Goal: Task Accomplishment & Management: Manage account settings

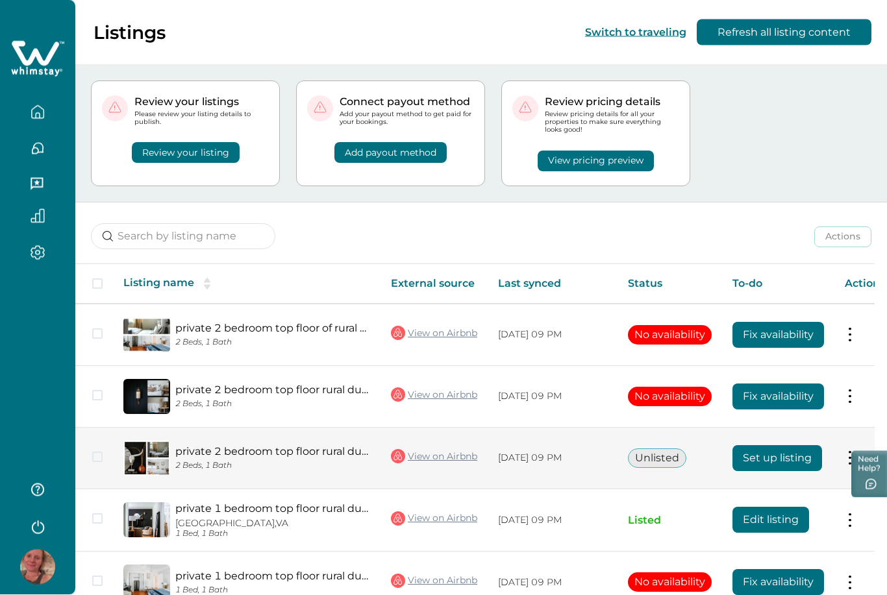
scroll to position [49, 0]
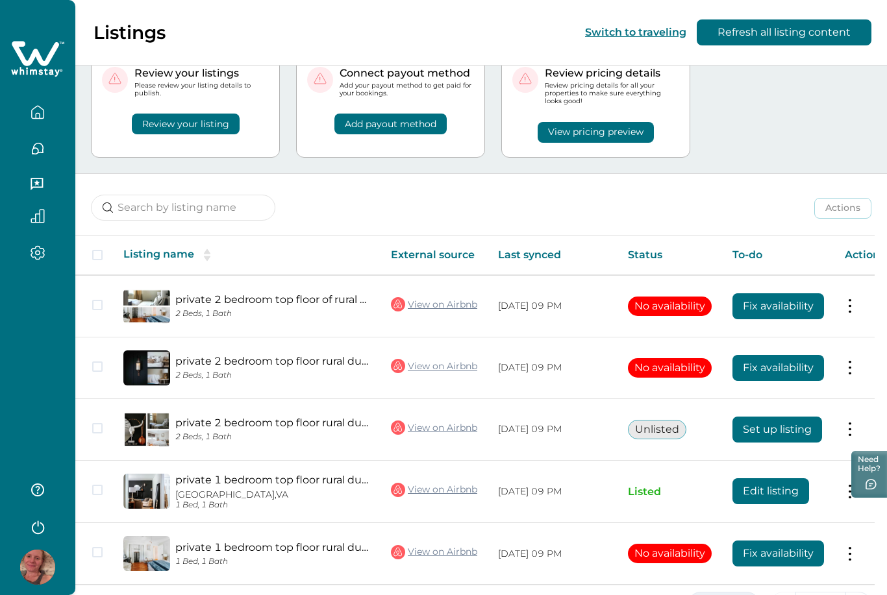
click at [743, 595] on button "5 Rows" at bounding box center [723, 605] width 72 height 26
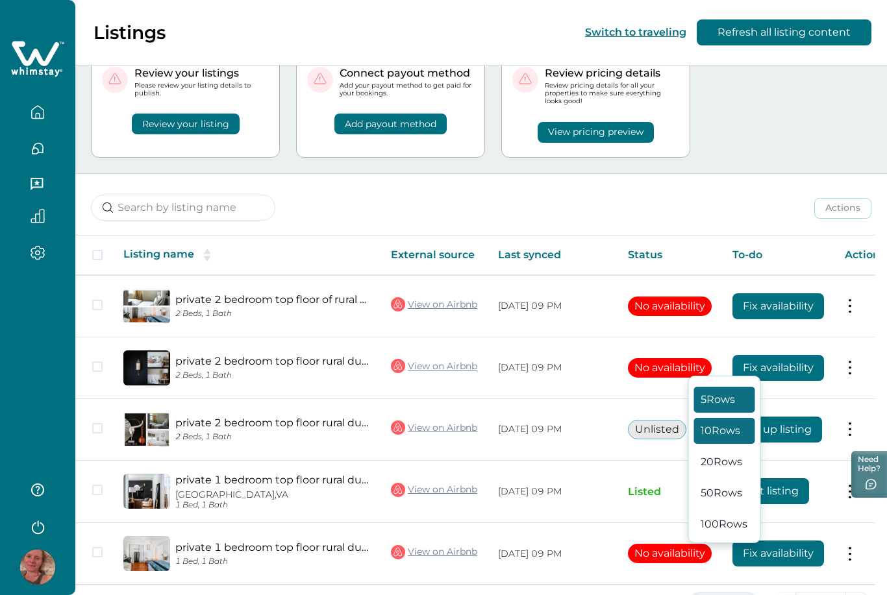
click at [730, 444] on button "10 Rows" at bounding box center [724, 431] width 61 height 26
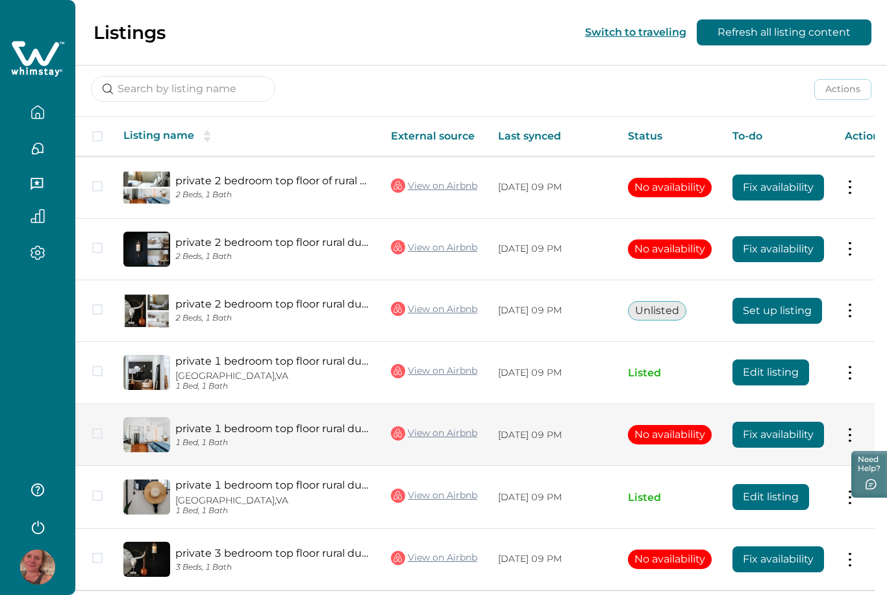
scroll to position [173, 0]
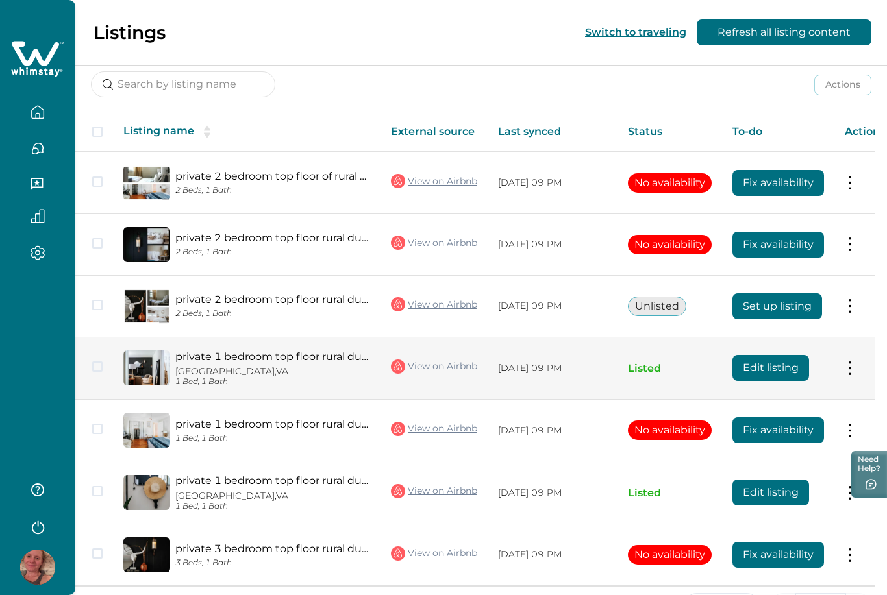
click at [758, 373] on button "Edit listing" at bounding box center [770, 368] width 77 height 26
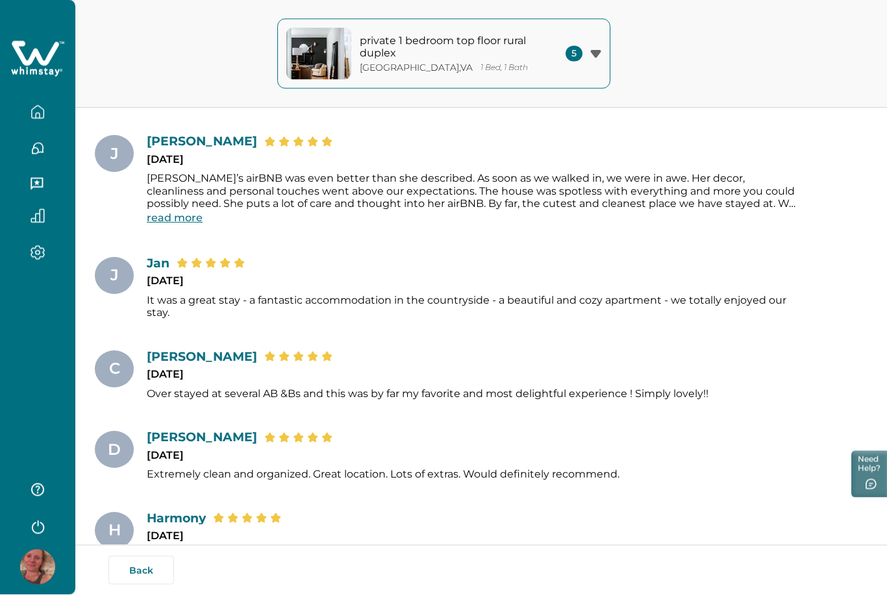
scroll to position [4911, 0]
click at [193, 211] on button "read more" at bounding box center [175, 217] width 56 height 12
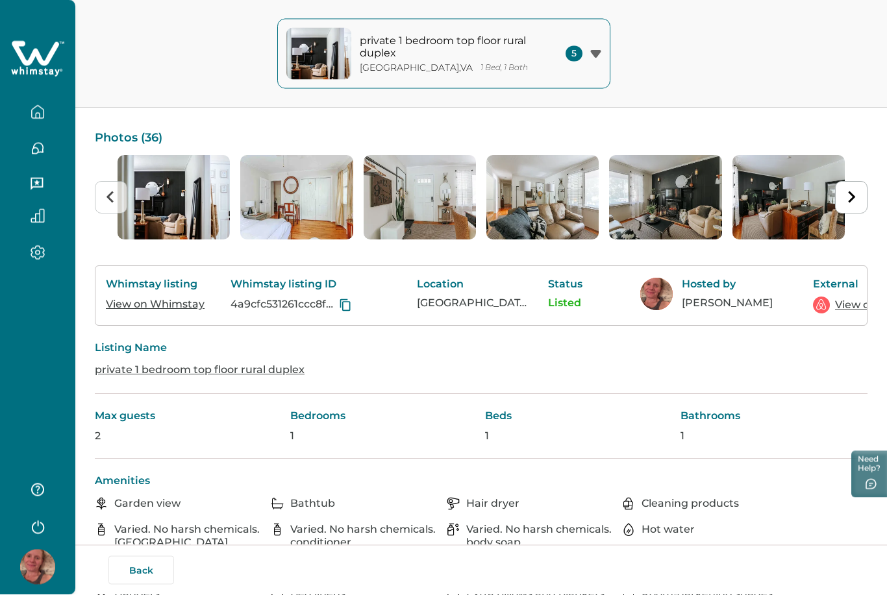
scroll to position [92, 0]
click at [856, 196] on icon "Next slide" at bounding box center [851, 197] width 12 height 12
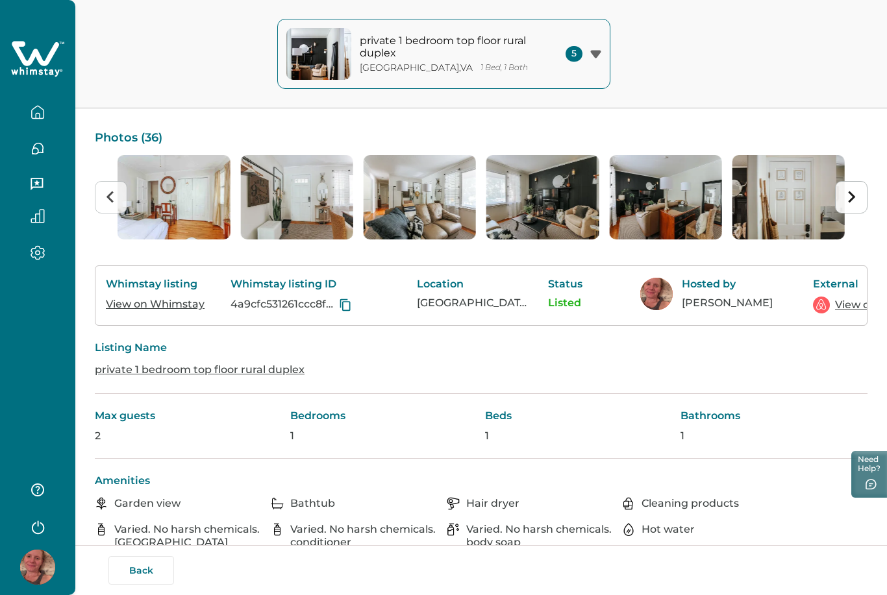
click at [856, 196] on icon "Next slide" at bounding box center [851, 197] width 12 height 12
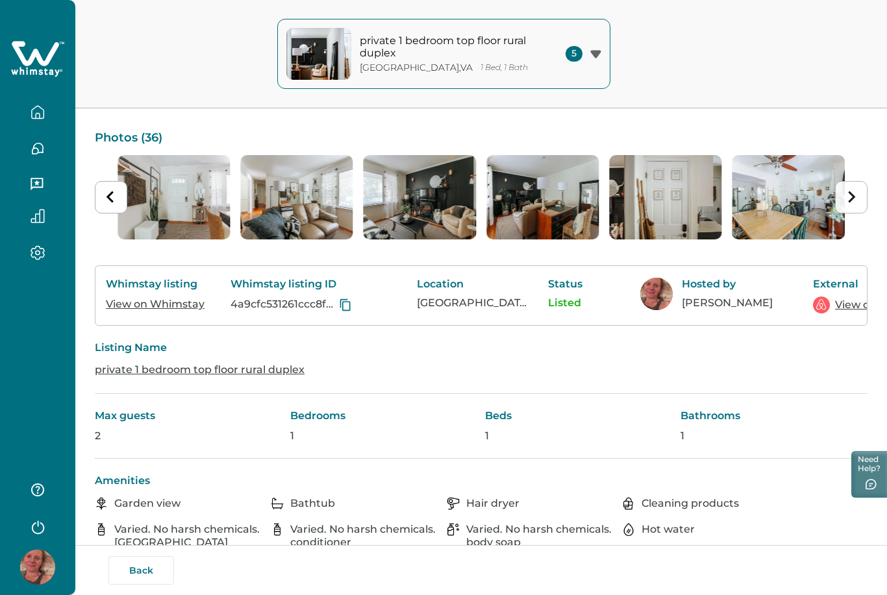
click at [856, 196] on icon "Next slide" at bounding box center [851, 197] width 12 height 12
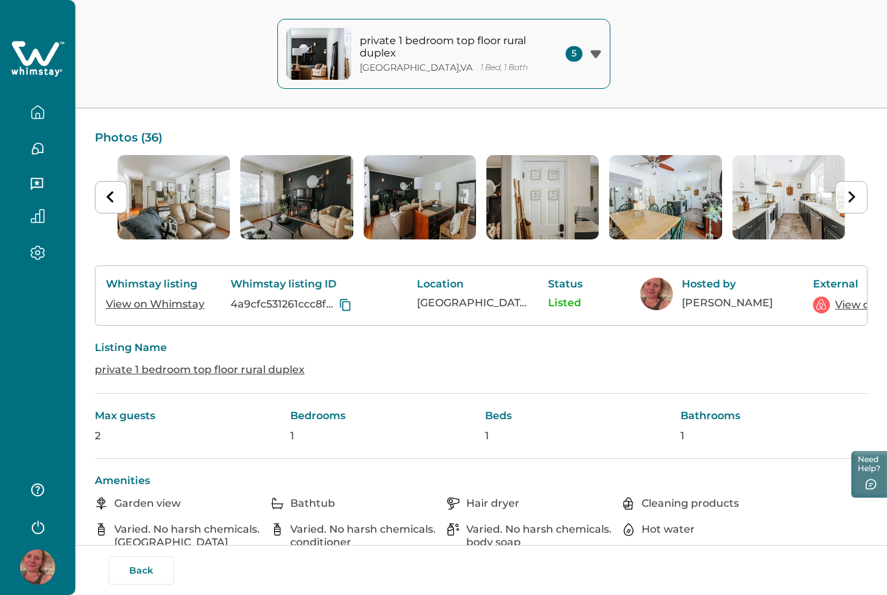
click at [856, 196] on icon "Next slide" at bounding box center [851, 197] width 12 height 12
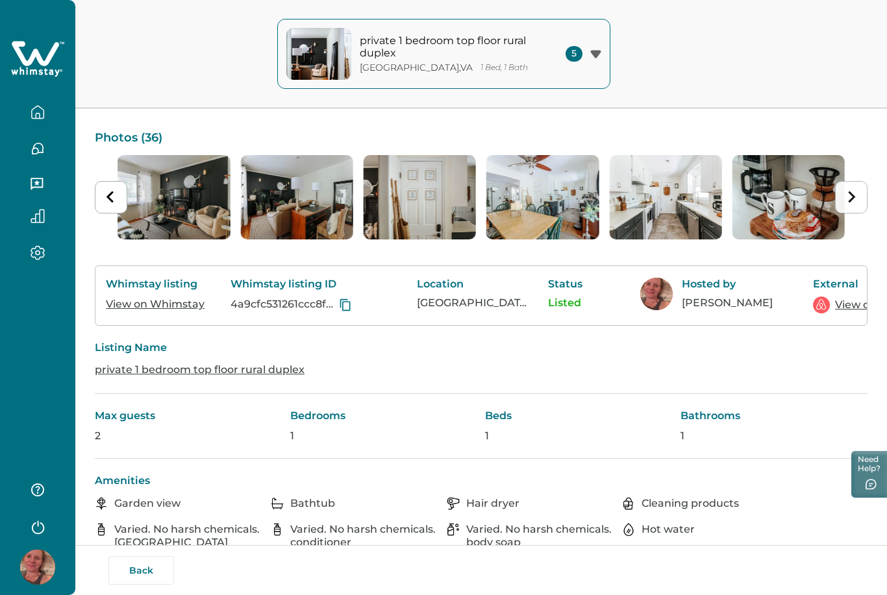
click at [856, 196] on icon "Next slide" at bounding box center [851, 197] width 12 height 12
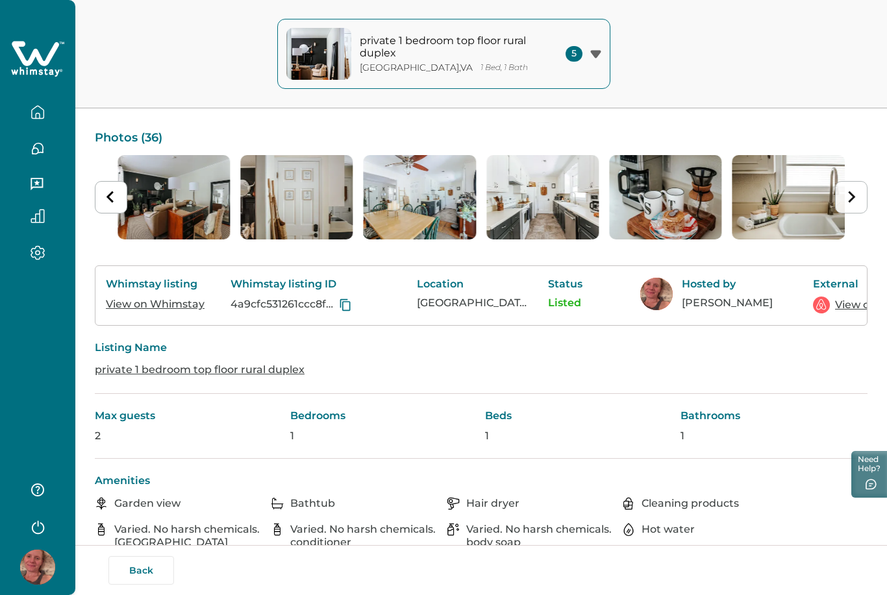
click at [856, 196] on icon "Next slide" at bounding box center [851, 197] width 12 height 12
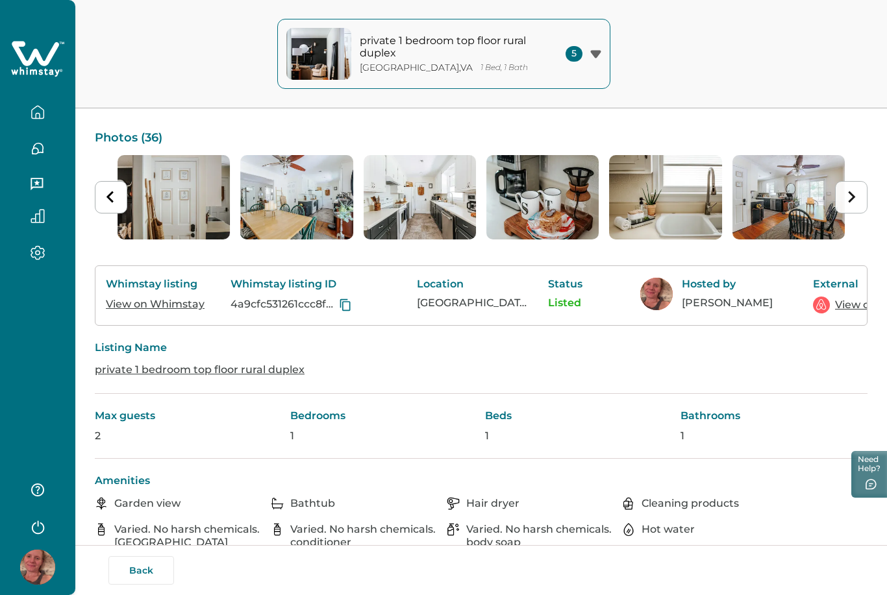
click at [856, 196] on icon "Next slide" at bounding box center [851, 197] width 12 height 12
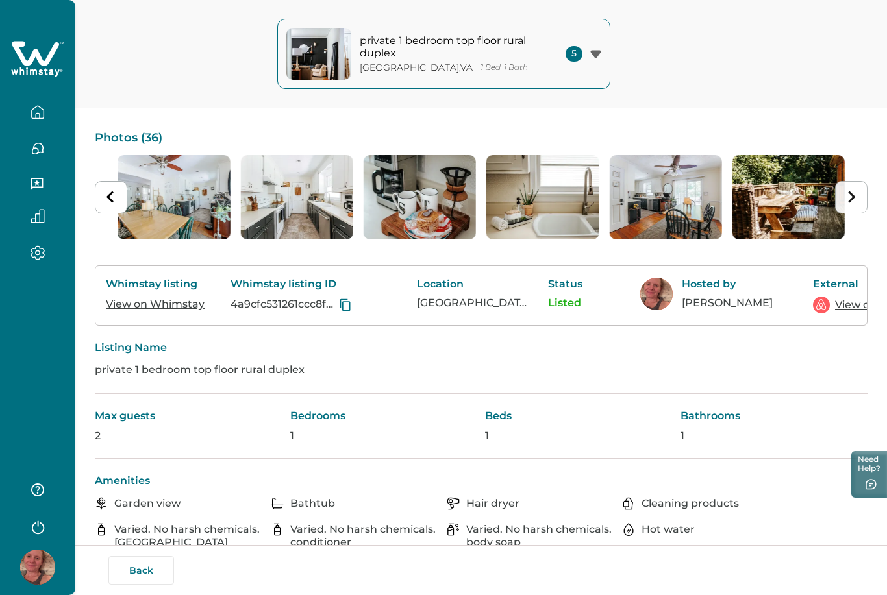
click at [856, 196] on icon "Next slide" at bounding box center [851, 197] width 12 height 12
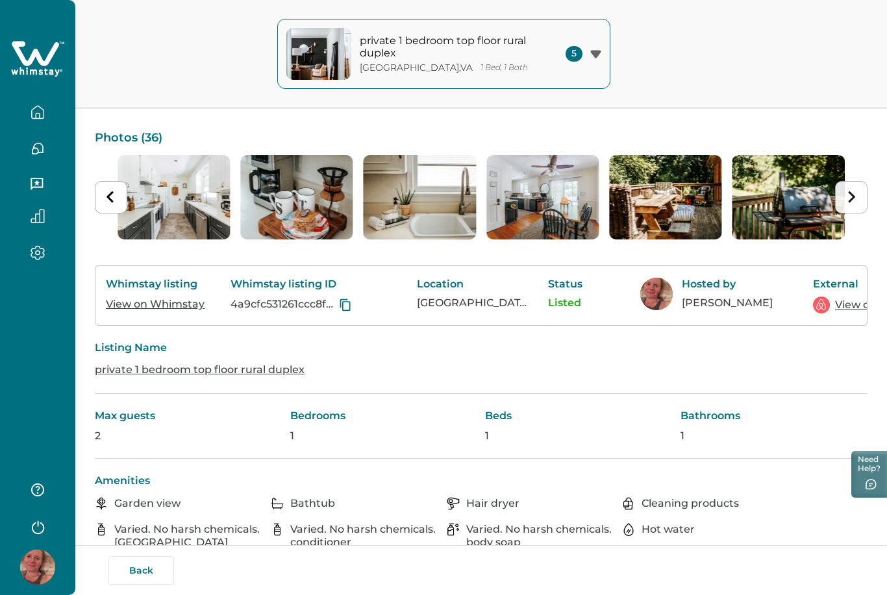
click at [856, 196] on icon "Next slide" at bounding box center [851, 197] width 12 height 12
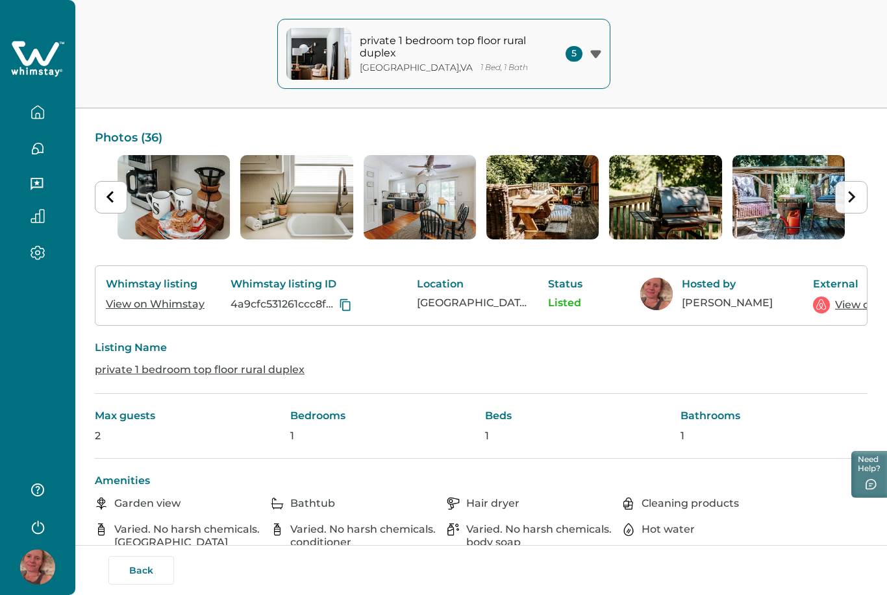
click at [856, 196] on icon "Next slide" at bounding box center [851, 197] width 12 height 12
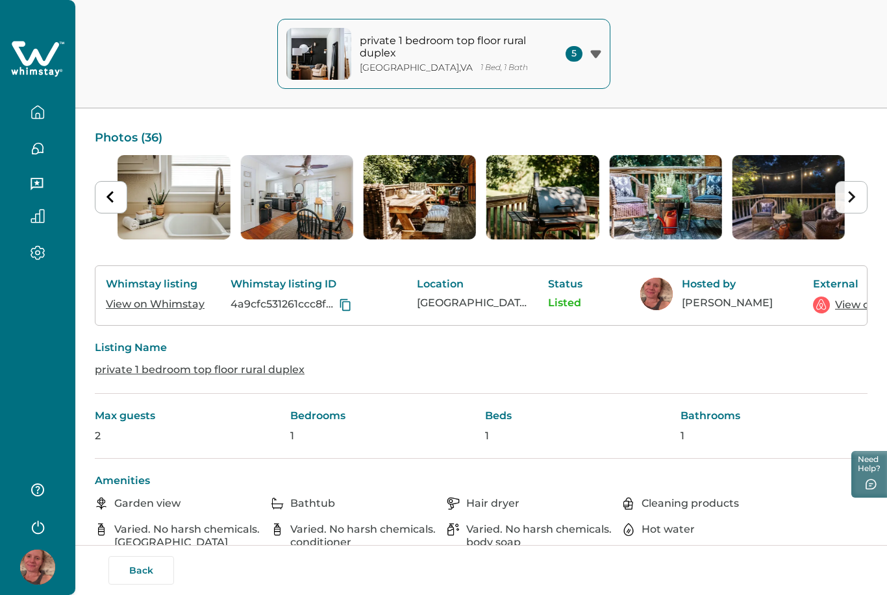
click at [856, 196] on icon "Next slide" at bounding box center [851, 197] width 12 height 12
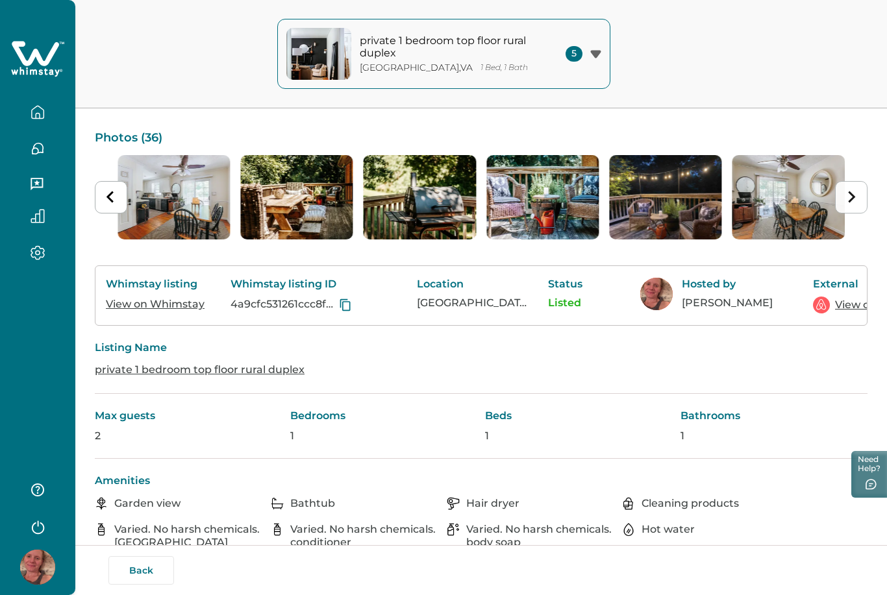
click at [856, 196] on icon "Next slide" at bounding box center [851, 197] width 12 height 12
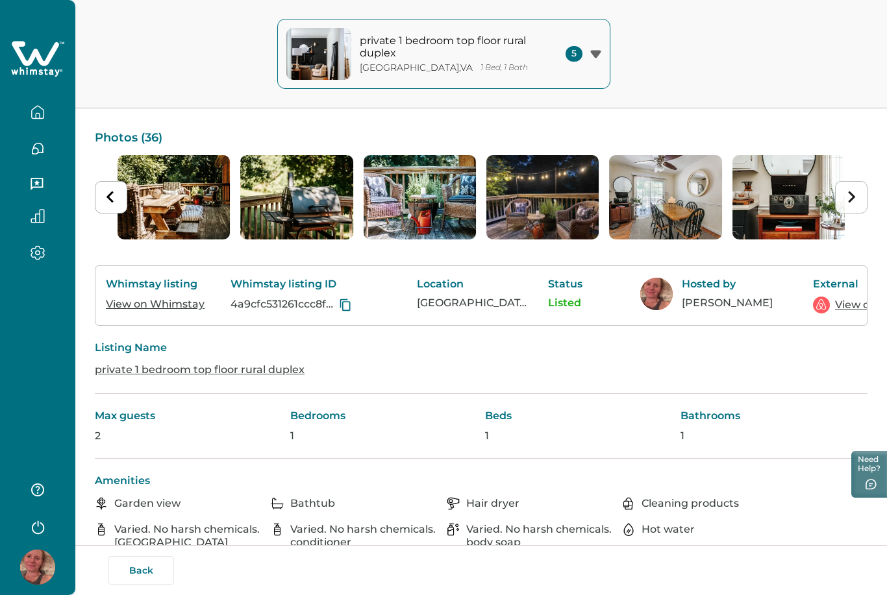
click at [856, 196] on icon "Next slide" at bounding box center [851, 197] width 12 height 12
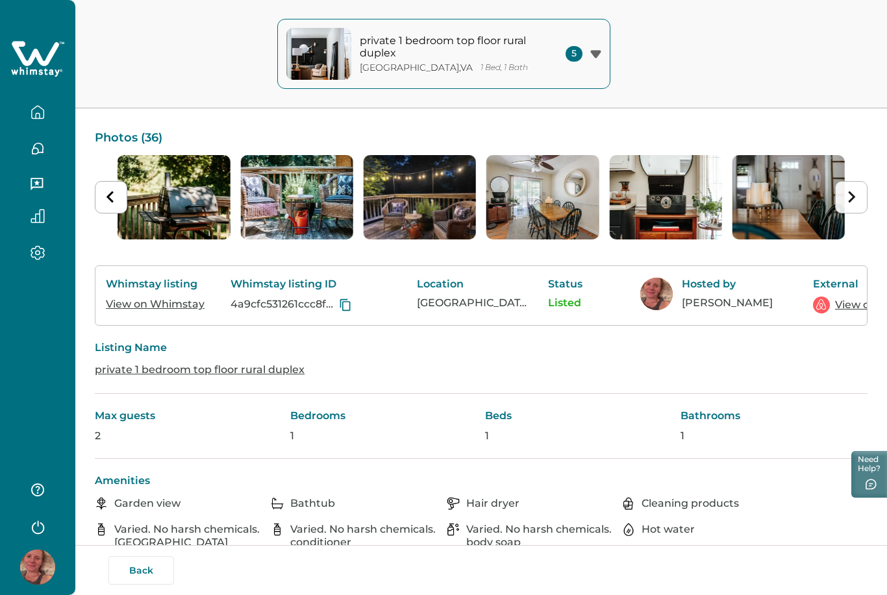
click at [856, 196] on icon "Next slide" at bounding box center [851, 197] width 12 height 12
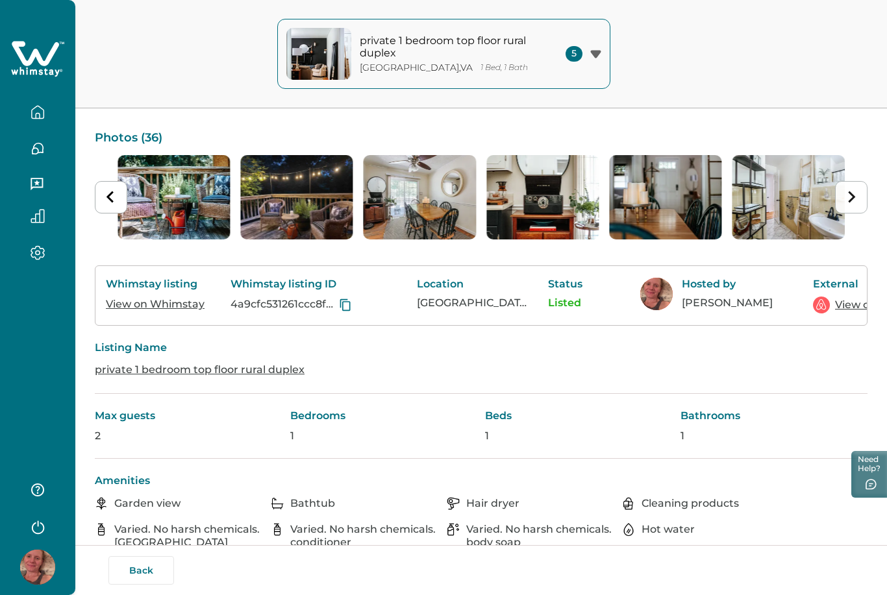
click at [856, 196] on icon "Next slide" at bounding box center [851, 197] width 12 height 12
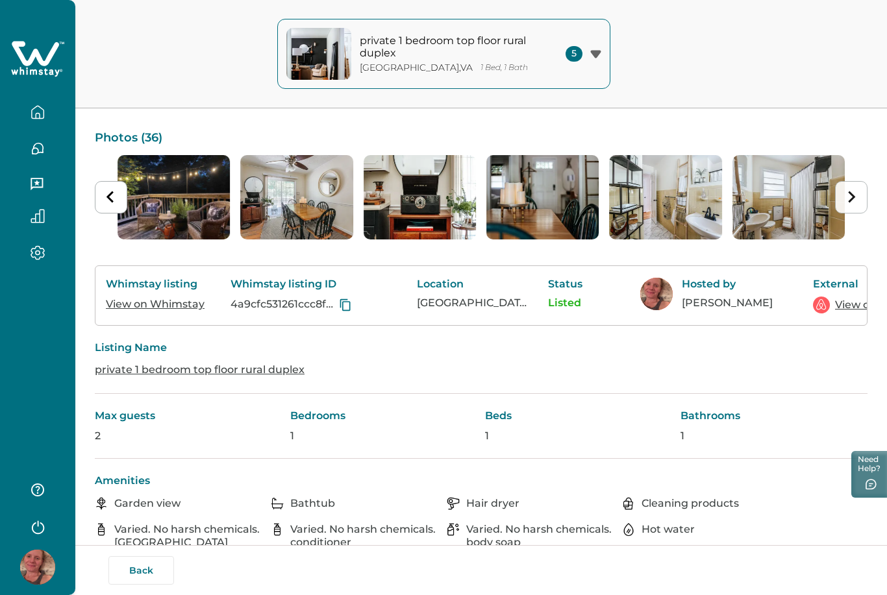
click at [856, 196] on icon "Next slide" at bounding box center [851, 197] width 12 height 12
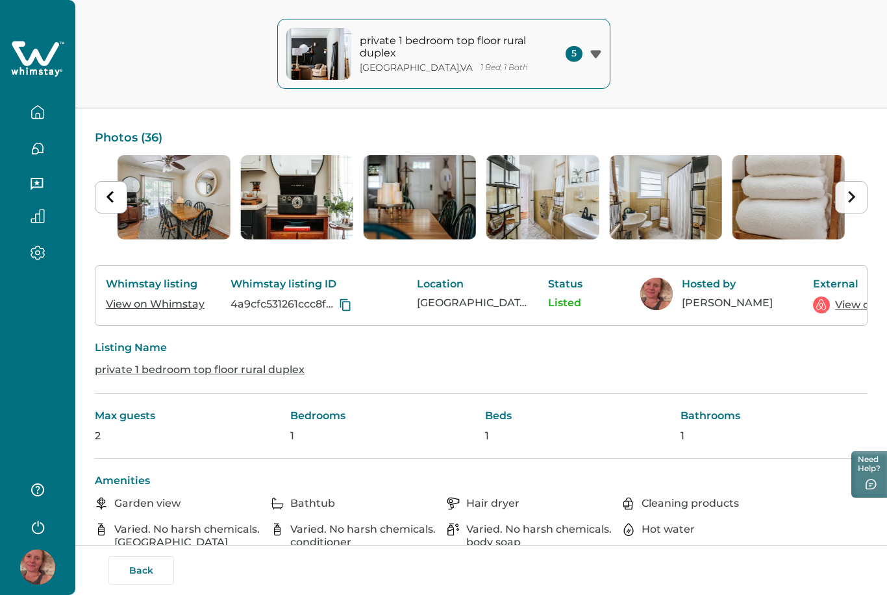
click at [856, 196] on icon "Next slide" at bounding box center [851, 197] width 12 height 12
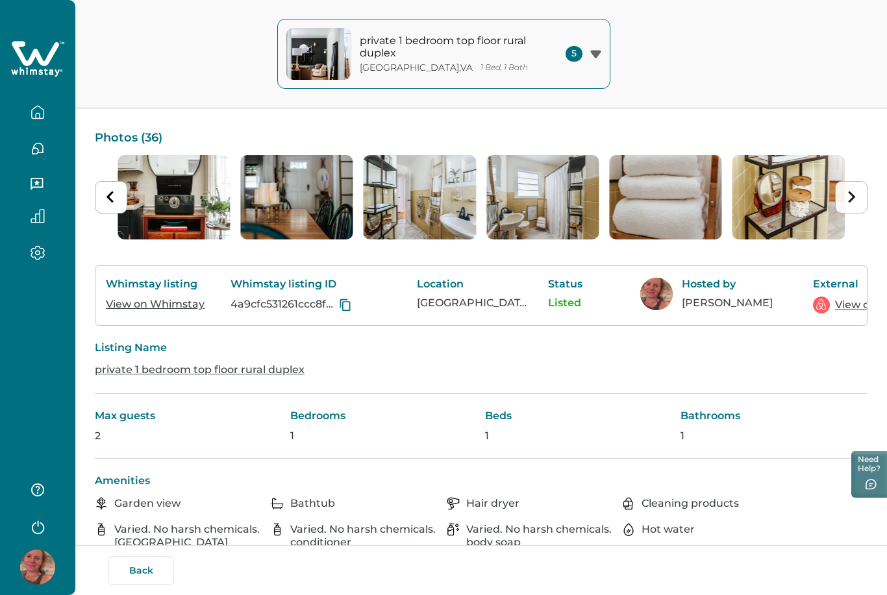
click at [856, 196] on icon "Next slide" at bounding box center [851, 197] width 12 height 12
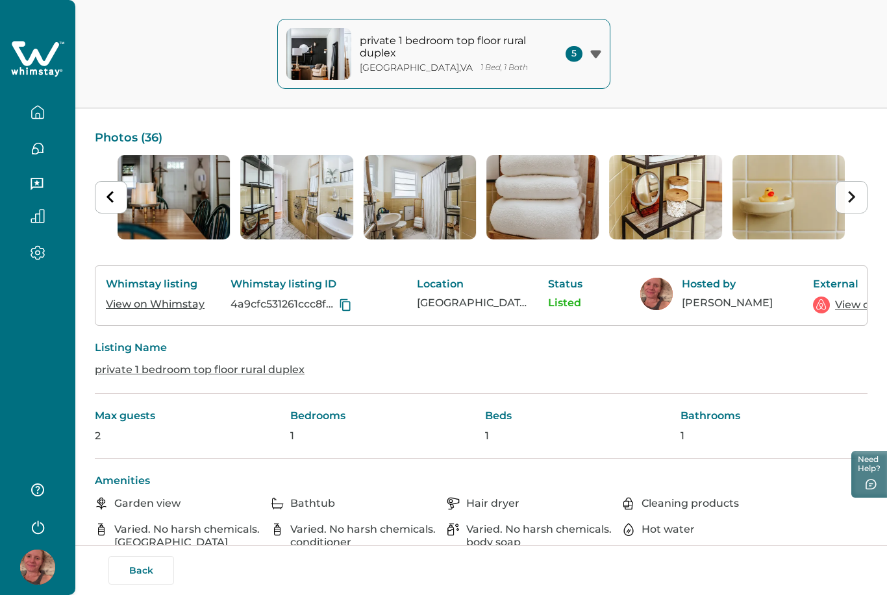
click at [856, 196] on icon "Next slide" at bounding box center [851, 197] width 12 height 12
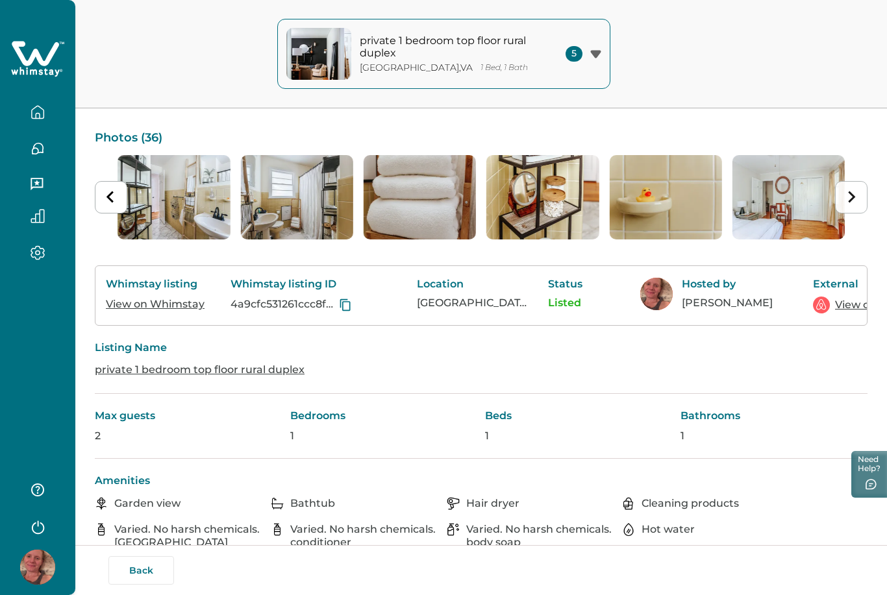
click at [856, 196] on icon "Next slide" at bounding box center [851, 197] width 12 height 12
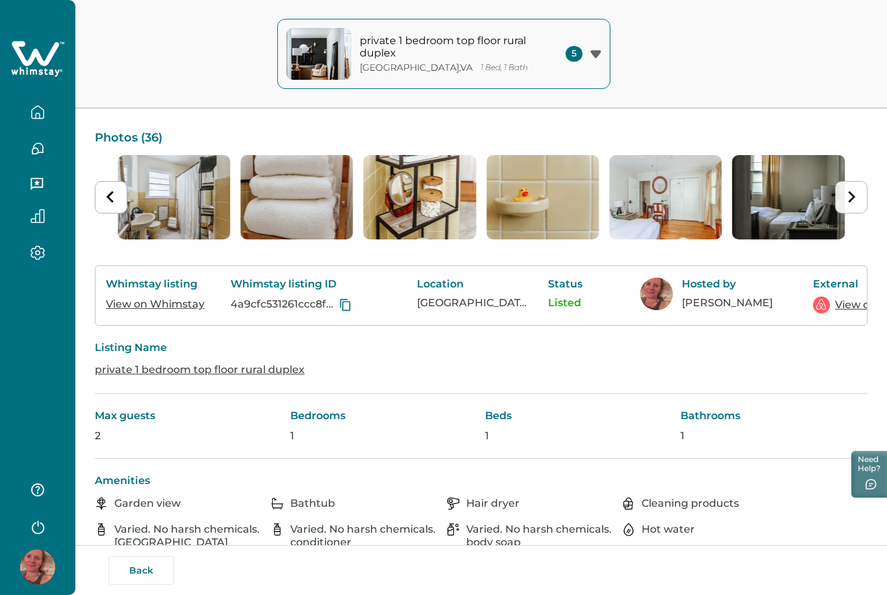
click at [856, 196] on icon "Next slide" at bounding box center [851, 197] width 12 height 12
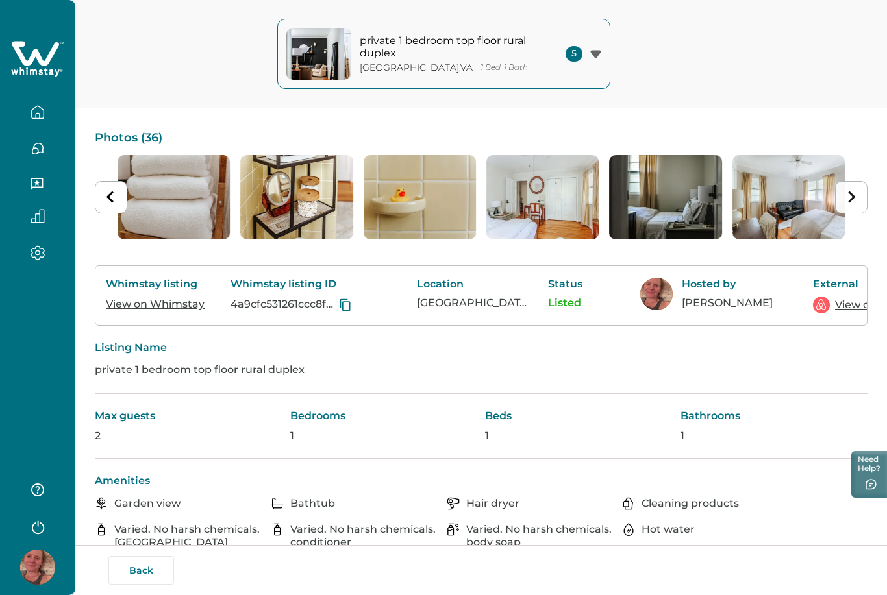
click at [856, 196] on icon "Next slide" at bounding box center [851, 197] width 12 height 12
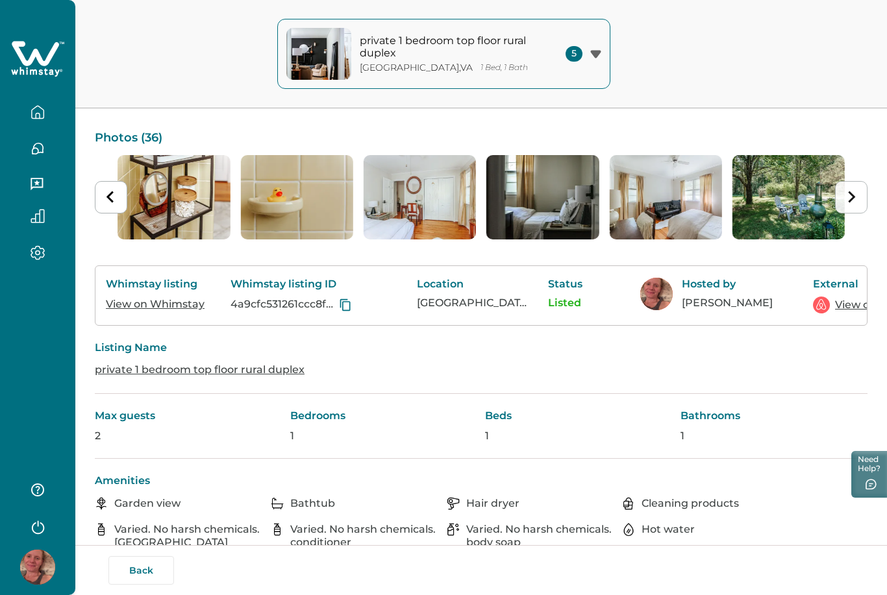
click at [856, 196] on icon "Next slide" at bounding box center [851, 197] width 12 height 12
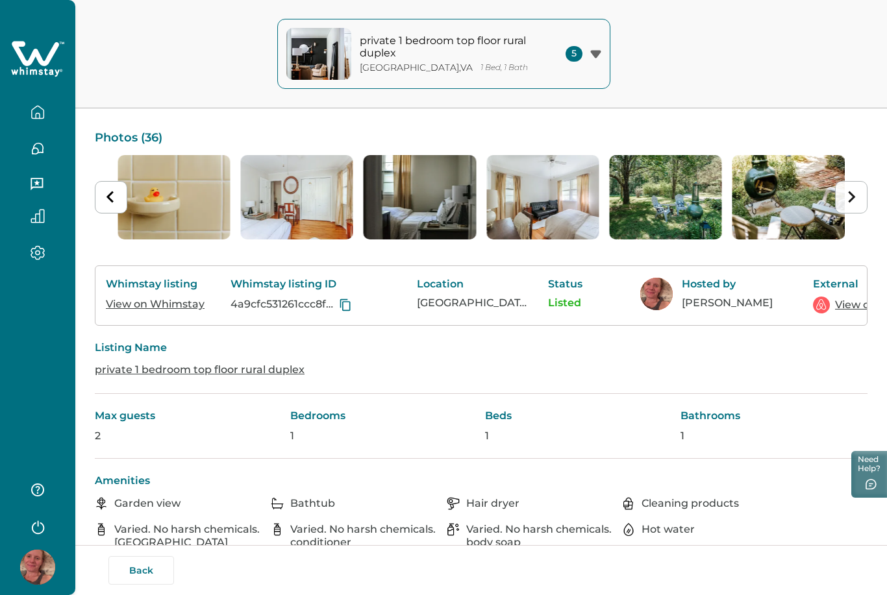
click at [856, 196] on icon "Next slide" at bounding box center [851, 197] width 12 height 12
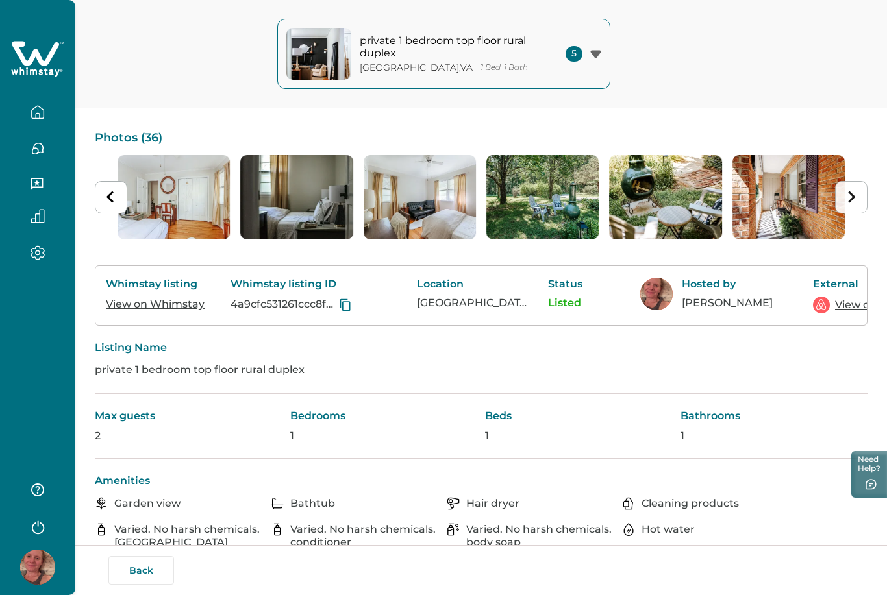
click at [856, 196] on icon "Next slide" at bounding box center [851, 197] width 12 height 12
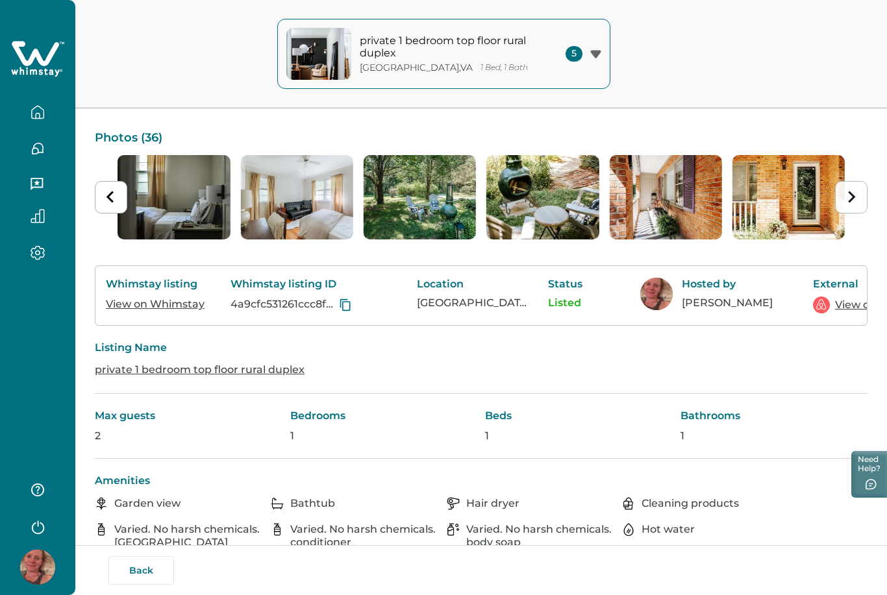
click at [856, 196] on icon "Next slide" at bounding box center [851, 197] width 12 height 12
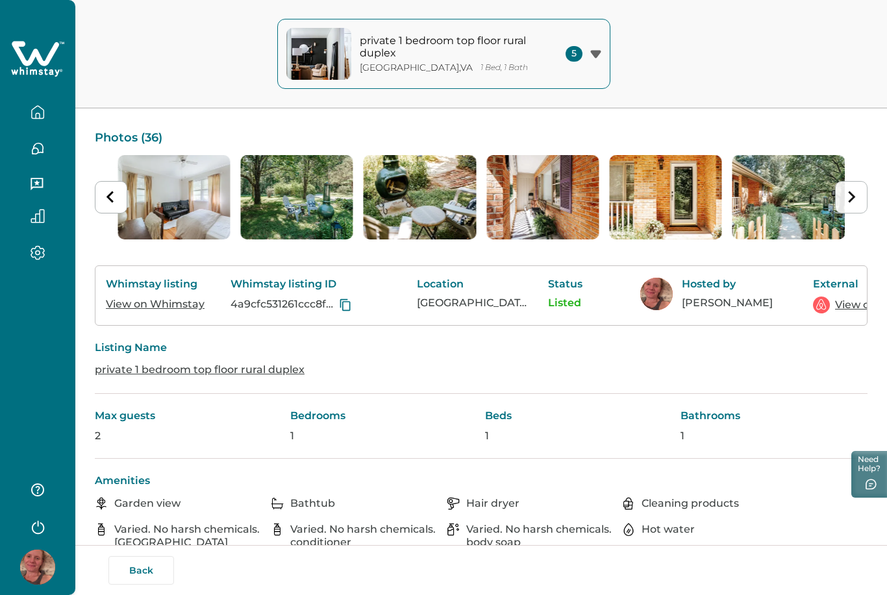
click at [856, 196] on icon "Next slide" at bounding box center [851, 197] width 12 height 12
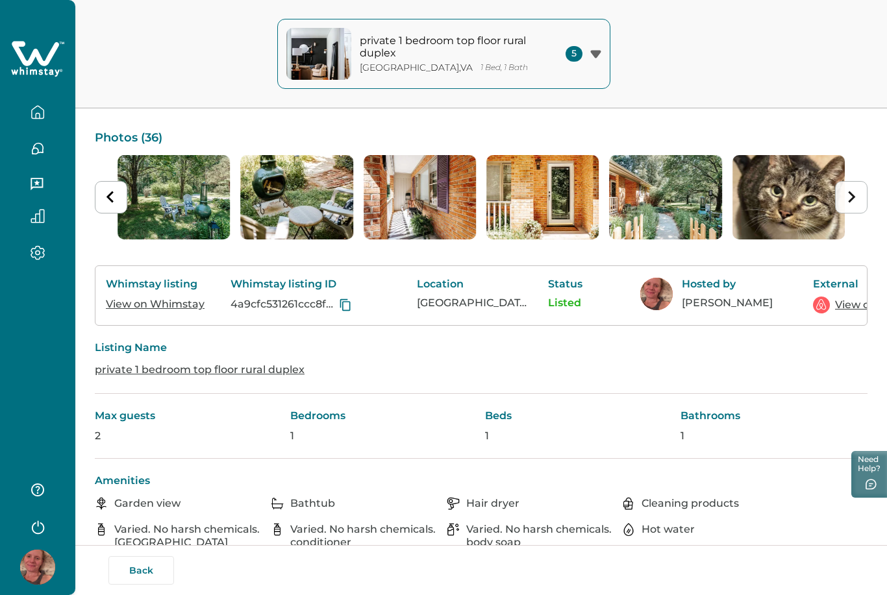
click at [856, 196] on icon "Next slide" at bounding box center [851, 197] width 12 height 12
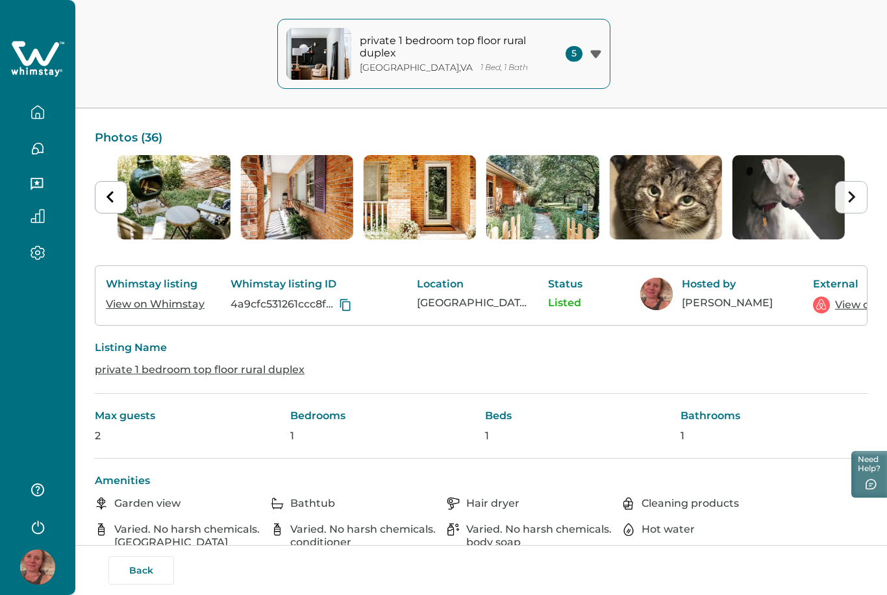
click at [856, 200] on icon "Next slide" at bounding box center [851, 197] width 12 height 12
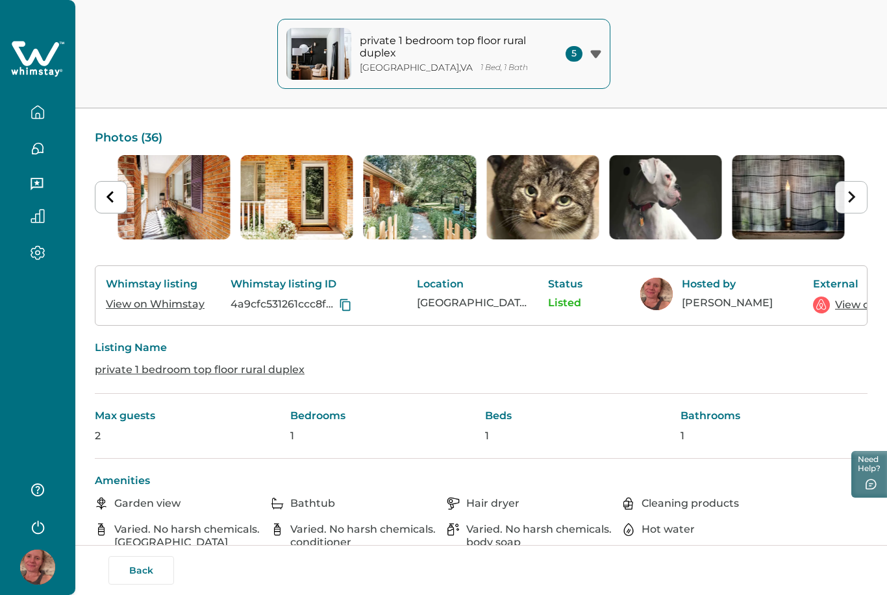
click at [856, 200] on icon "Next slide" at bounding box center [851, 197] width 12 height 12
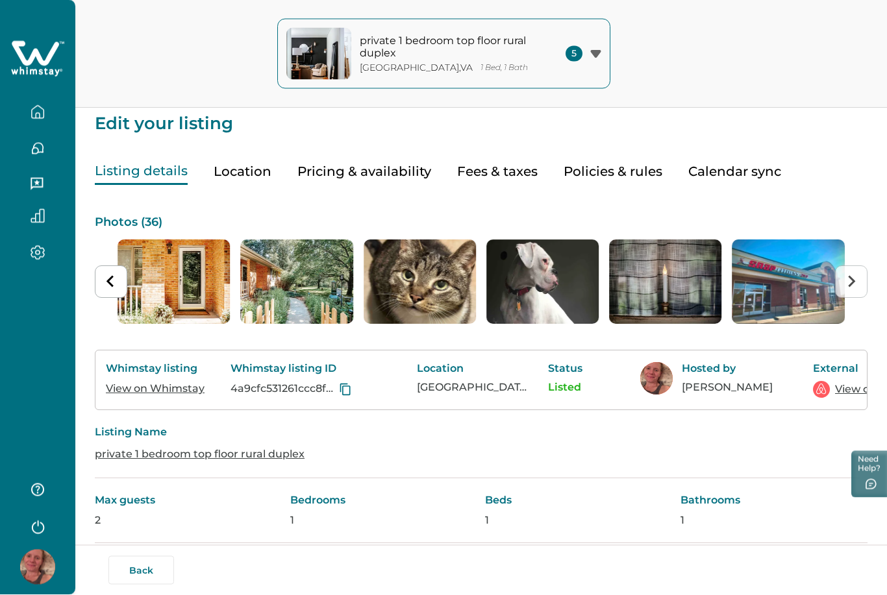
scroll to position [0, 0]
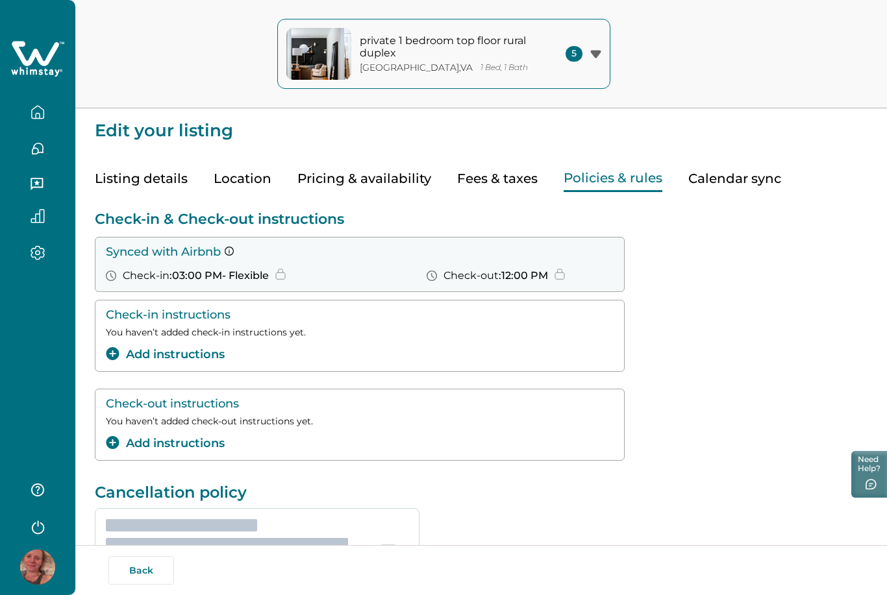
click at [591, 182] on button "Policies & rules" at bounding box center [612, 179] width 99 height 27
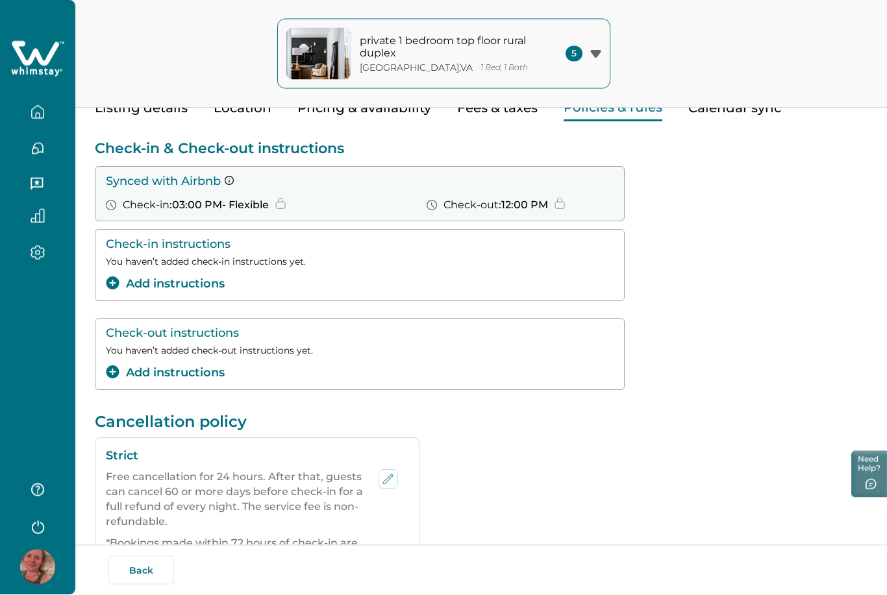
scroll to position [71, 0]
click at [164, 286] on button "Add instructions" at bounding box center [165, 284] width 119 height 18
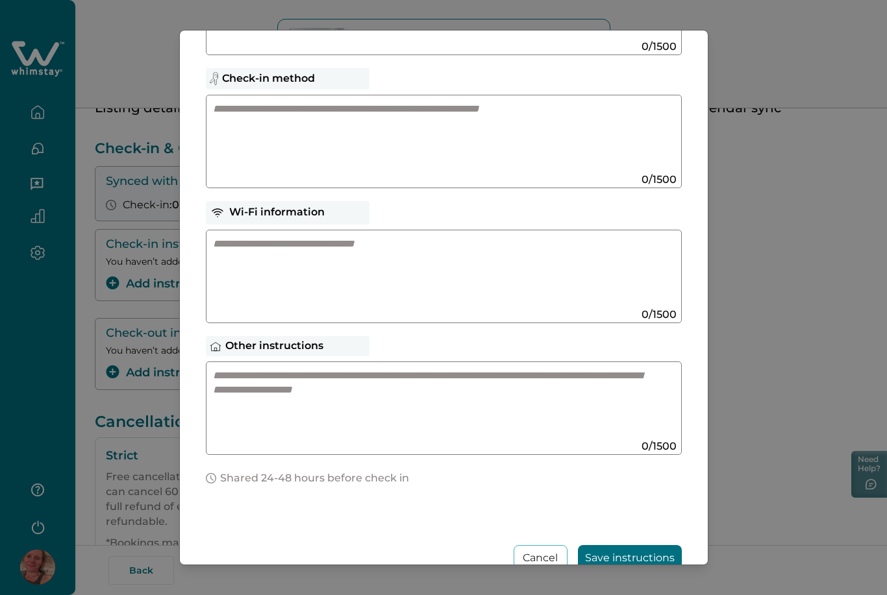
scroll to position [169, 0]
click at [529, 546] on button "Cancel" at bounding box center [540, 558] width 54 height 25
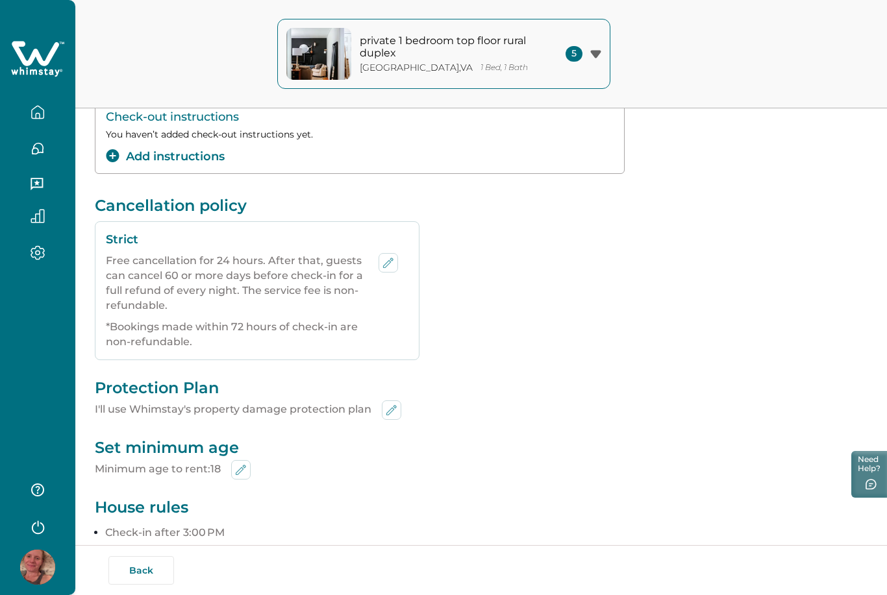
scroll to position [0, 0]
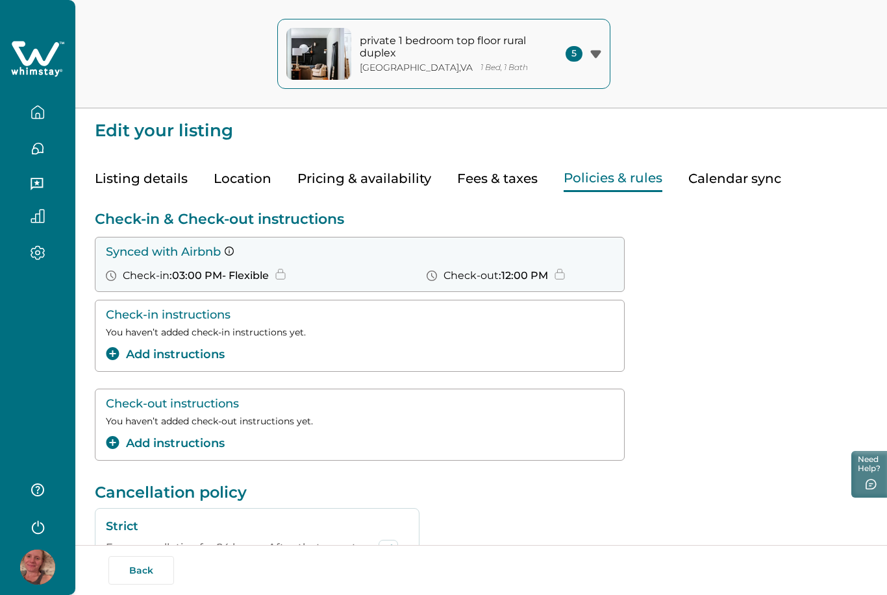
click at [233, 176] on button "Location" at bounding box center [243, 179] width 58 height 27
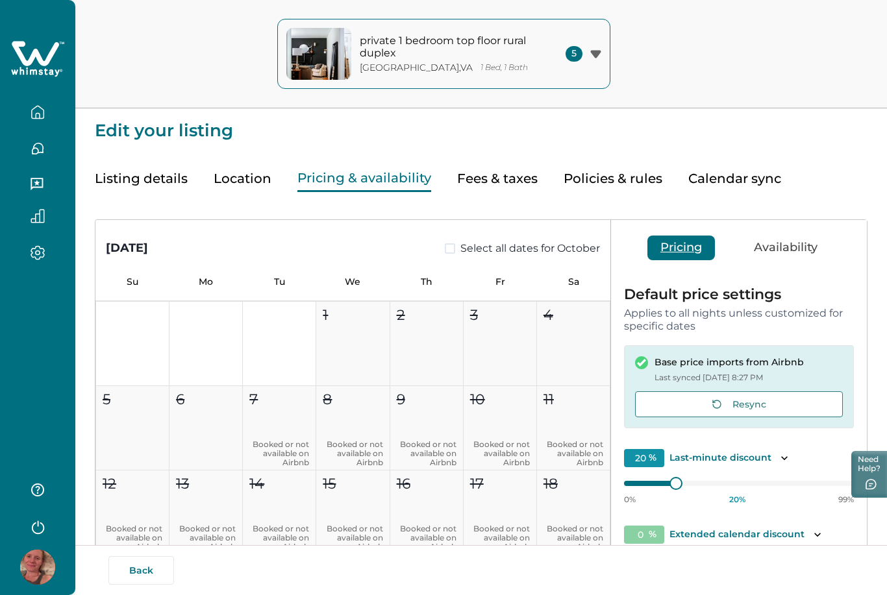
click at [336, 179] on button "Pricing & availability" at bounding box center [364, 179] width 134 height 27
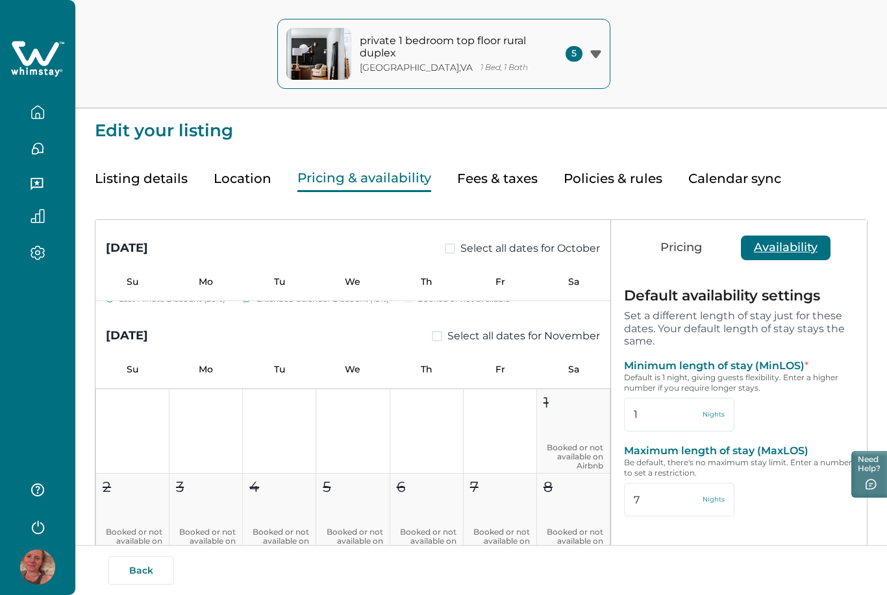
click at [784, 254] on button "Availability" at bounding box center [786, 248] width 90 height 25
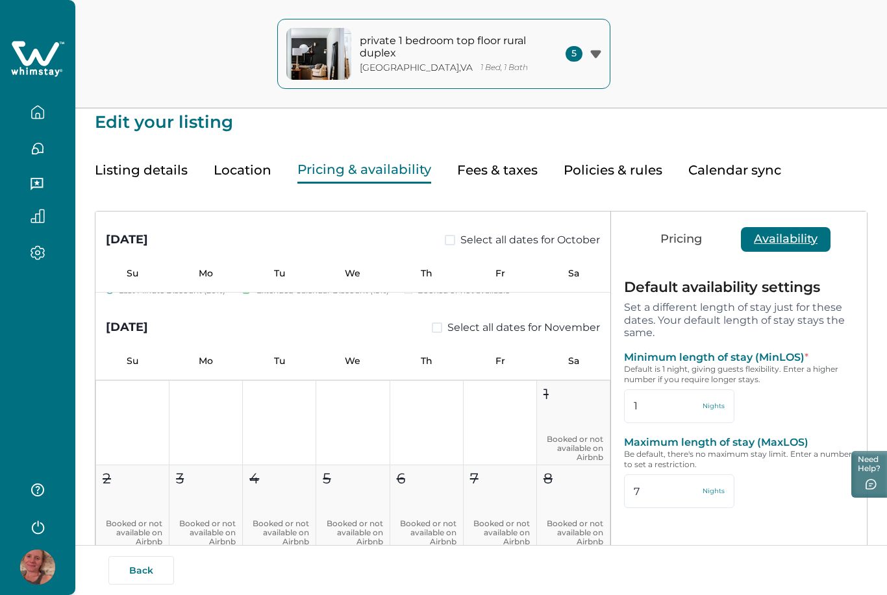
scroll to position [31, 0]
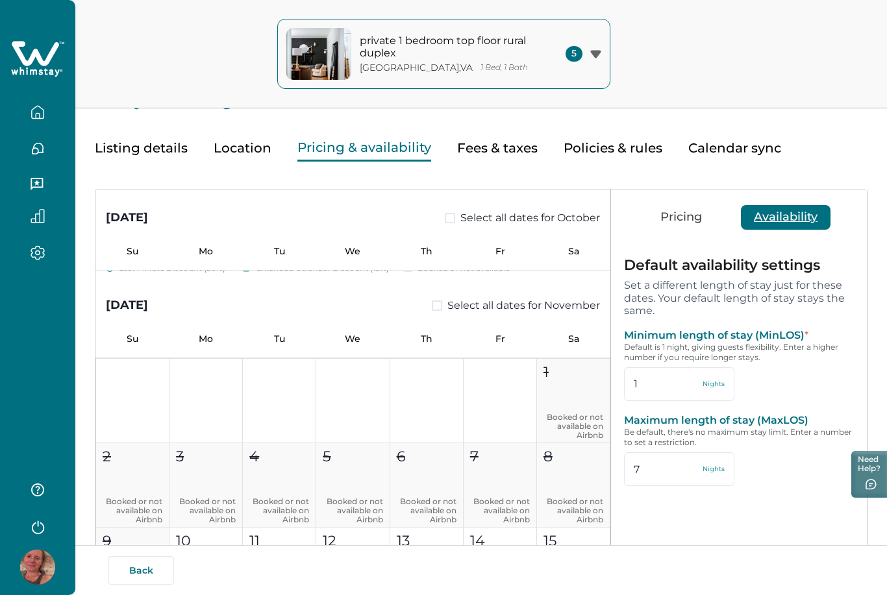
click at [792, 391] on html "Skip to Content private 1 bedroom top floor rural duplex Earlysville , VA 1 Bed…" at bounding box center [443, 266] width 887 height 595
click at [792, 391] on div "Minimum length of stay (MinLOS) * Default is 1 night, giving guests flexibility…" at bounding box center [739, 365] width 230 height 72
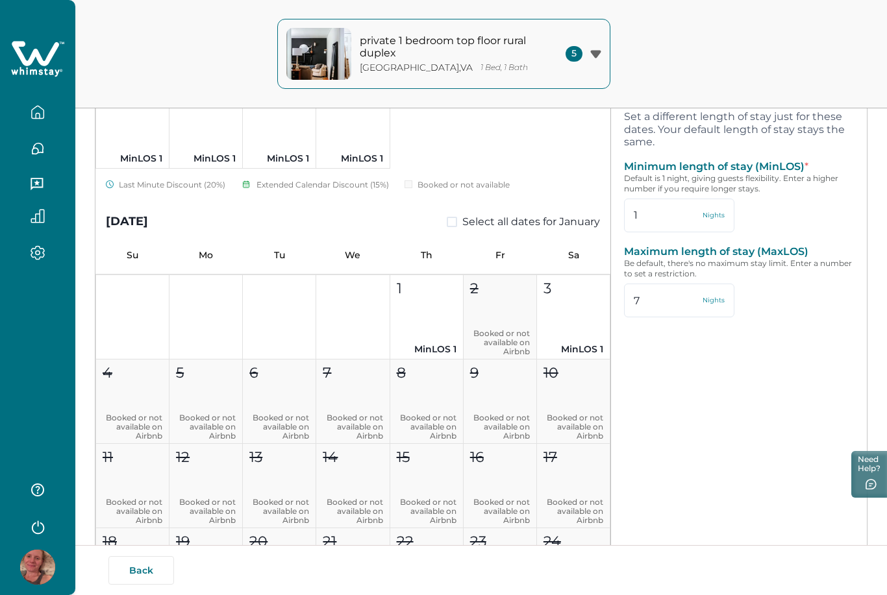
scroll to position [1498, 0]
click at [562, 322] on button "3 MinLOS 1" at bounding box center [573, 317] width 73 height 84
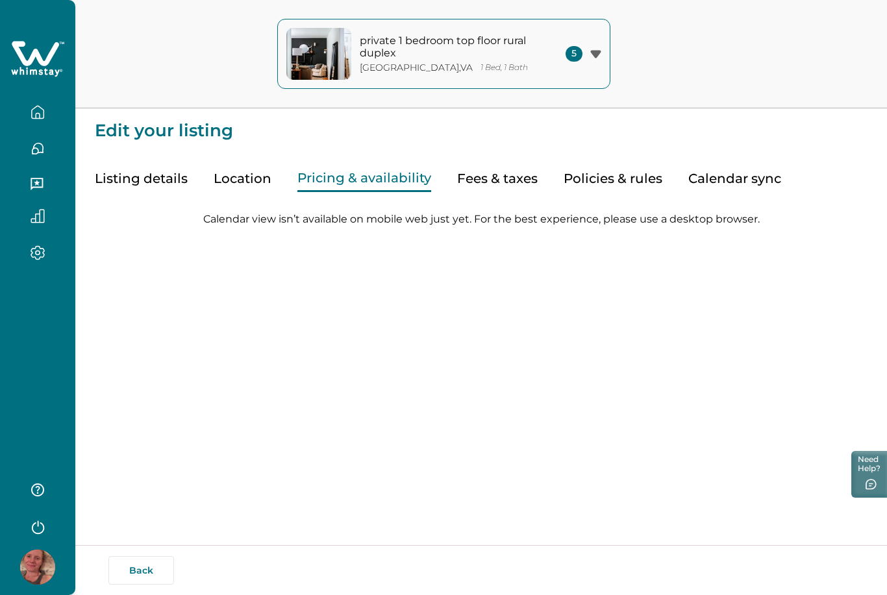
scroll to position [0, 0]
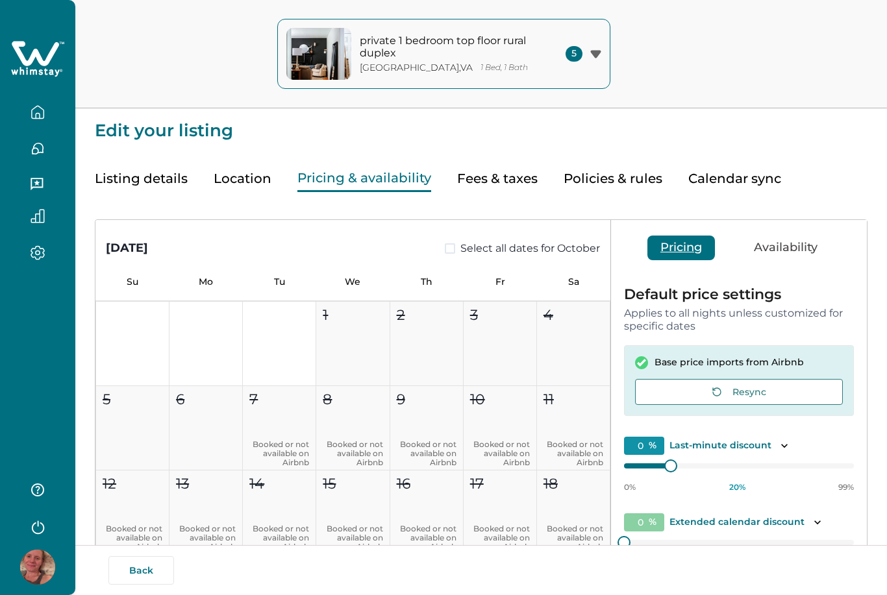
type input "20"
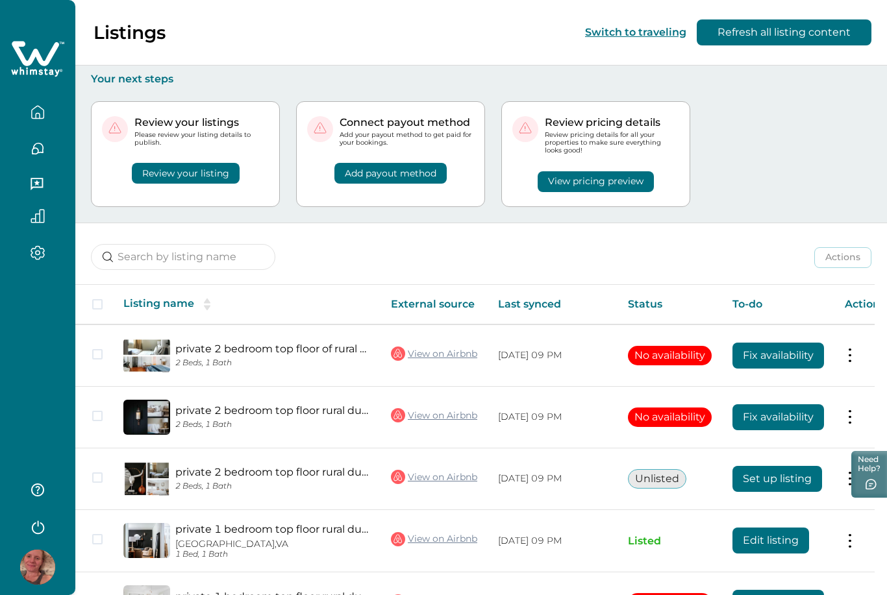
scroll to position [49, 0]
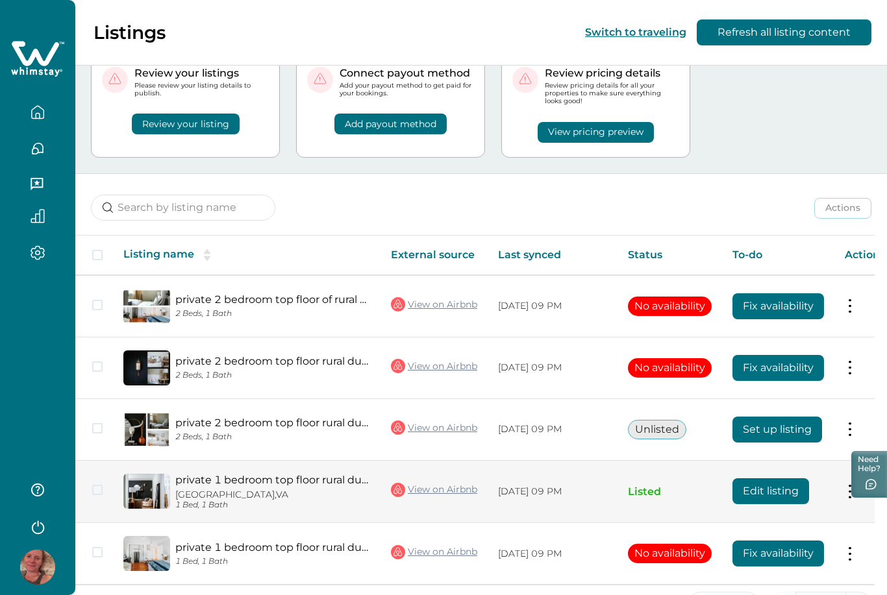
click at [786, 489] on button "Edit listing" at bounding box center [770, 491] width 77 height 26
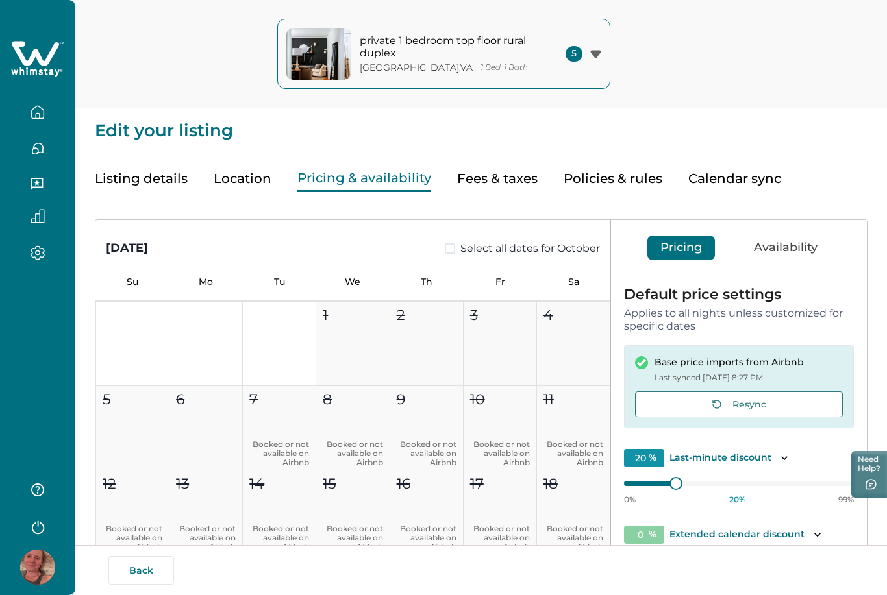
click at [341, 189] on button "Pricing & availability" at bounding box center [364, 179] width 134 height 27
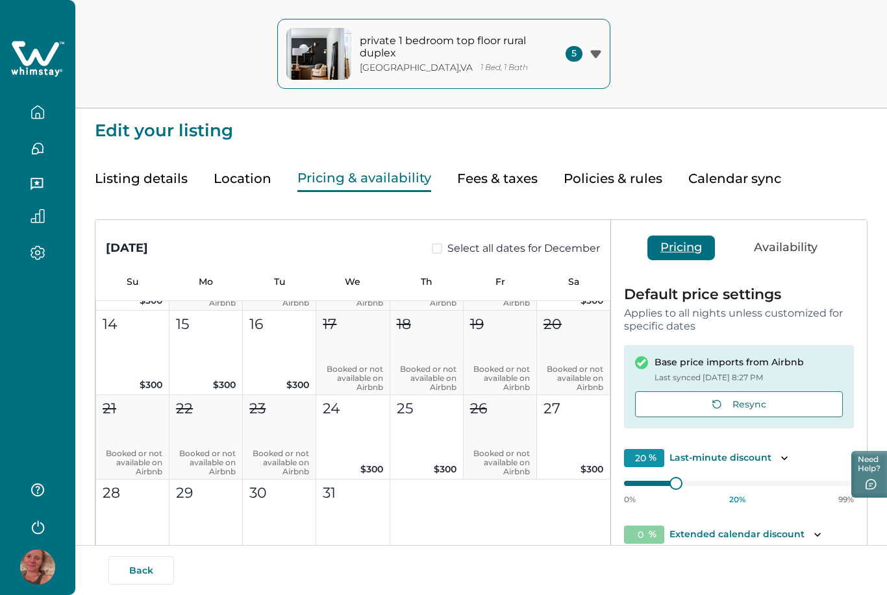
scroll to position [1270, 0]
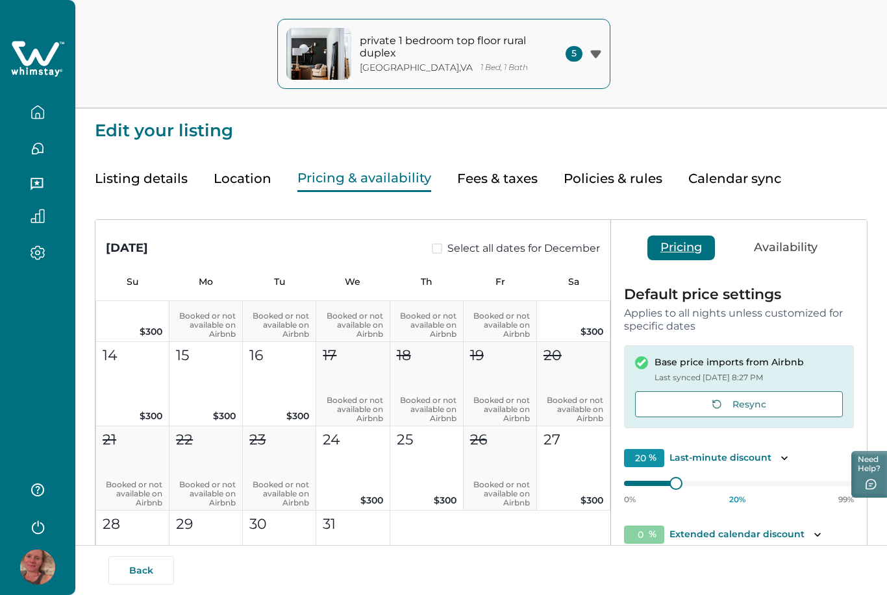
click at [750, 178] on button "Calendar sync" at bounding box center [734, 179] width 93 height 27
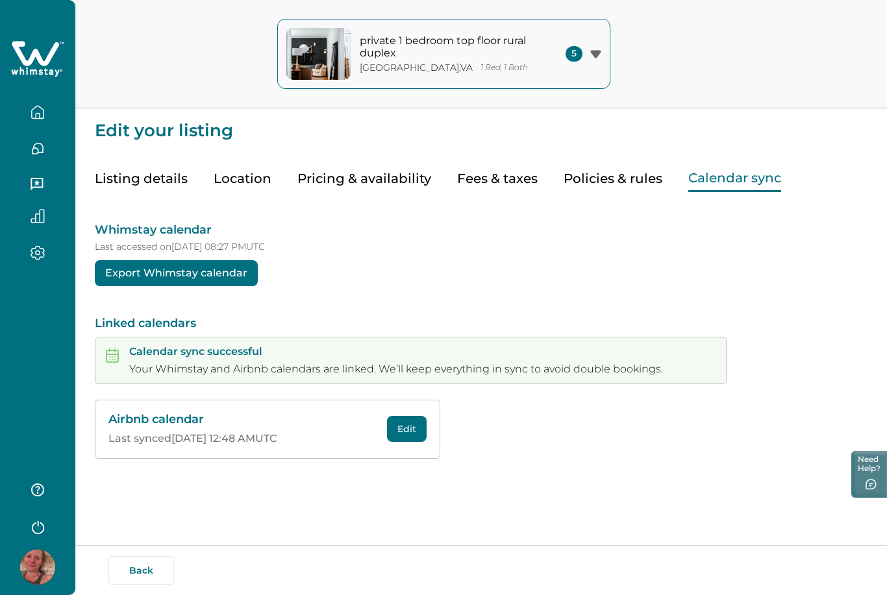
click at [401, 432] on button "Edit" at bounding box center [407, 429] width 40 height 26
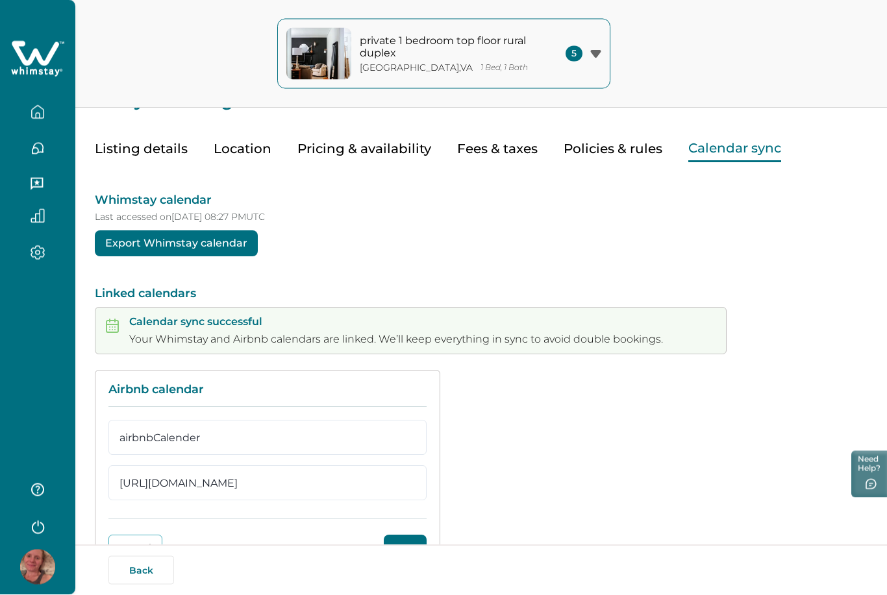
scroll to position [39, 0]
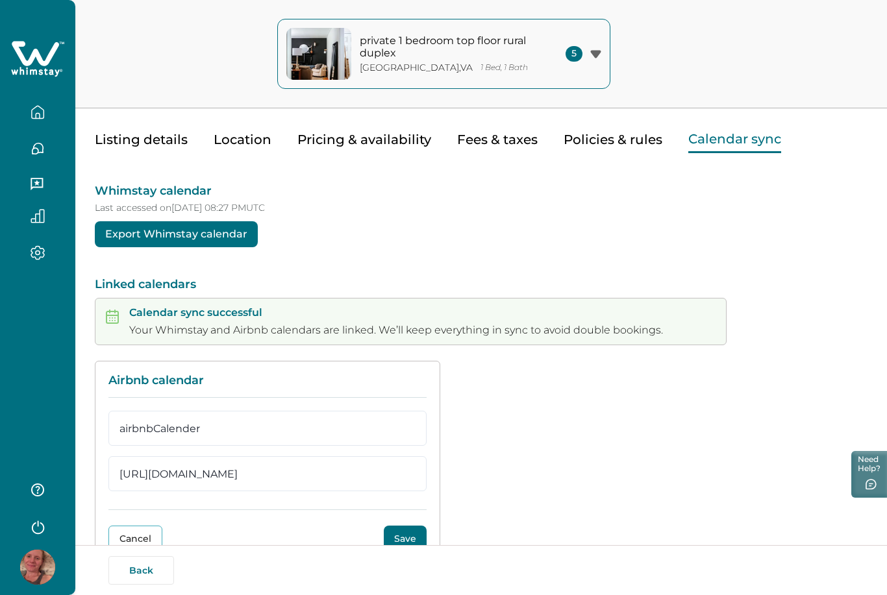
click at [415, 541] on button "Save" at bounding box center [405, 539] width 43 height 26
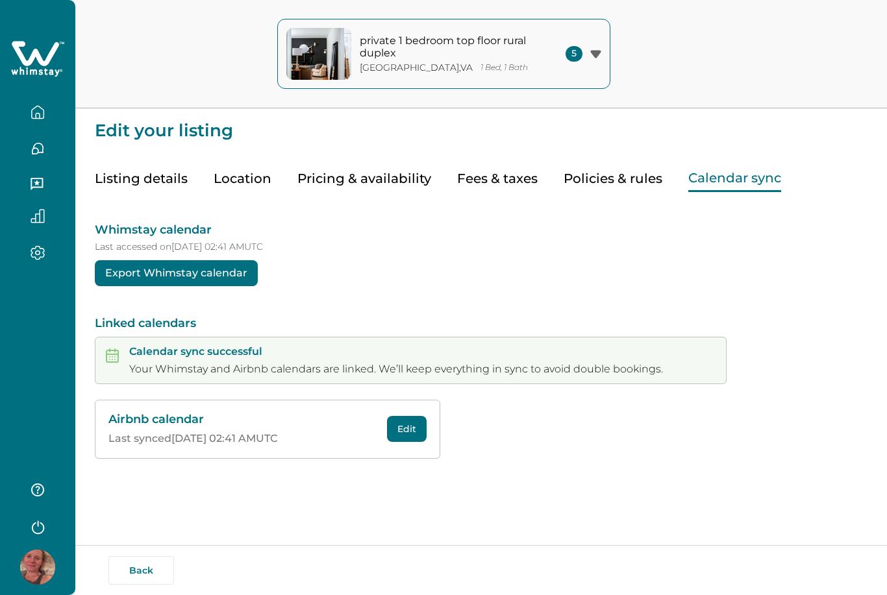
type input "20"
click at [389, 184] on button "Pricing & availability" at bounding box center [364, 179] width 134 height 27
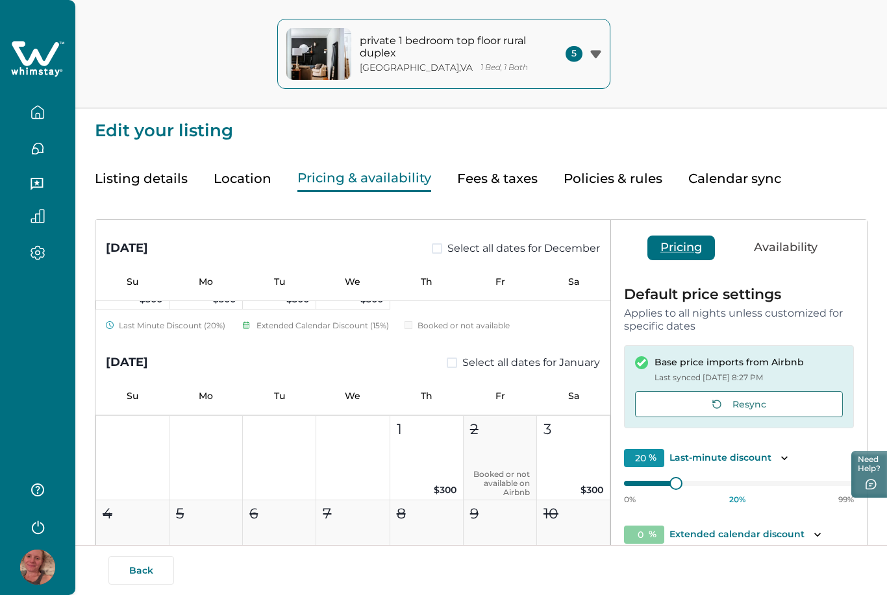
scroll to position [1556, 0]
click at [41, 110] on icon "button" at bounding box center [38, 112] width 14 height 14
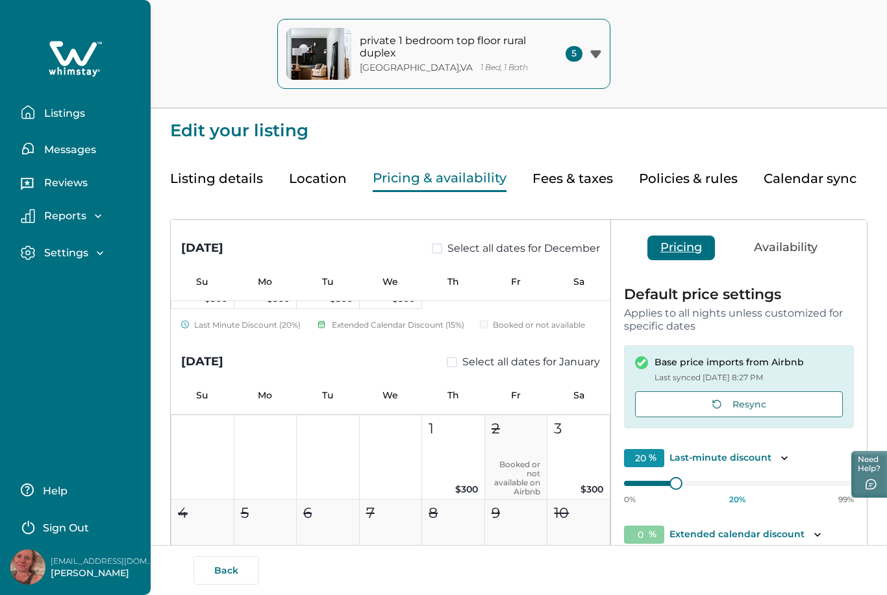
click at [85, 114] on button "Listings" at bounding box center [80, 112] width 119 height 26
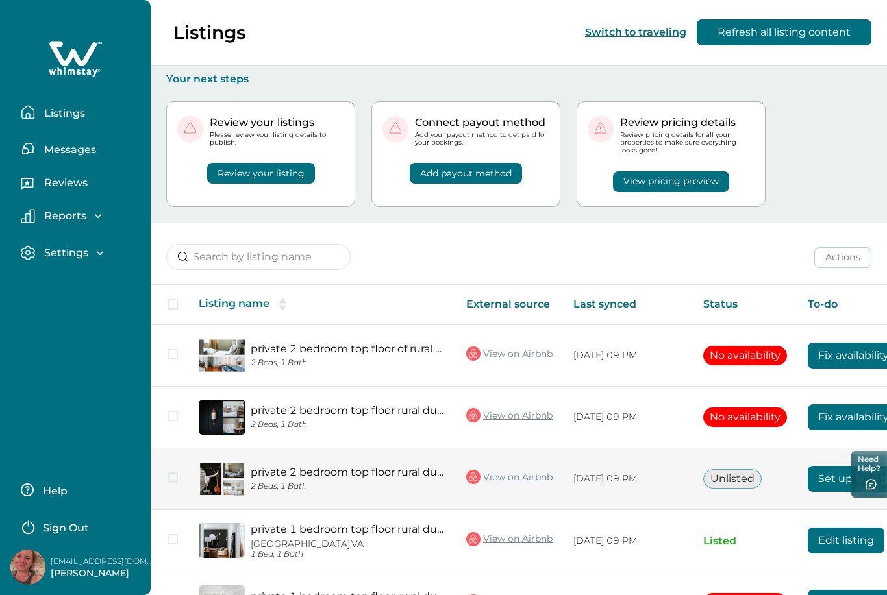
scroll to position [49, 0]
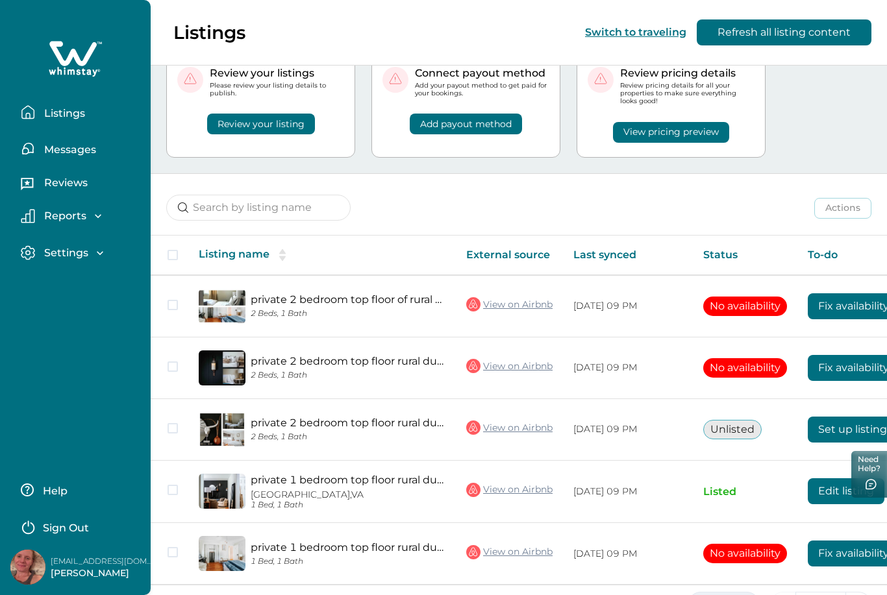
click at [735, 595] on button "5 Rows" at bounding box center [723, 605] width 72 height 26
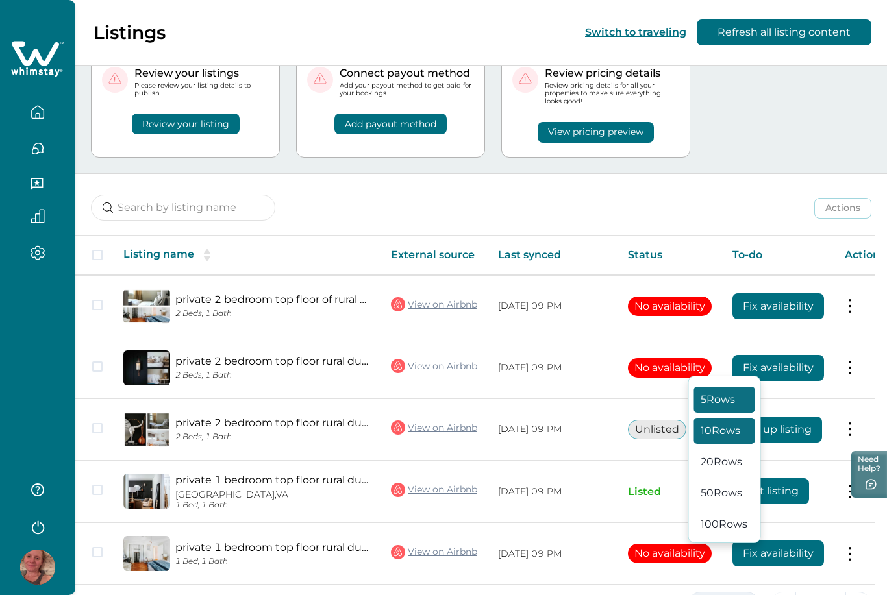
click at [721, 444] on button "10 Rows" at bounding box center [724, 431] width 61 height 26
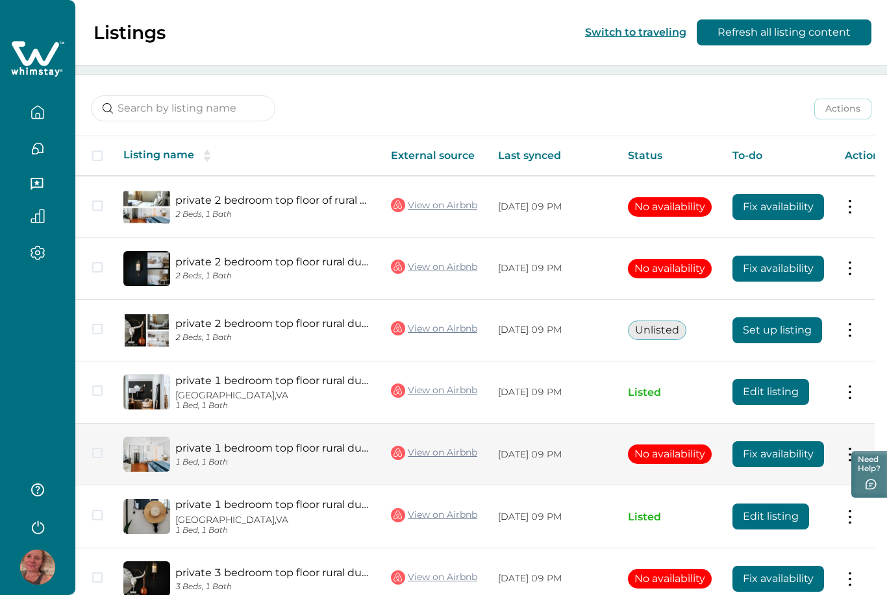
scroll to position [173, 0]
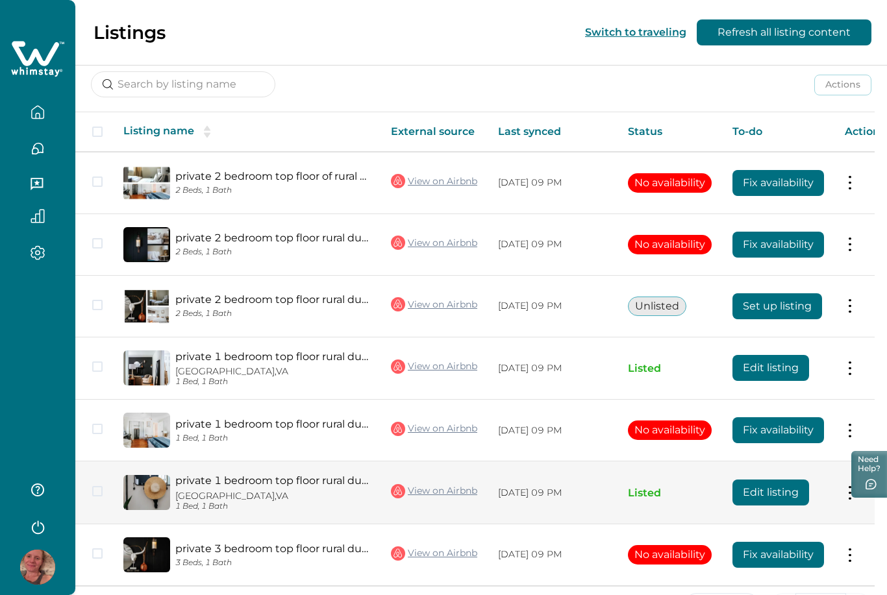
click at [747, 493] on button "Edit listing" at bounding box center [770, 493] width 77 height 26
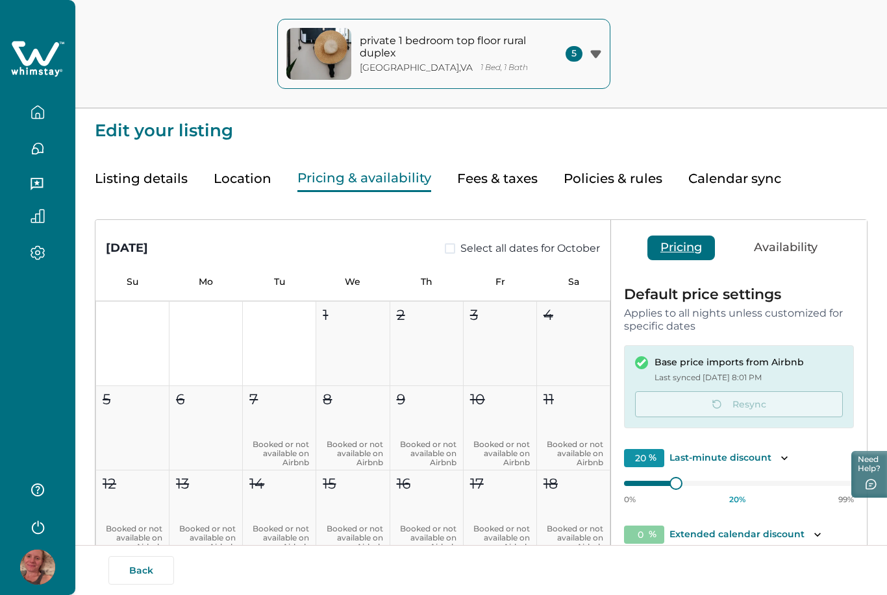
click at [393, 175] on button "Pricing & availability" at bounding box center [364, 179] width 134 height 27
click at [38, 118] on icon "button" at bounding box center [38, 112] width 12 height 12
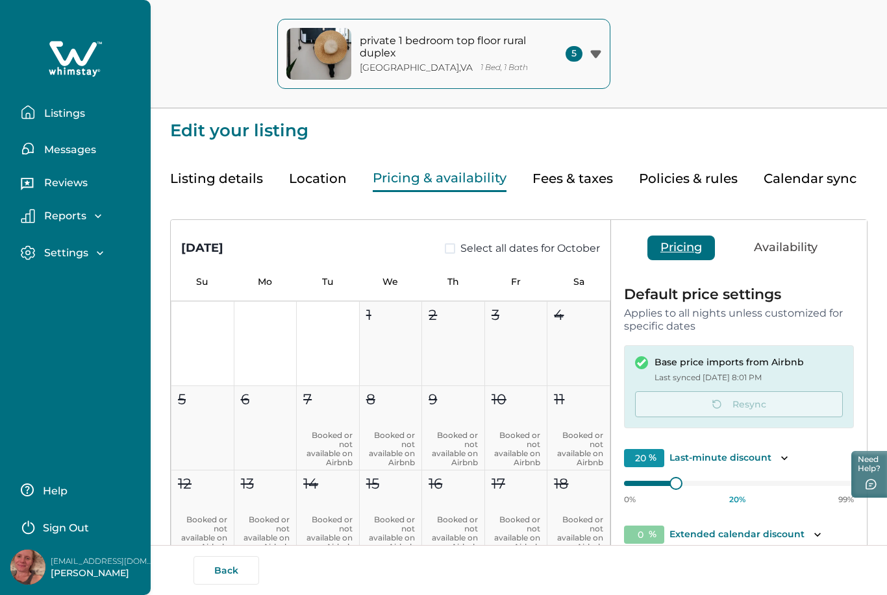
click at [70, 114] on p "Listings" at bounding box center [62, 113] width 45 height 13
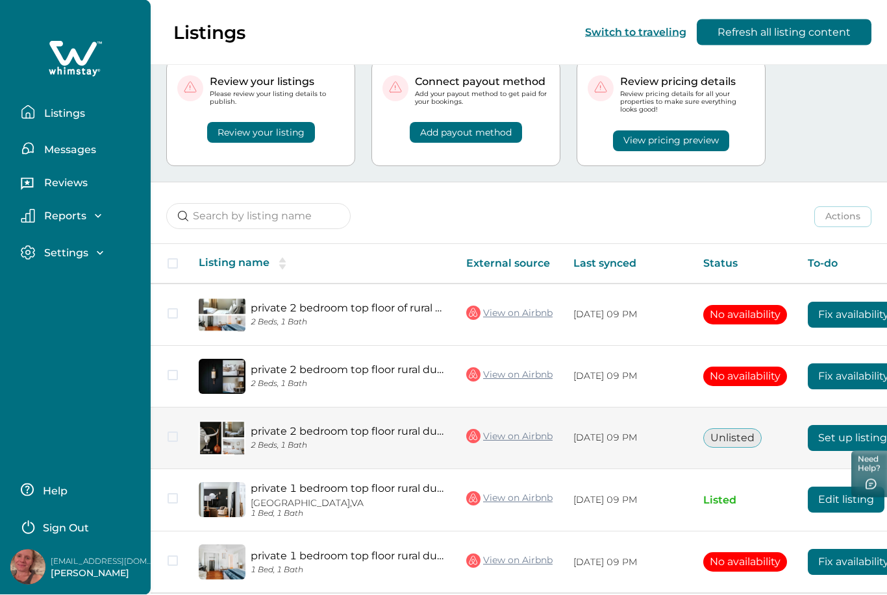
scroll to position [49, 0]
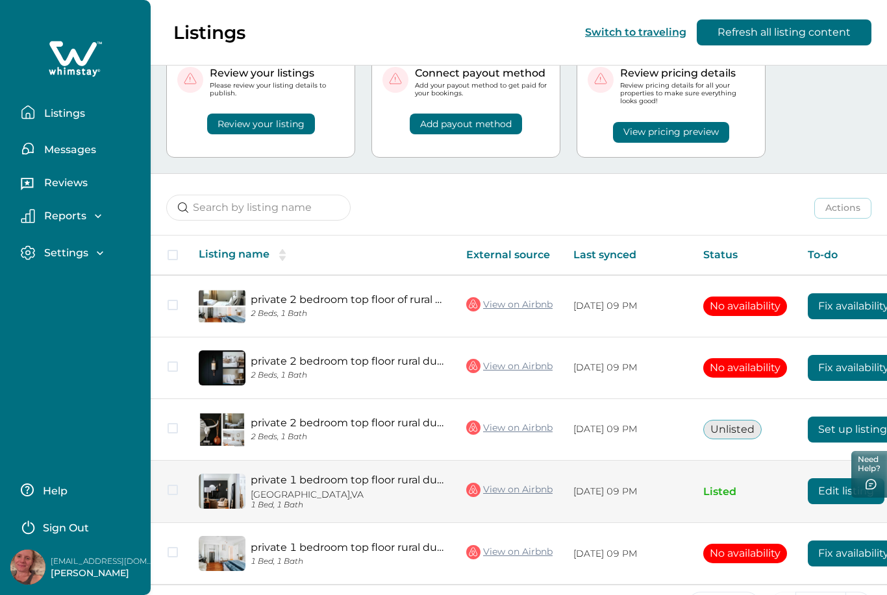
click at [826, 493] on button "Edit listing" at bounding box center [846, 491] width 77 height 26
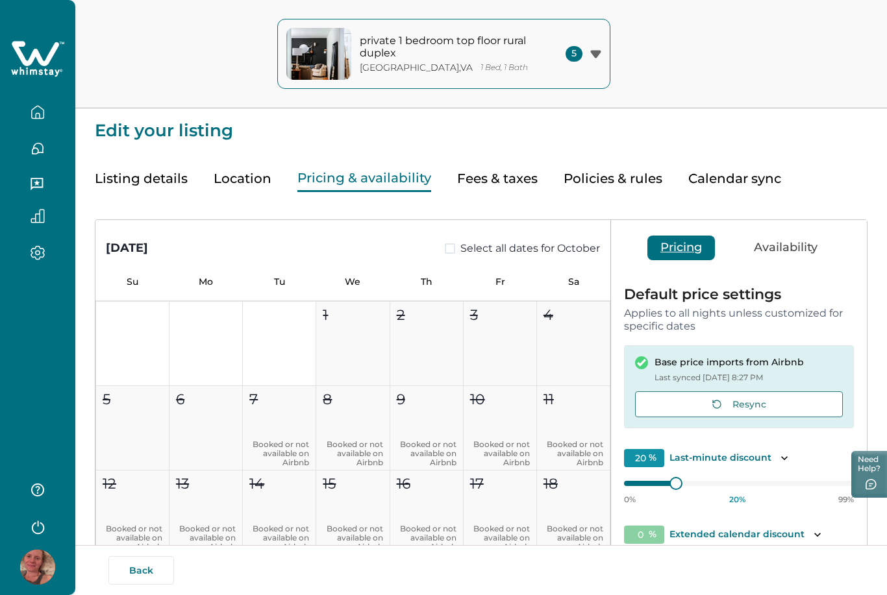
click at [386, 185] on button "Pricing & availability" at bounding box center [364, 179] width 134 height 27
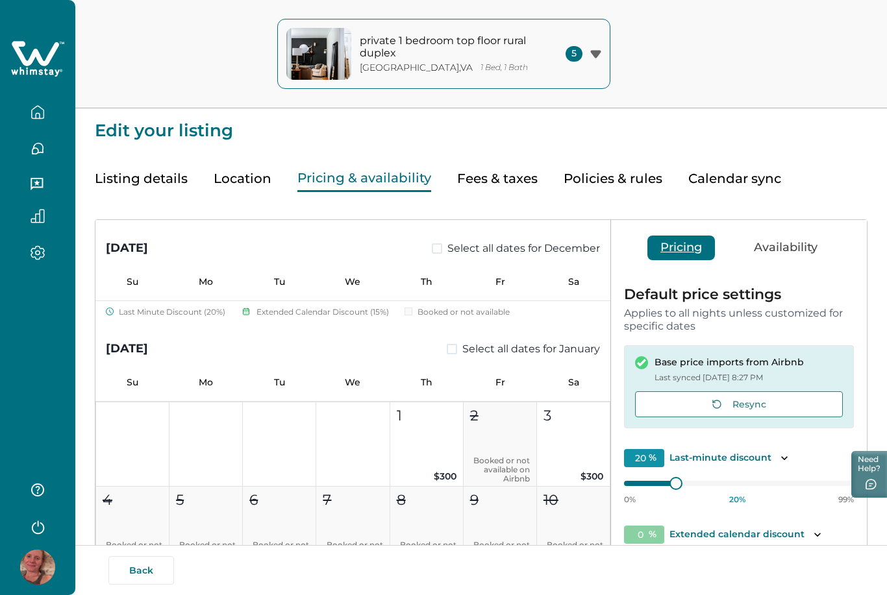
scroll to position [1571, 0]
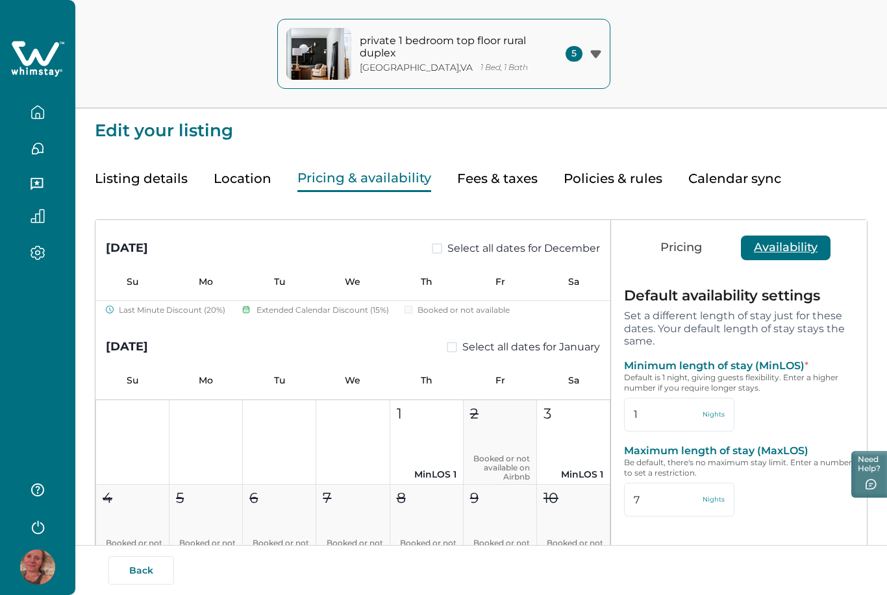
click at [791, 252] on button "Availability" at bounding box center [786, 248] width 90 height 25
click at [443, 470] on p "MinLOS 1" at bounding box center [427, 475] width 60 height 14
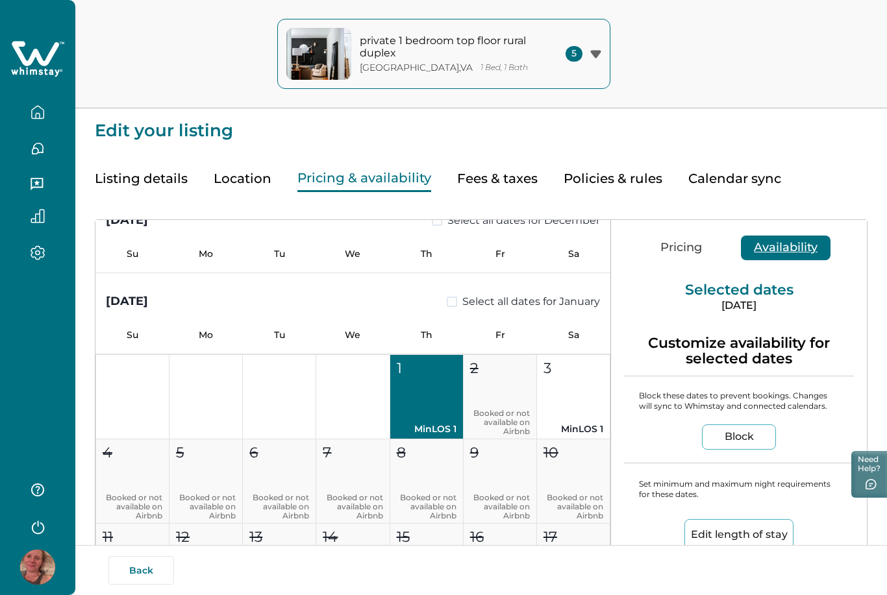
scroll to position [1616, 0]
click at [571, 399] on button "3 MinLOS 1" at bounding box center [573, 398] width 73 height 84
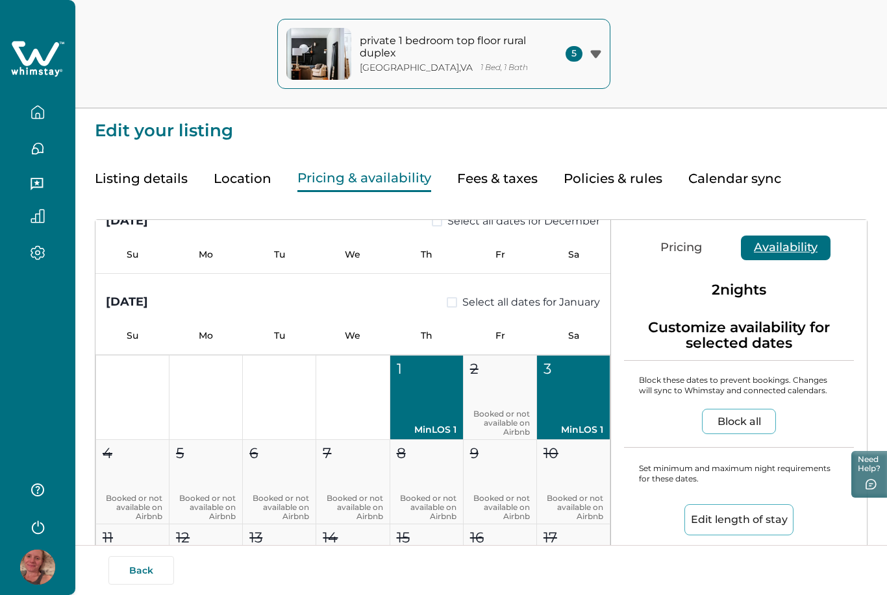
click at [571, 399] on button "3 MinLOS 1" at bounding box center [573, 398] width 73 height 84
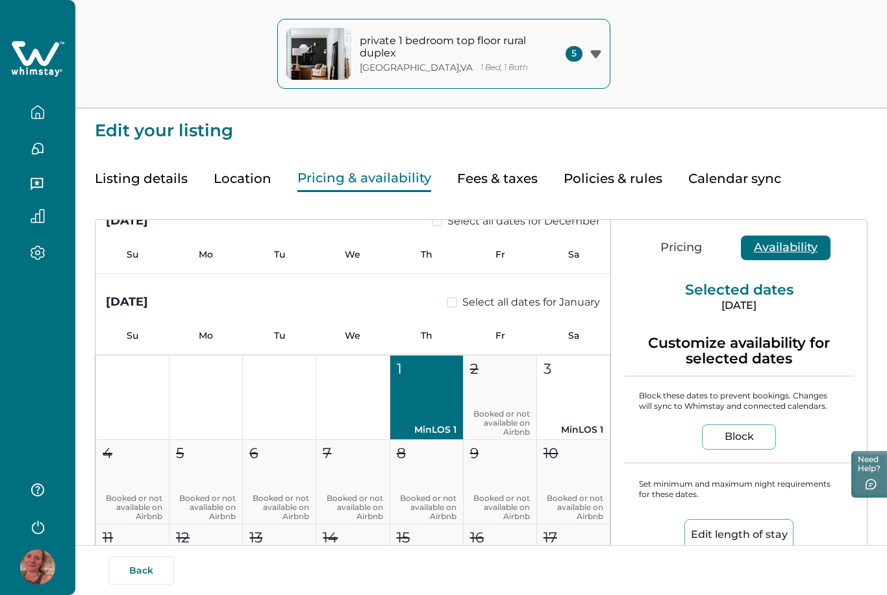
click at [700, 537] on button "Edit length of stay" at bounding box center [738, 534] width 109 height 31
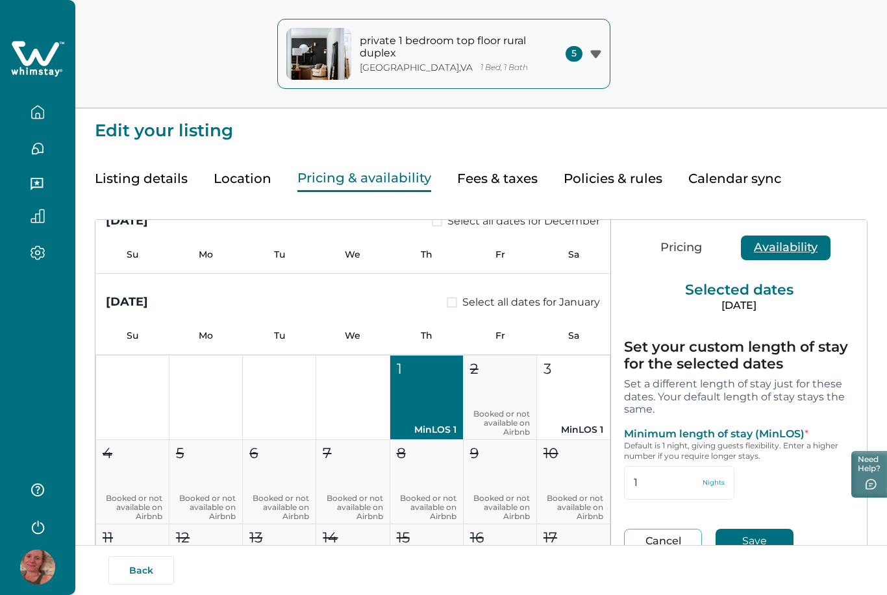
click at [758, 537] on button "Save" at bounding box center [754, 541] width 78 height 25
type input "1"
type input "7"
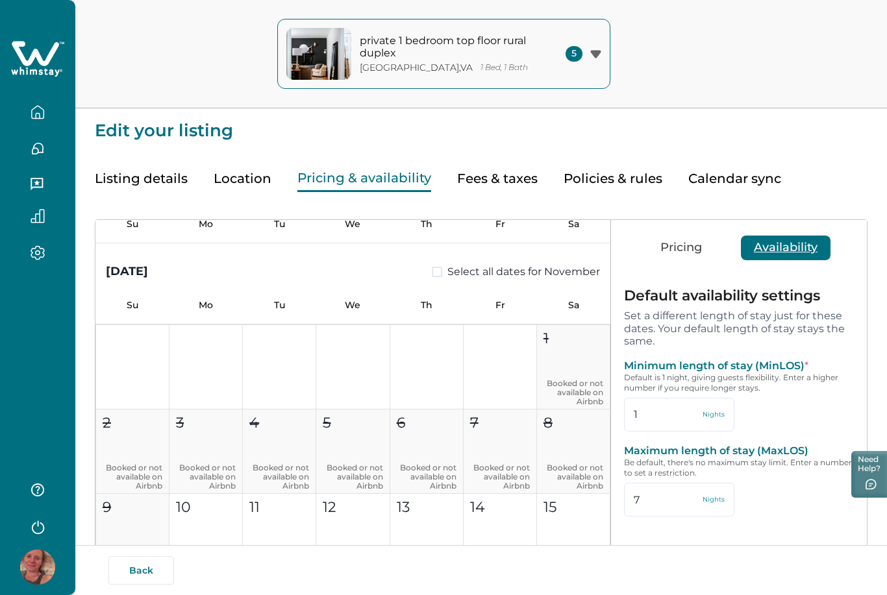
scroll to position [503, 0]
click at [43, 114] on icon "button" at bounding box center [38, 112] width 12 height 12
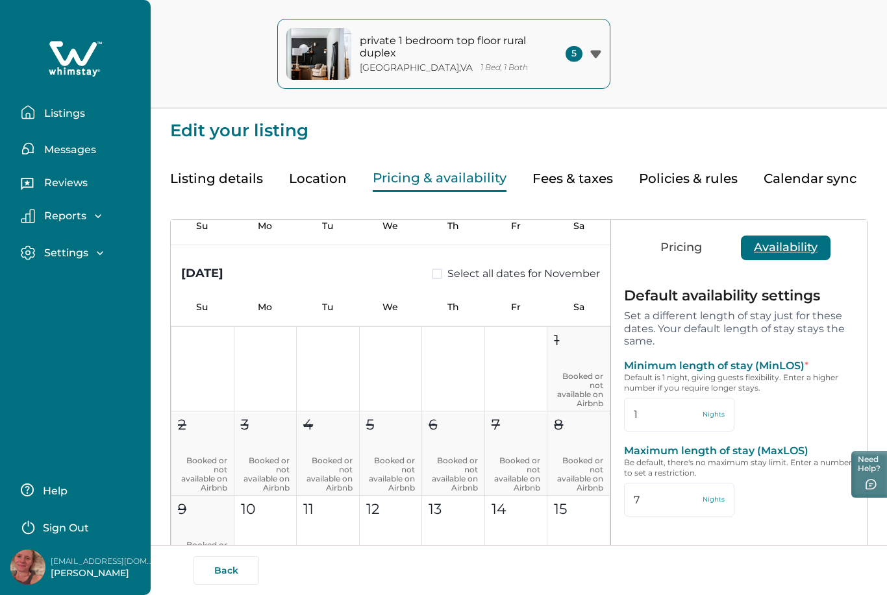
click at [49, 116] on p "Listings" at bounding box center [62, 113] width 45 height 13
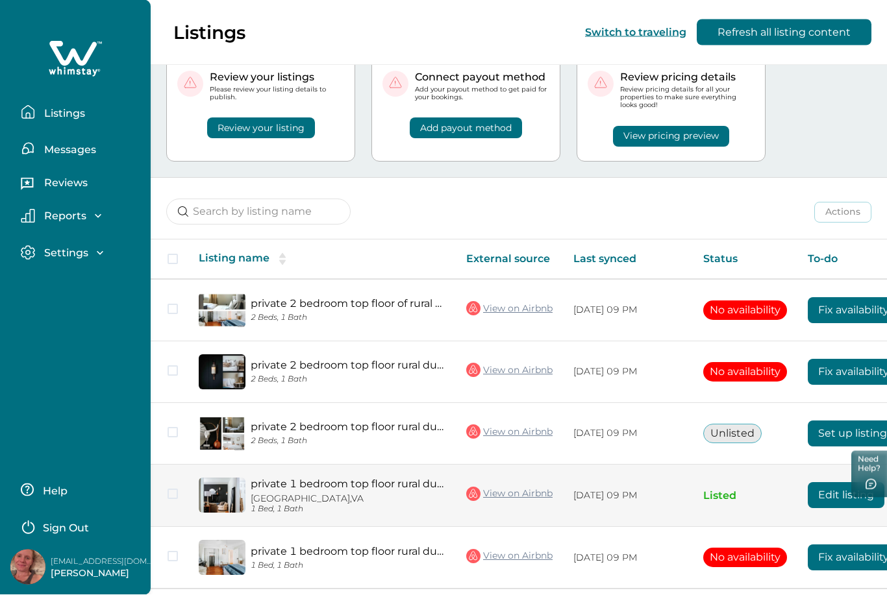
scroll to position [45, 0]
click at [838, 497] on button "Edit listing" at bounding box center [846, 495] width 77 height 26
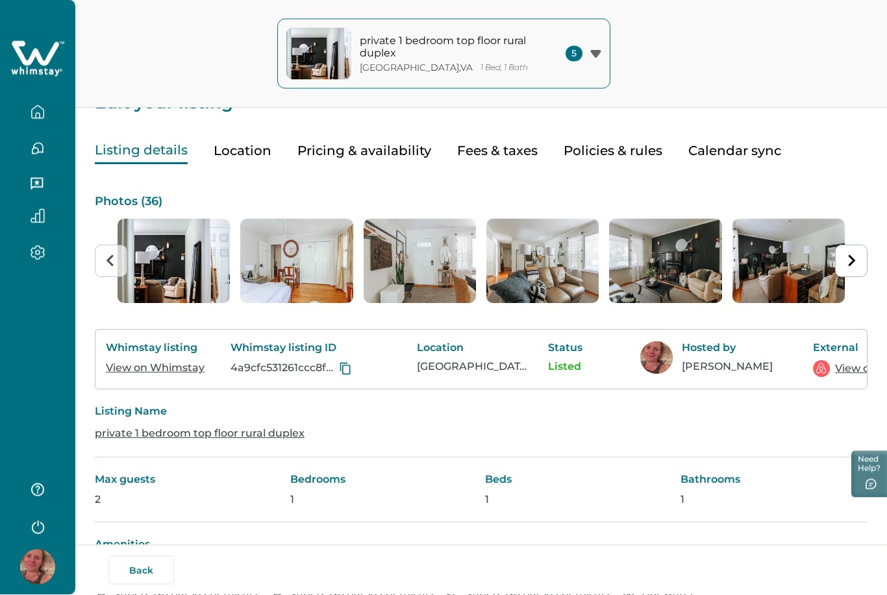
scroll to position [21, 0]
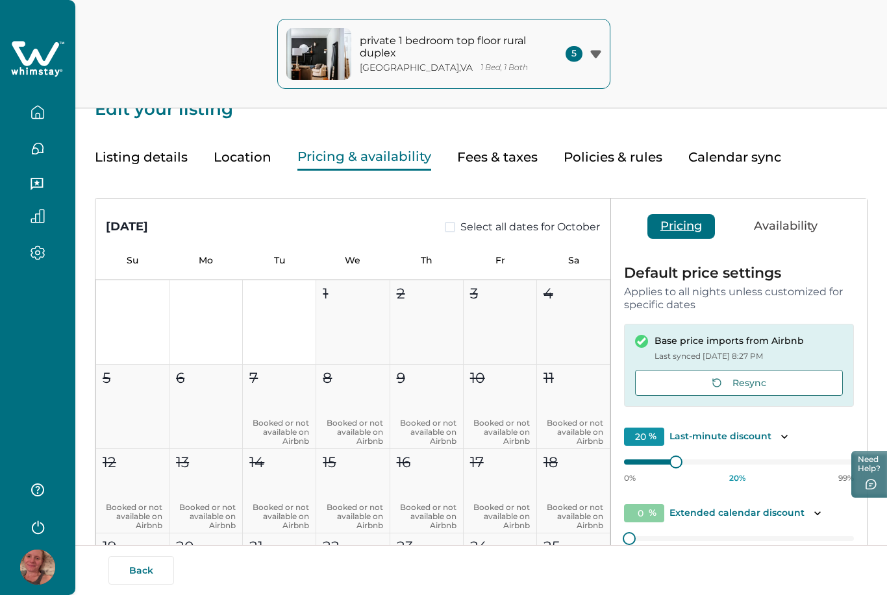
click at [409, 152] on button "Pricing & availability" at bounding box center [364, 157] width 134 height 27
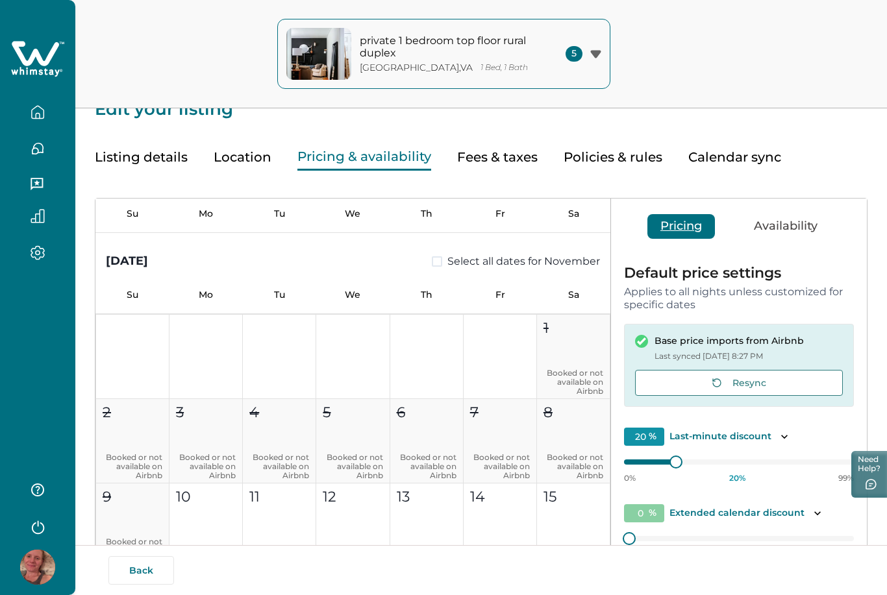
scroll to position [487, 0]
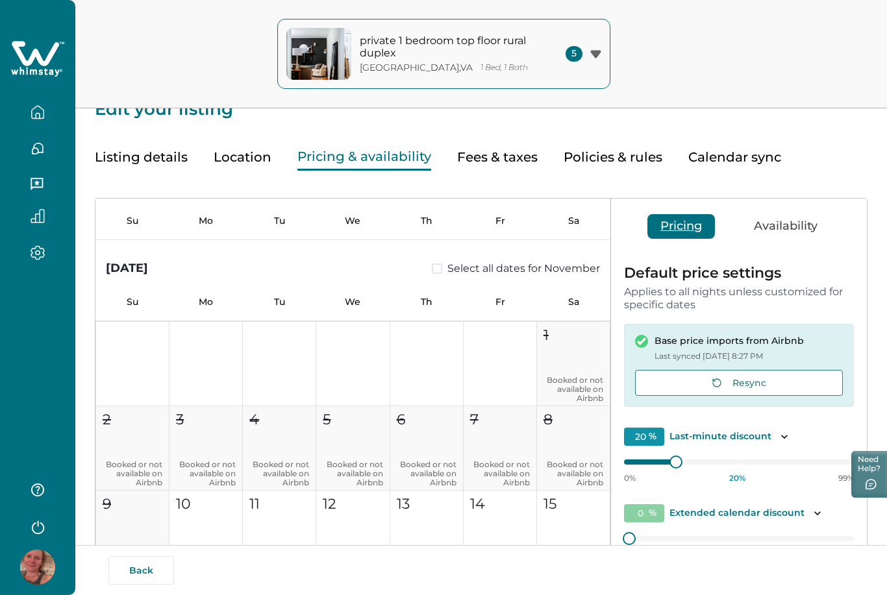
click at [375, 595] on div "Back By publishing, you agree to follow all applicable laws and regulations." at bounding box center [443, 570] width 887 height 50
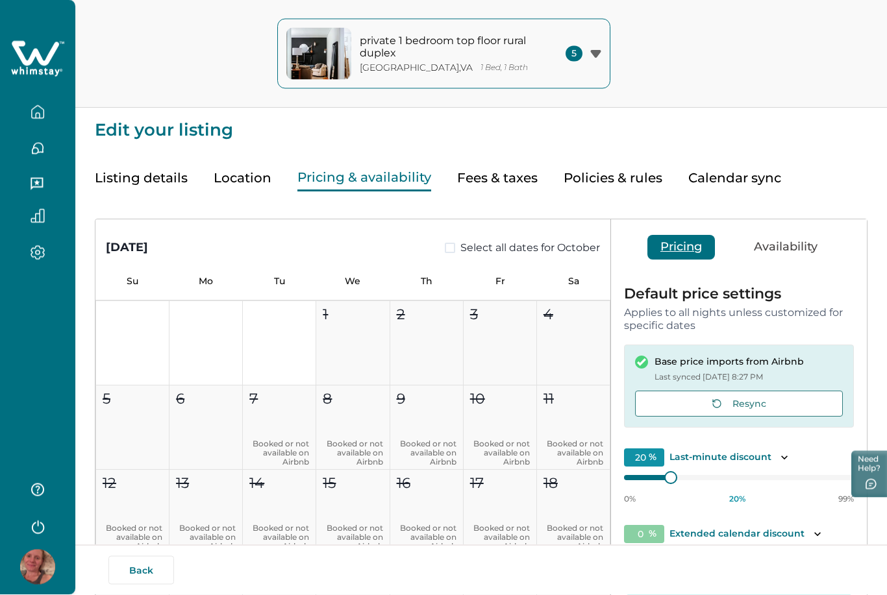
scroll to position [0, 0]
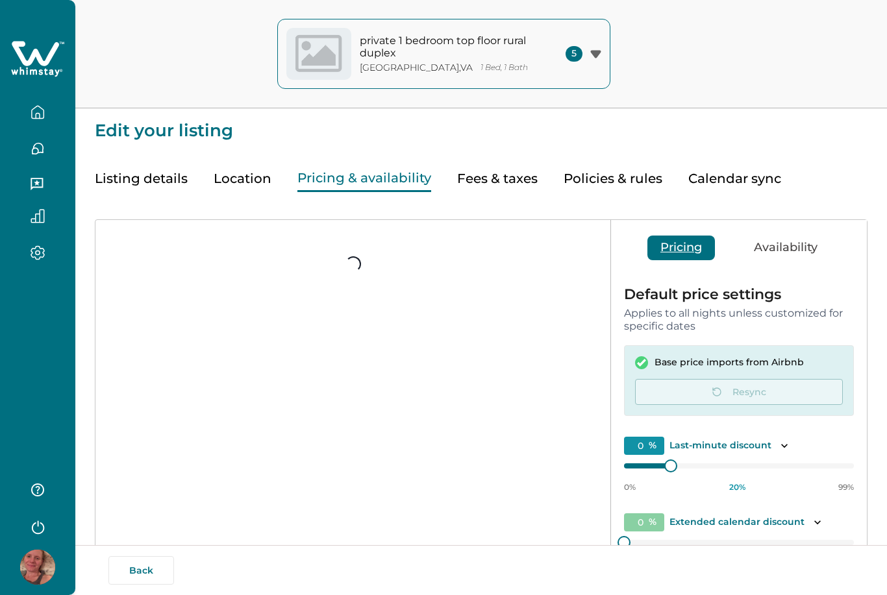
type input "20"
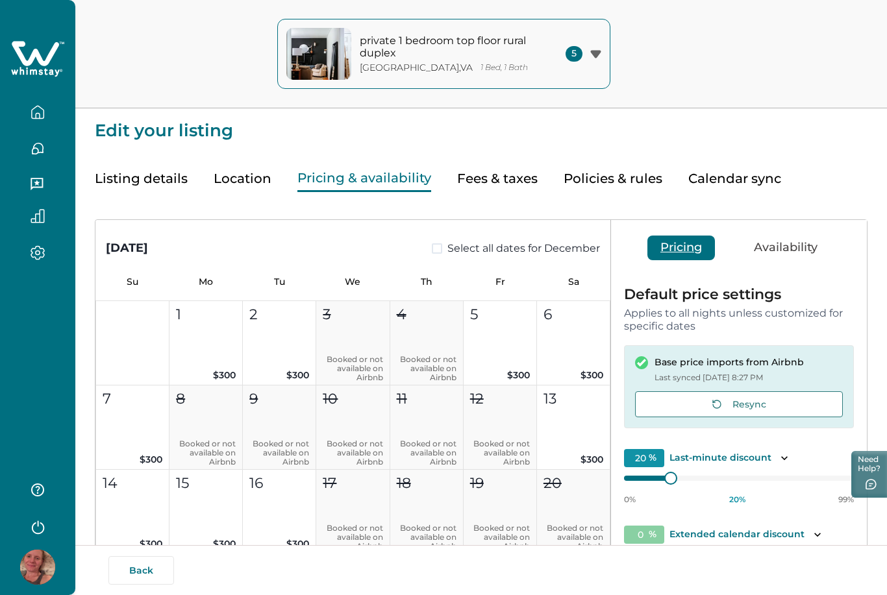
scroll to position [1140, 0]
click at [792, 247] on button "Availability" at bounding box center [786, 248] width 90 height 25
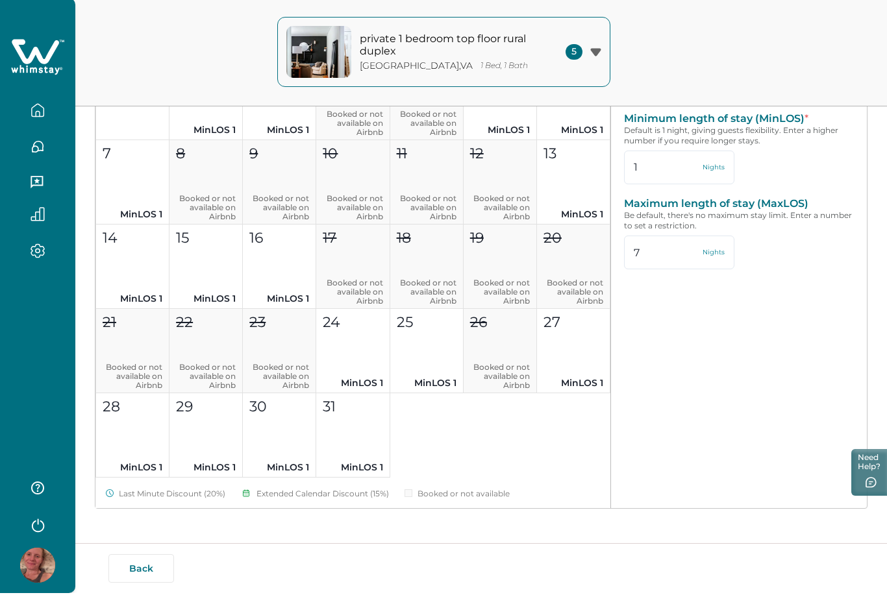
scroll to position [0, 0]
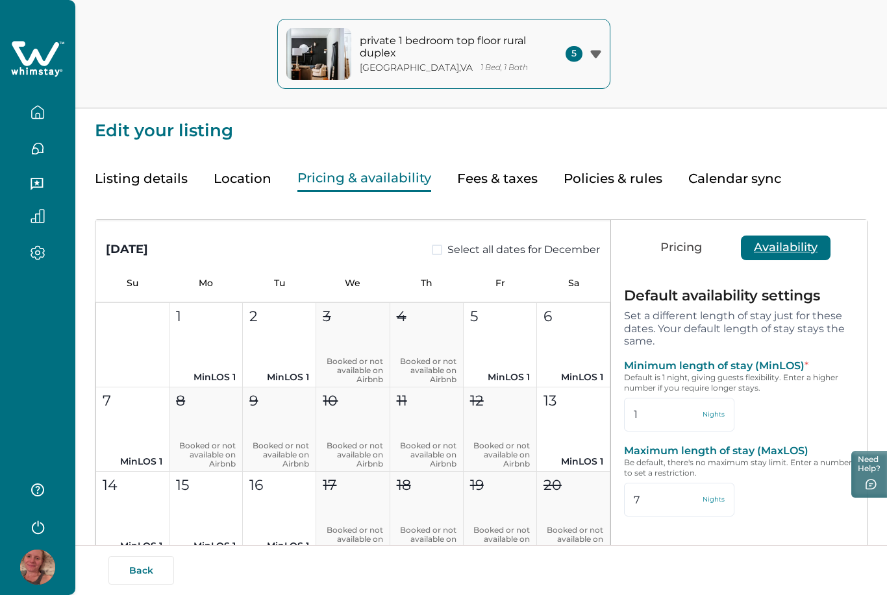
click at [40, 112] on icon "button" at bounding box center [38, 112] width 14 height 14
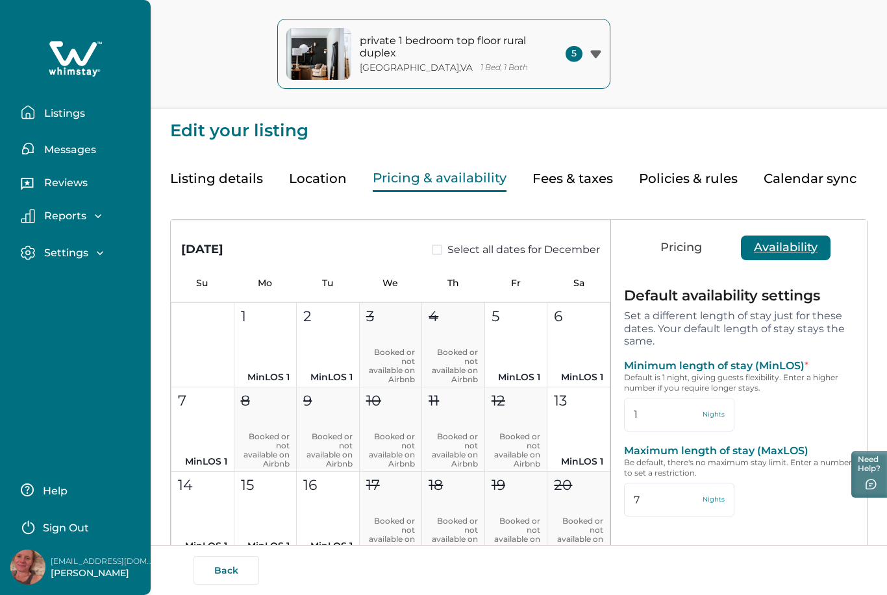
click at [60, 113] on p "Listings" at bounding box center [62, 113] width 45 height 13
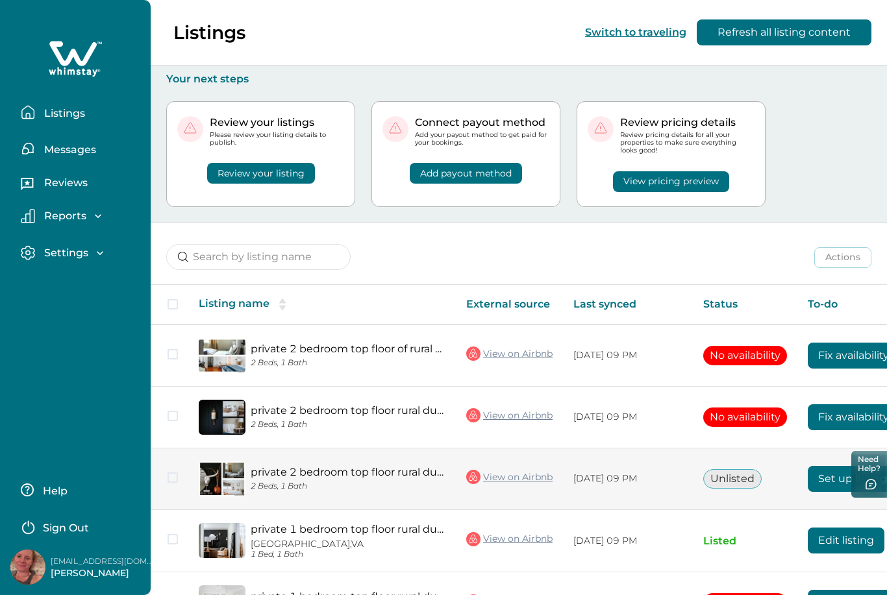
scroll to position [49, 0]
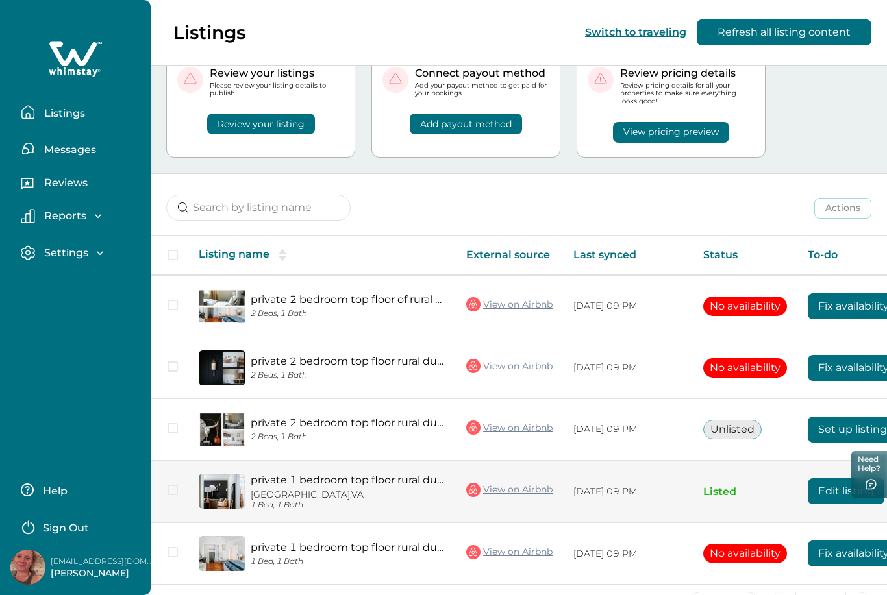
click at [825, 493] on button "Edit listing" at bounding box center [846, 491] width 77 height 26
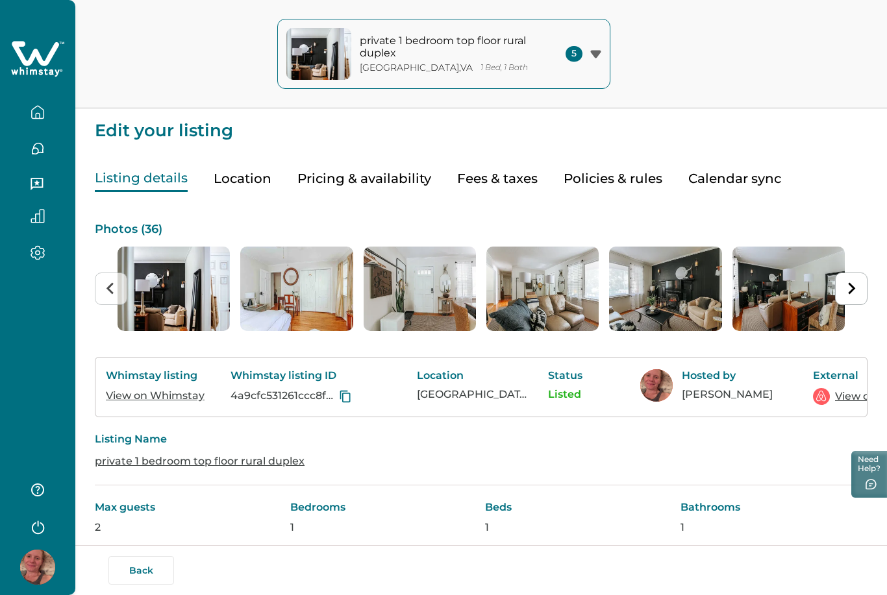
click at [370, 181] on button "Pricing & availability" at bounding box center [364, 179] width 134 height 27
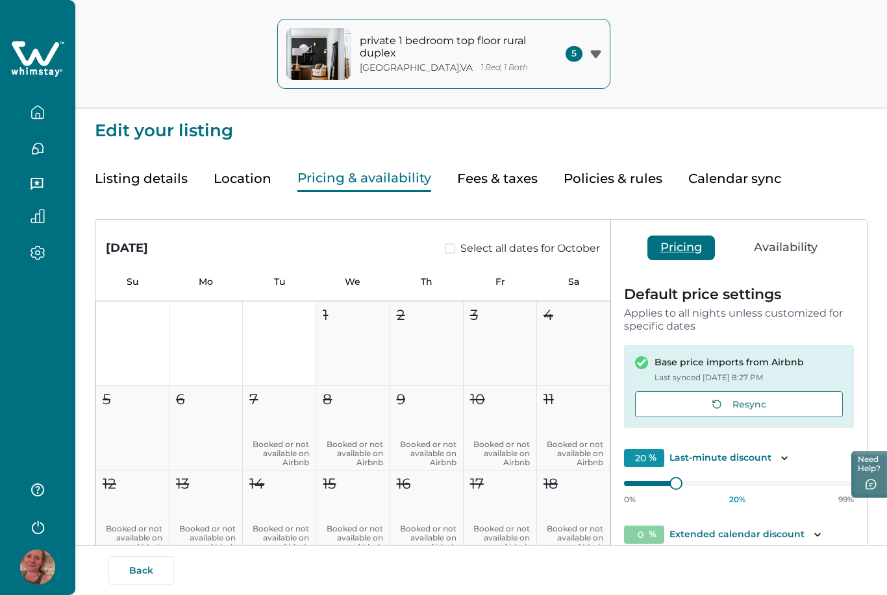
click at [708, 183] on button "Calendar sync" at bounding box center [734, 179] width 93 height 27
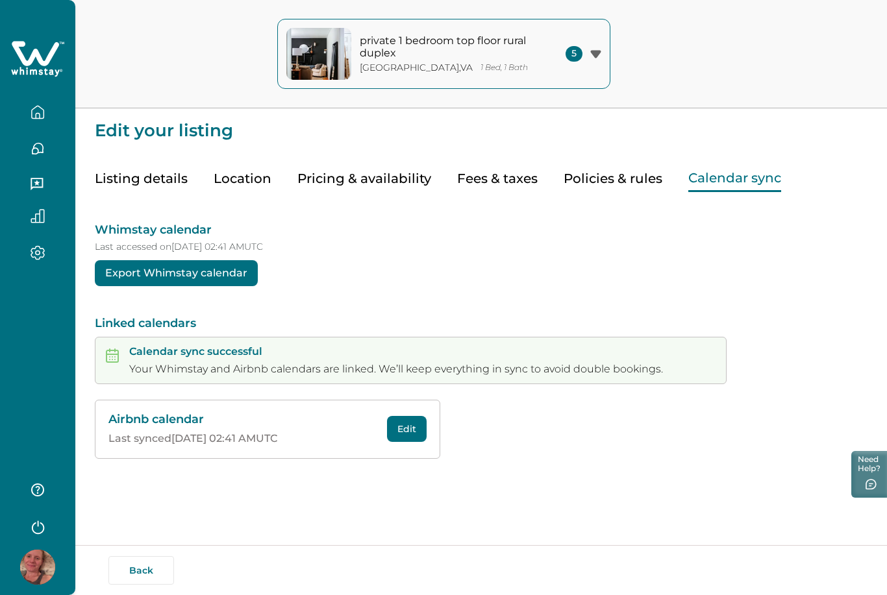
click at [394, 432] on button "Edit" at bounding box center [407, 429] width 40 height 26
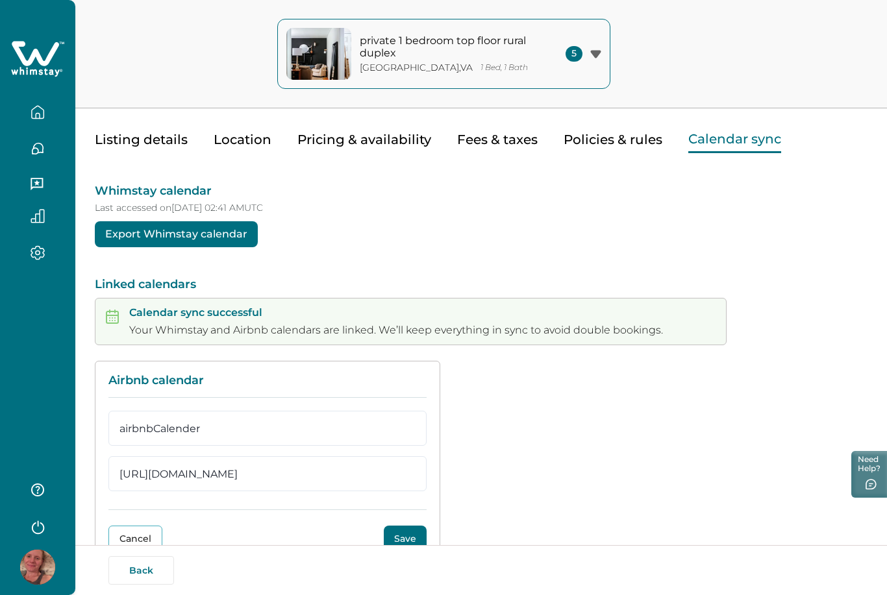
click at [404, 537] on button "Save" at bounding box center [405, 539] width 43 height 26
click at [406, 541] on button "Save" at bounding box center [405, 539] width 43 height 26
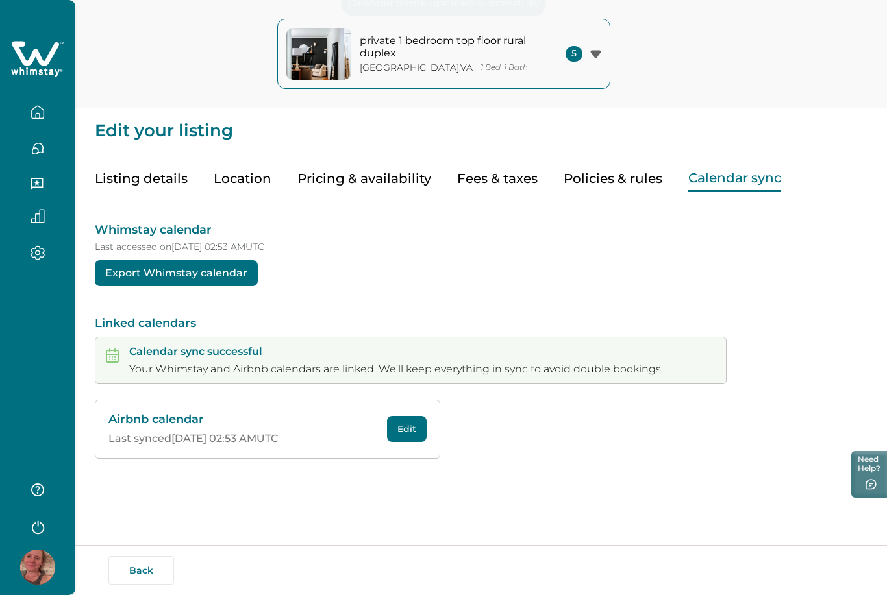
scroll to position [0, 0]
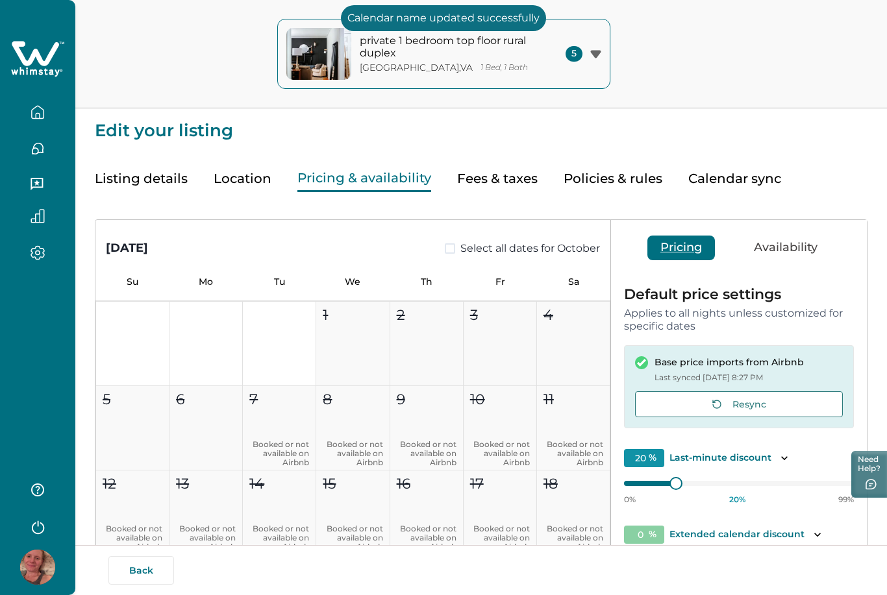
click at [314, 173] on button "Pricing & availability" at bounding box center [364, 179] width 134 height 27
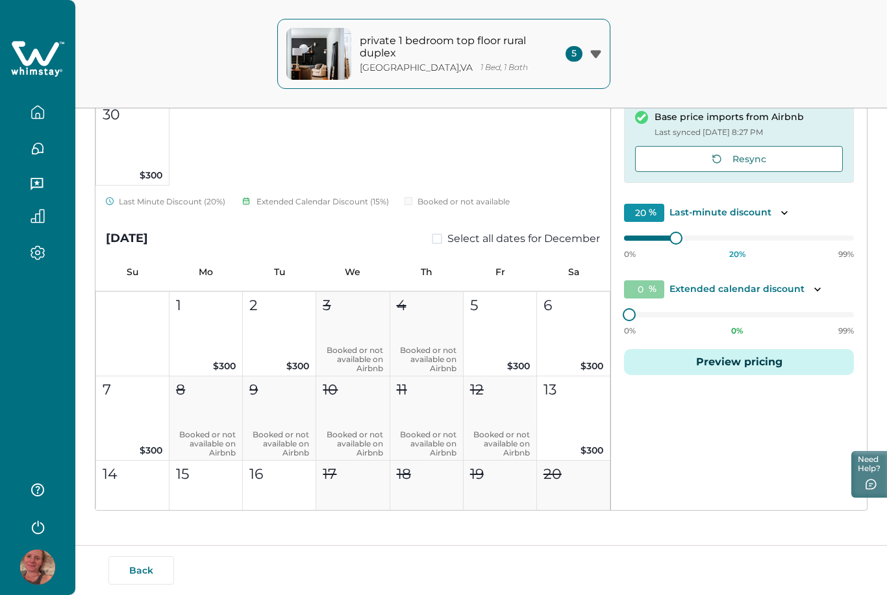
scroll to position [907, 0]
click at [596, 53] on icon "button" at bounding box center [595, 54] width 10 height 8
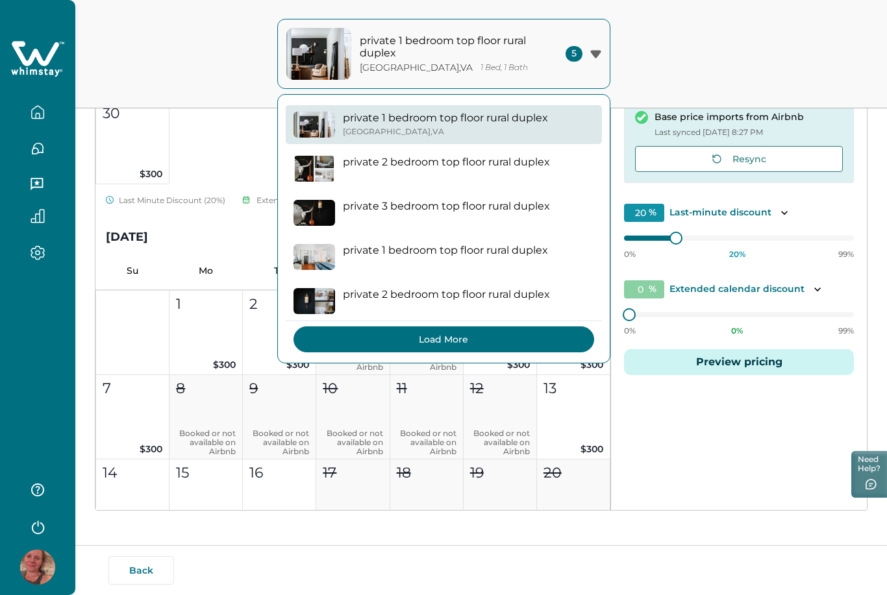
click at [519, 332] on button "Load More" at bounding box center [443, 340] width 301 height 26
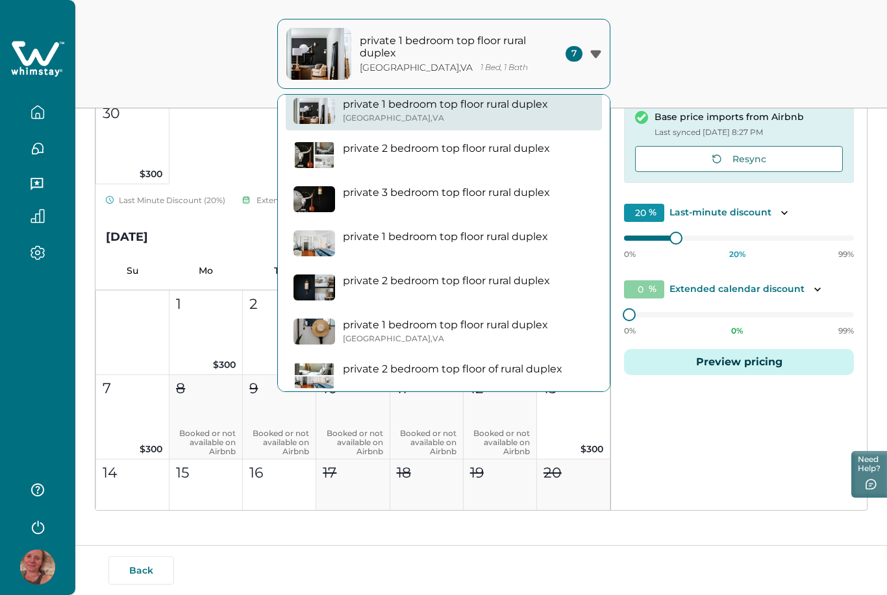
scroll to position [13, 0]
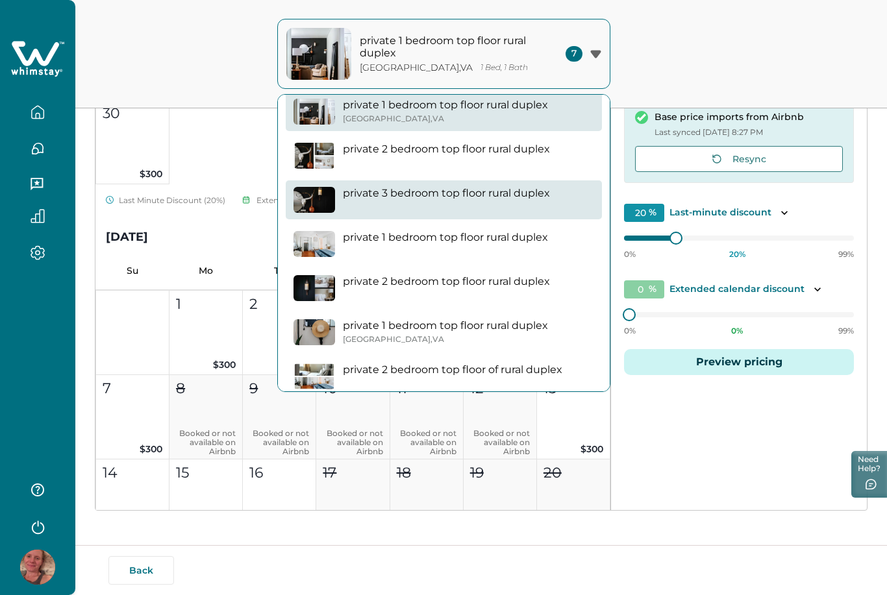
click at [501, 204] on button "private 3 bedroom top floor rural duplex" at bounding box center [444, 199] width 316 height 39
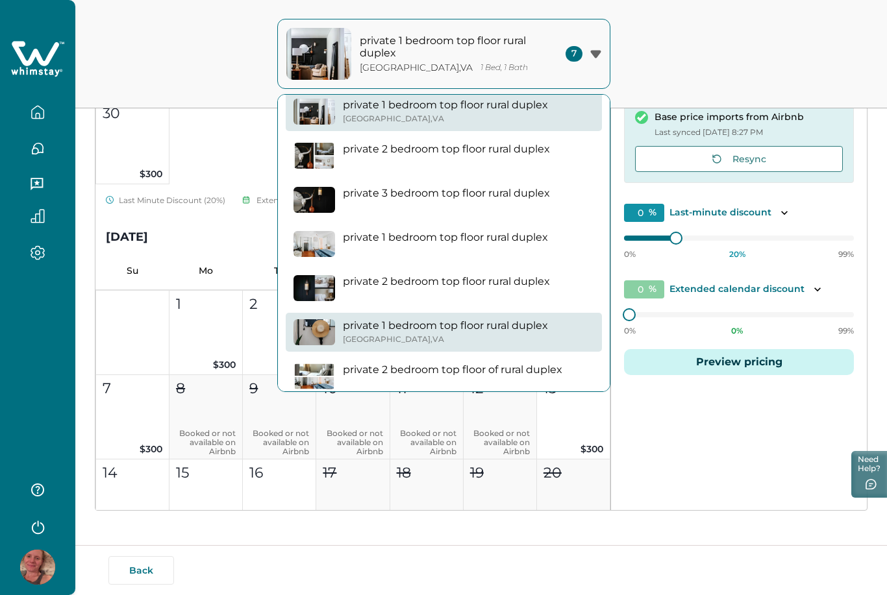
scroll to position [88, 0]
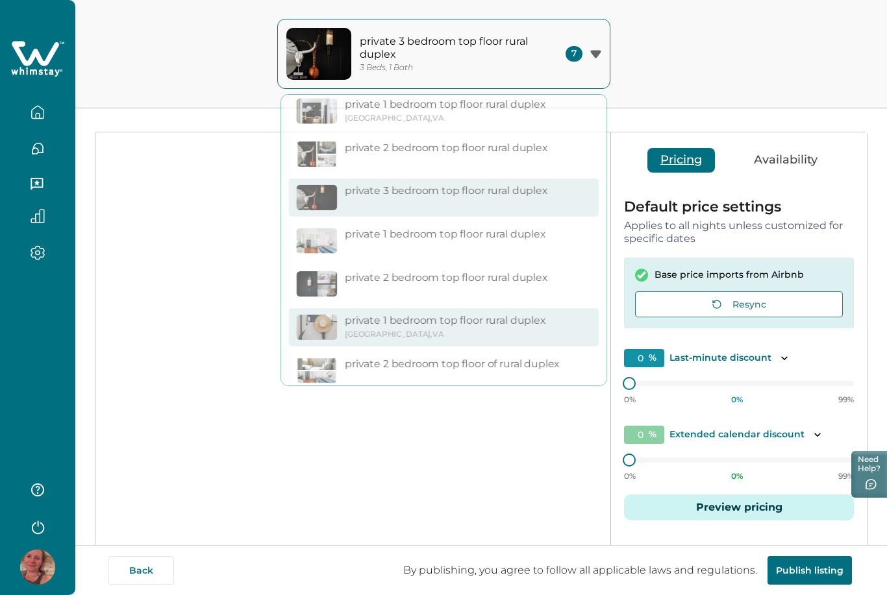
type input "20"
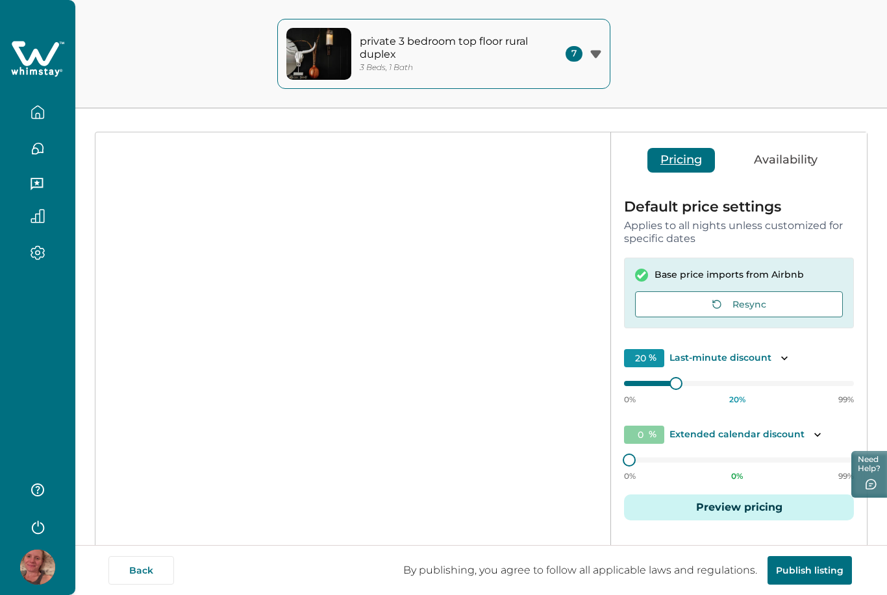
click at [569, 59] on span "7" at bounding box center [573, 54] width 17 height 16
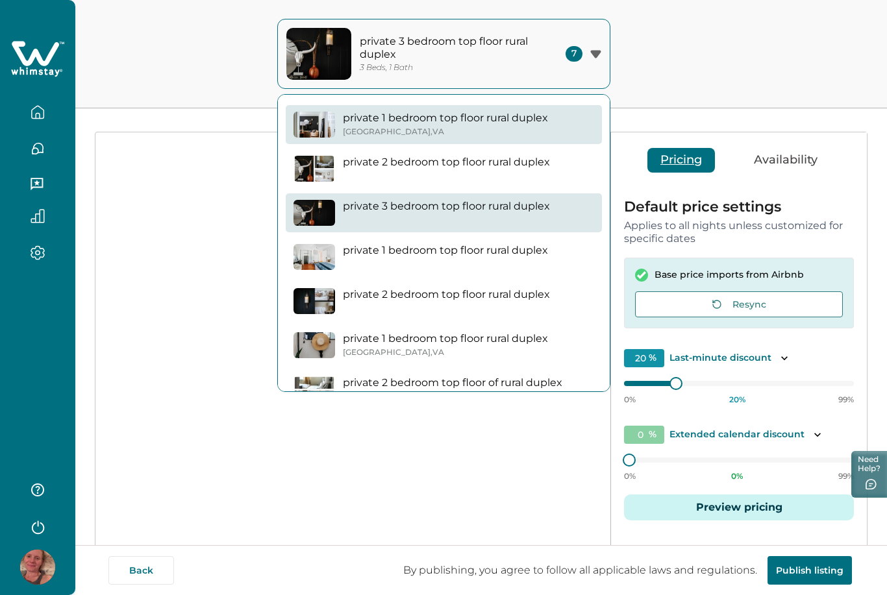
click at [525, 123] on p "private 1 bedroom top floor rural duplex" at bounding box center [445, 118] width 205 height 13
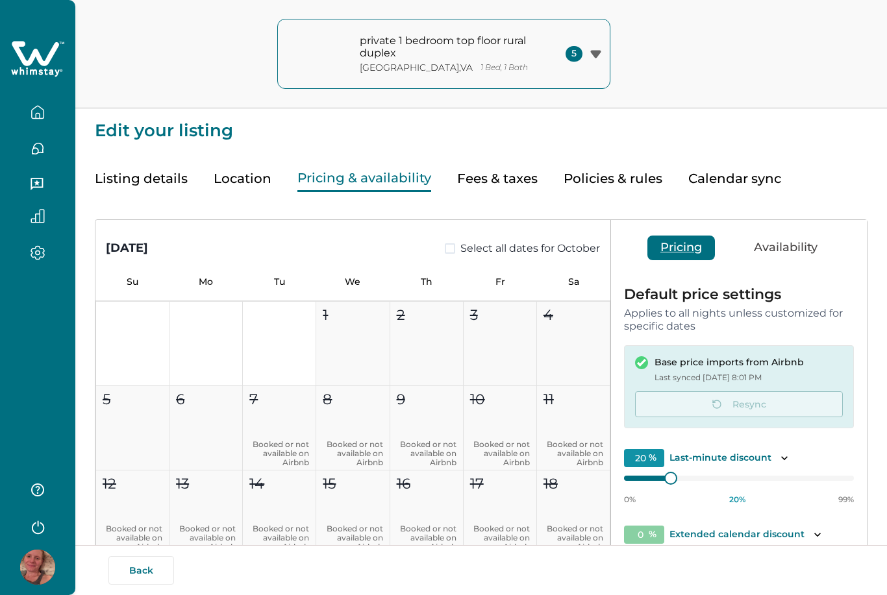
type input "20"
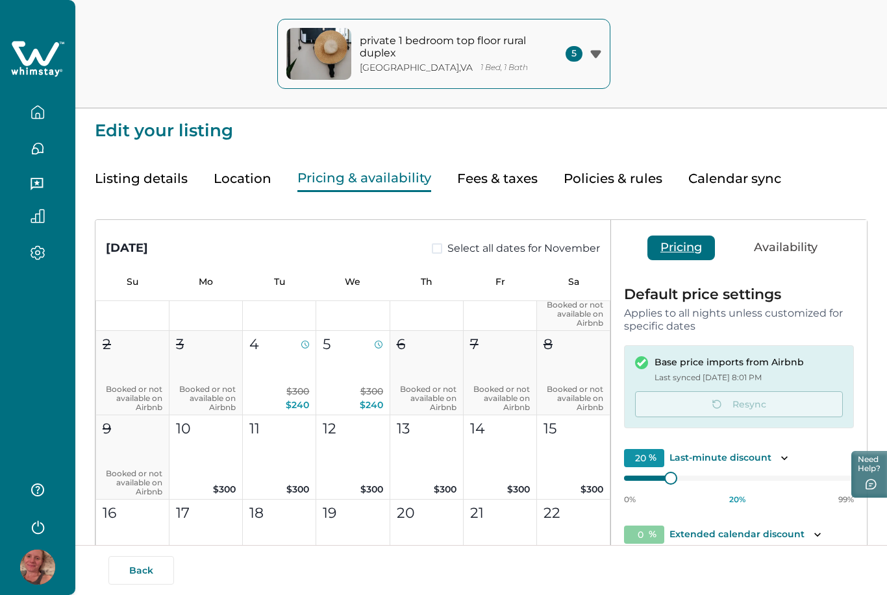
scroll to position [587, 0]
click at [40, 114] on icon "button" at bounding box center [38, 115] width 4 height 5
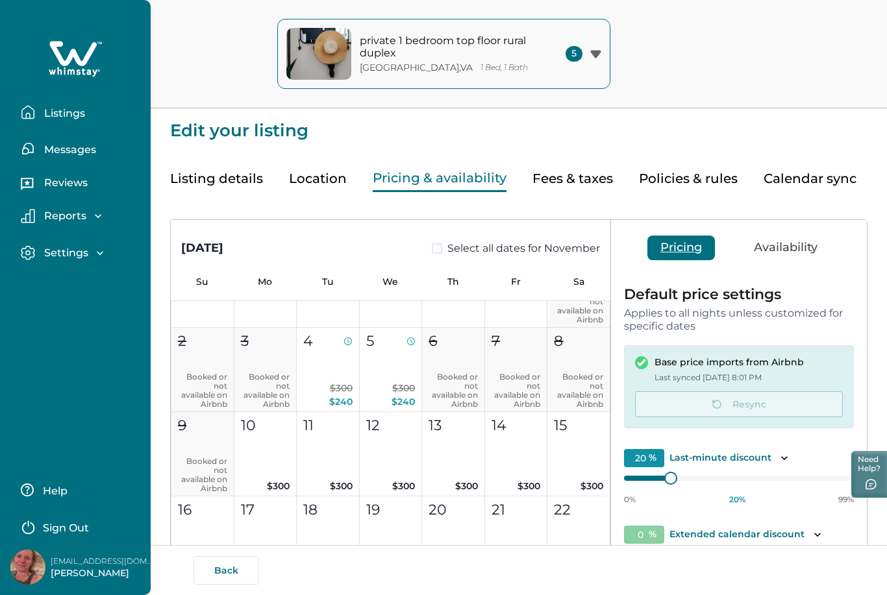
click at [40, 117] on p "Listings" at bounding box center [62, 113] width 45 height 13
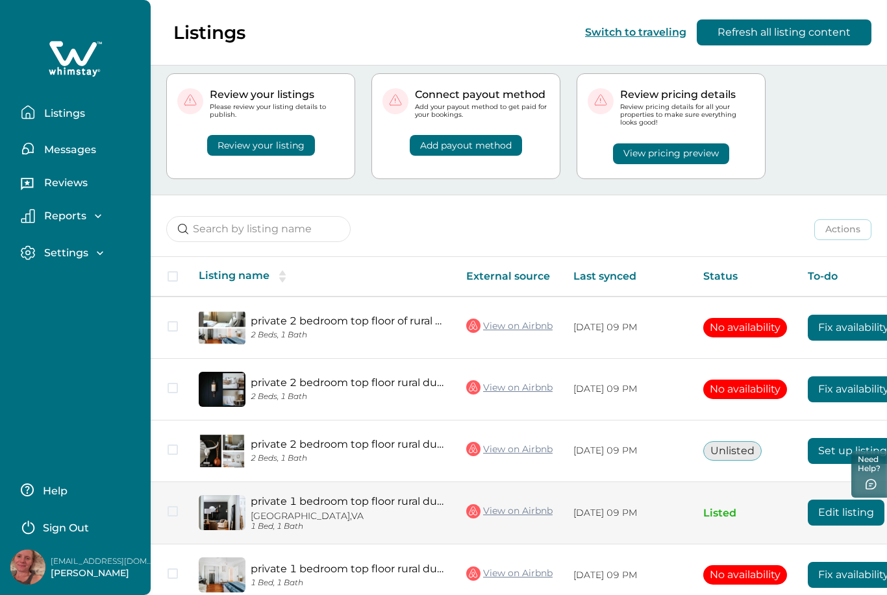
scroll to position [49, 0]
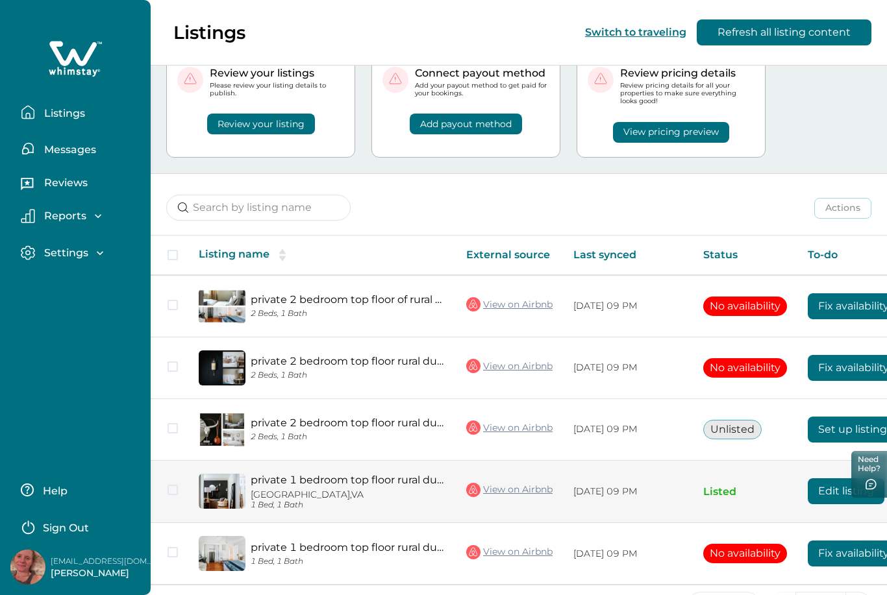
click at [818, 491] on button "Edit listing" at bounding box center [846, 491] width 77 height 26
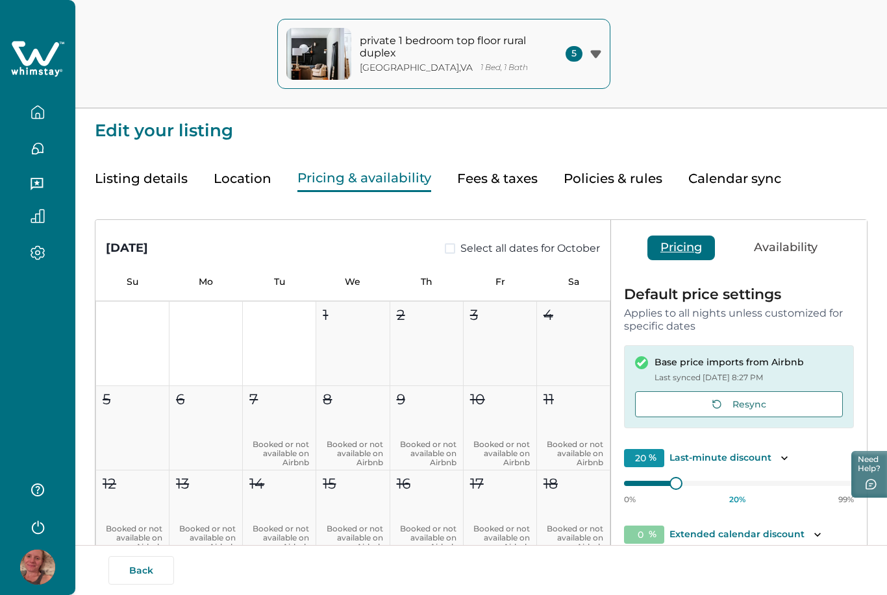
click at [384, 182] on button "Pricing & availability" at bounding box center [364, 179] width 134 height 27
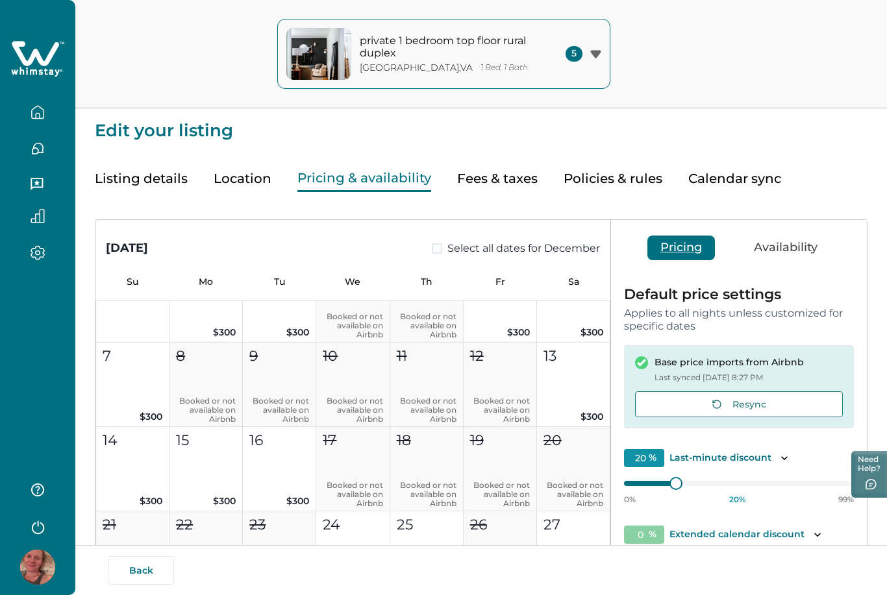
scroll to position [1188, 0]
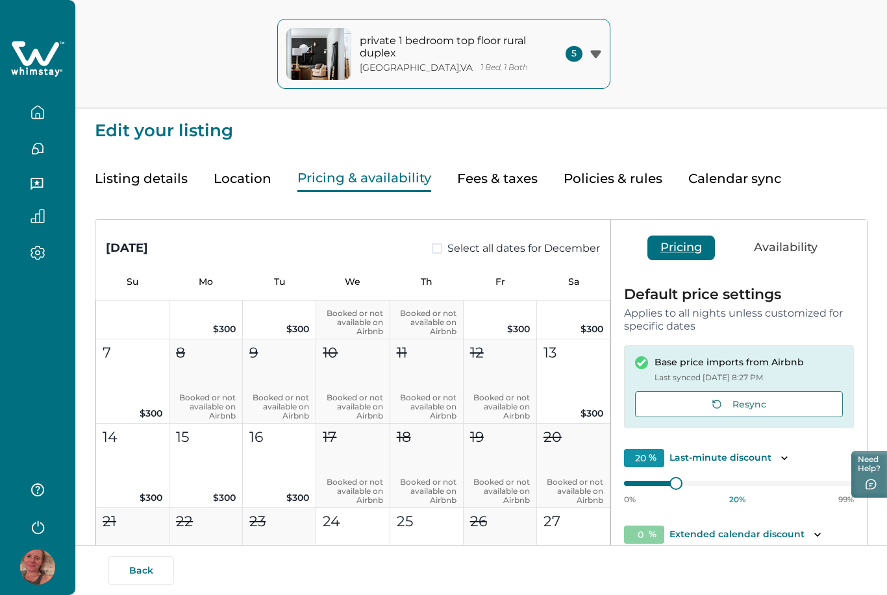
click at [766, 247] on button "Availability" at bounding box center [786, 248] width 90 height 25
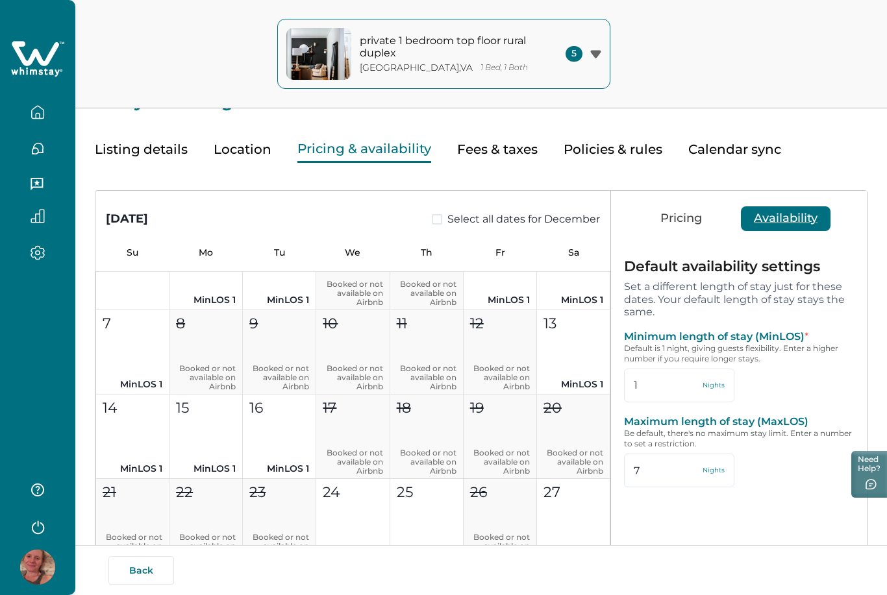
scroll to position [0, 0]
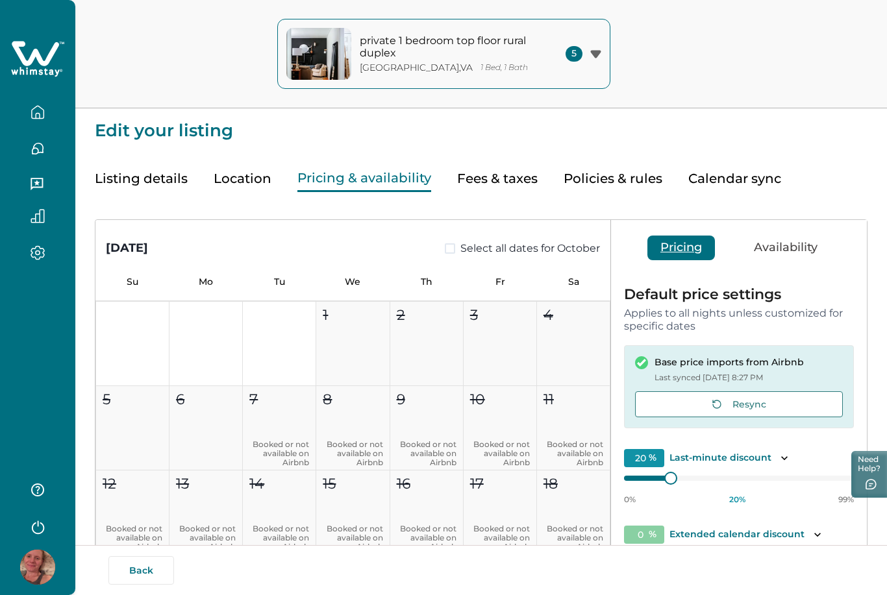
click at [39, 114] on icon "button" at bounding box center [38, 115] width 4 height 5
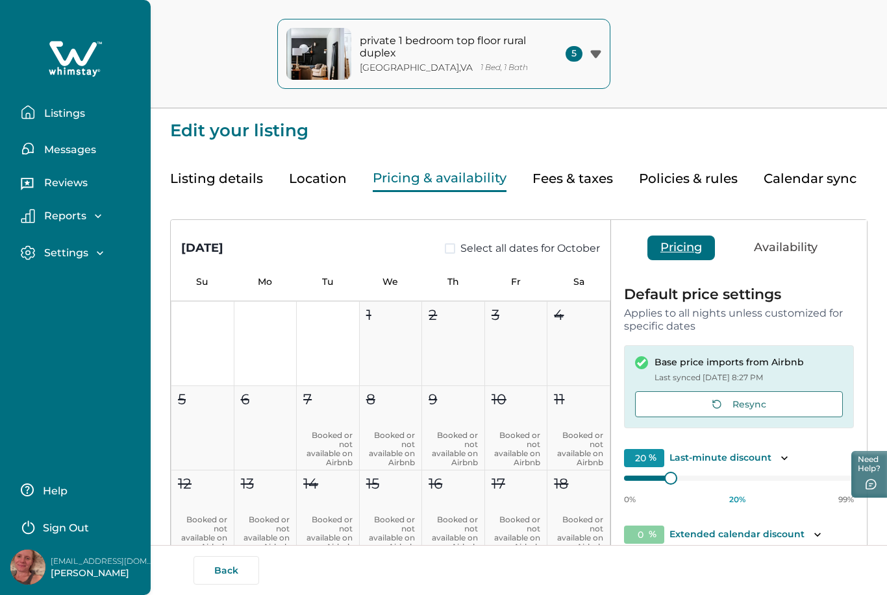
click at [61, 108] on p "Listings" at bounding box center [62, 113] width 45 height 13
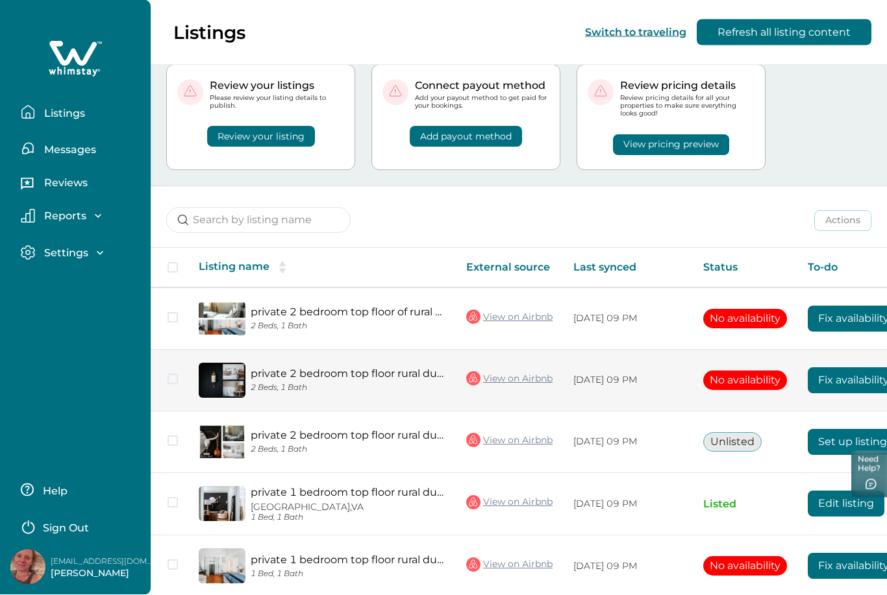
scroll to position [49, 0]
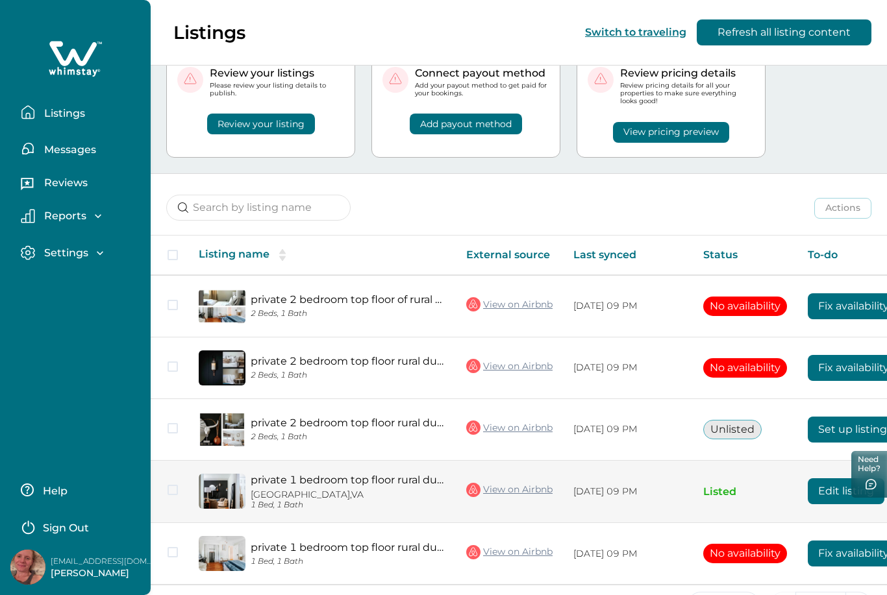
click at [721, 497] on td "Listed" at bounding box center [745, 491] width 105 height 63
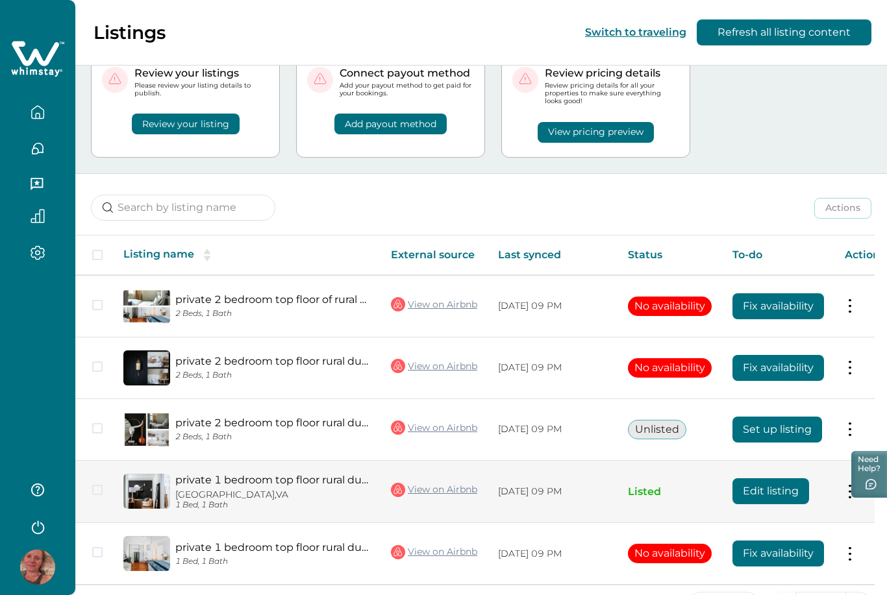
click at [649, 489] on p "Listed" at bounding box center [670, 492] width 84 height 13
click at [853, 491] on button at bounding box center [850, 492] width 10 height 14
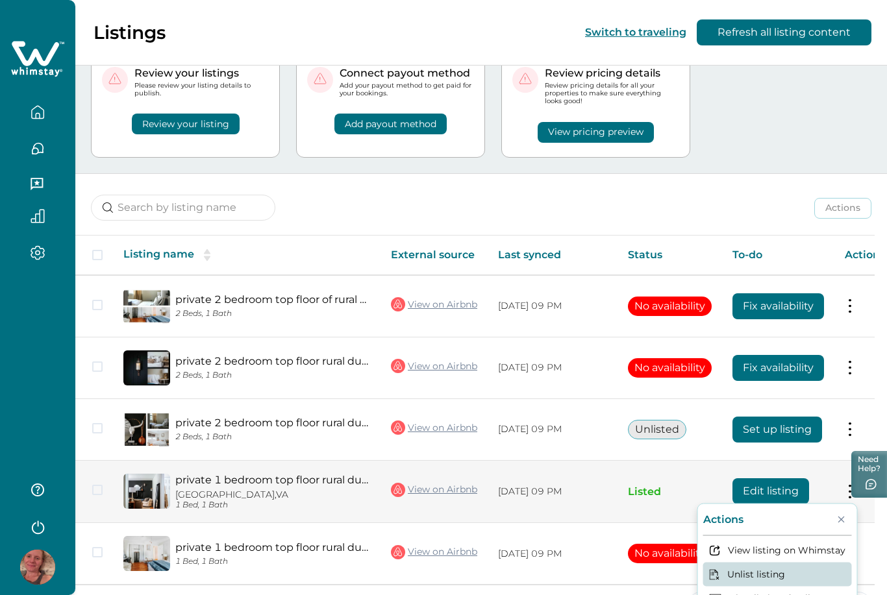
click at [782, 570] on button "Unlist listing" at bounding box center [777, 574] width 149 height 24
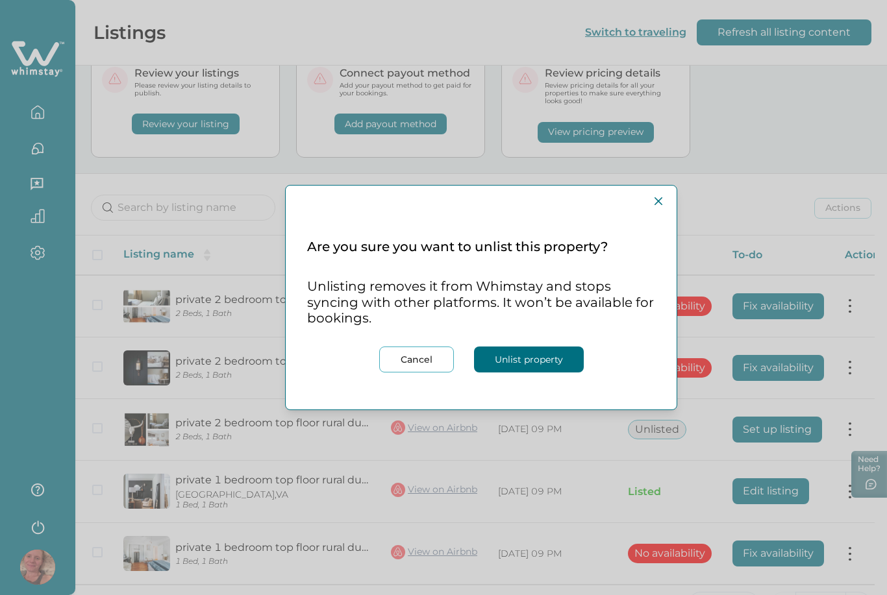
click at [562, 358] on button "Unlist property" at bounding box center [529, 360] width 110 height 26
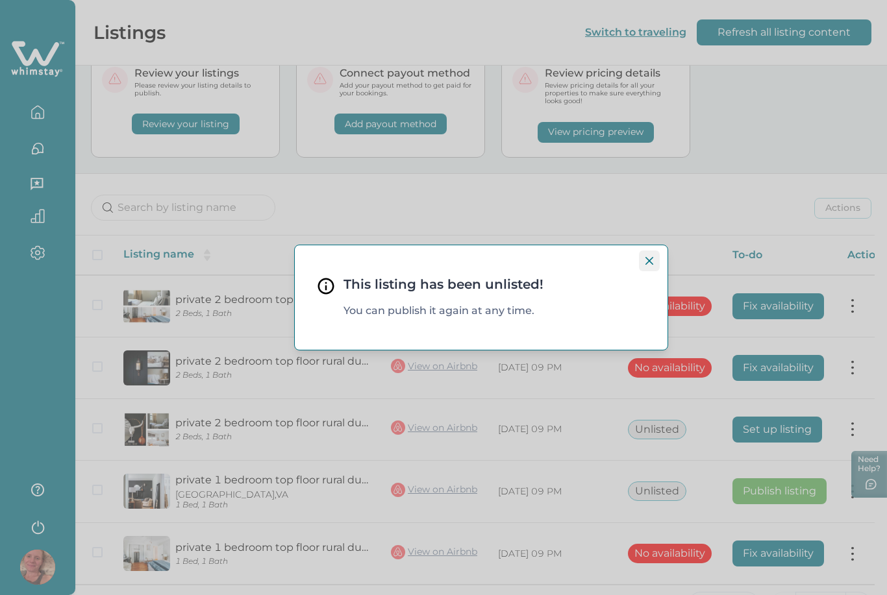
click at [656, 262] on button "Close" at bounding box center [649, 261] width 21 height 21
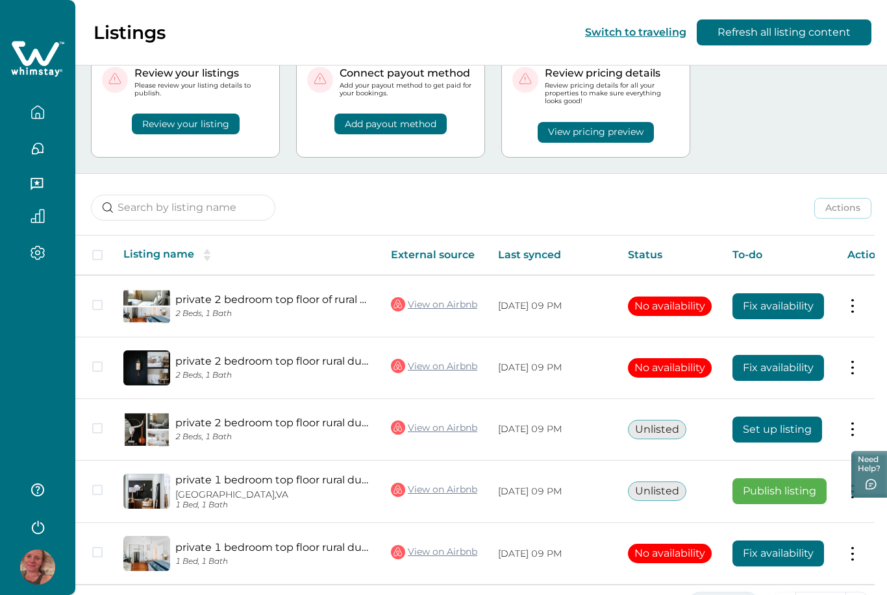
click at [733, 595] on button "5 Rows" at bounding box center [723, 605] width 72 height 26
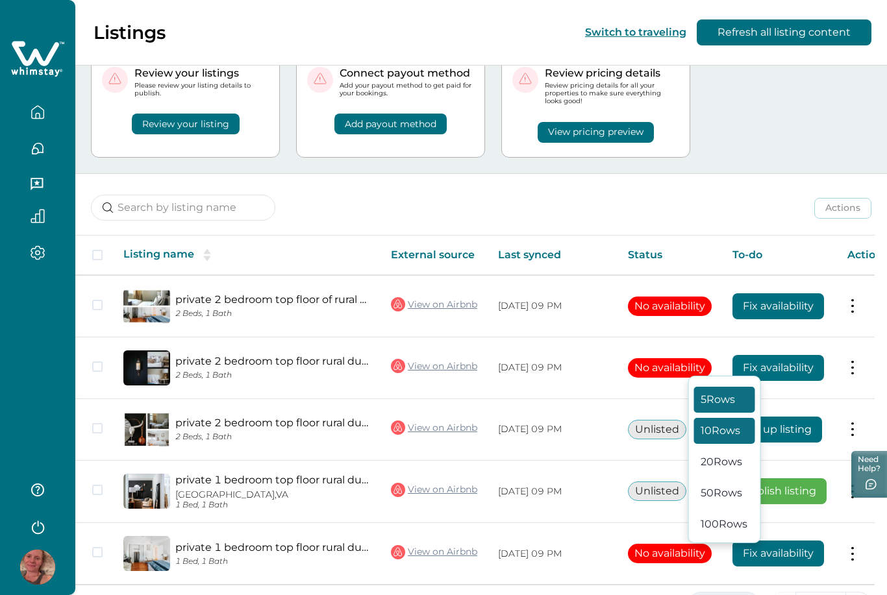
click at [737, 444] on button "10 Rows" at bounding box center [724, 431] width 61 height 26
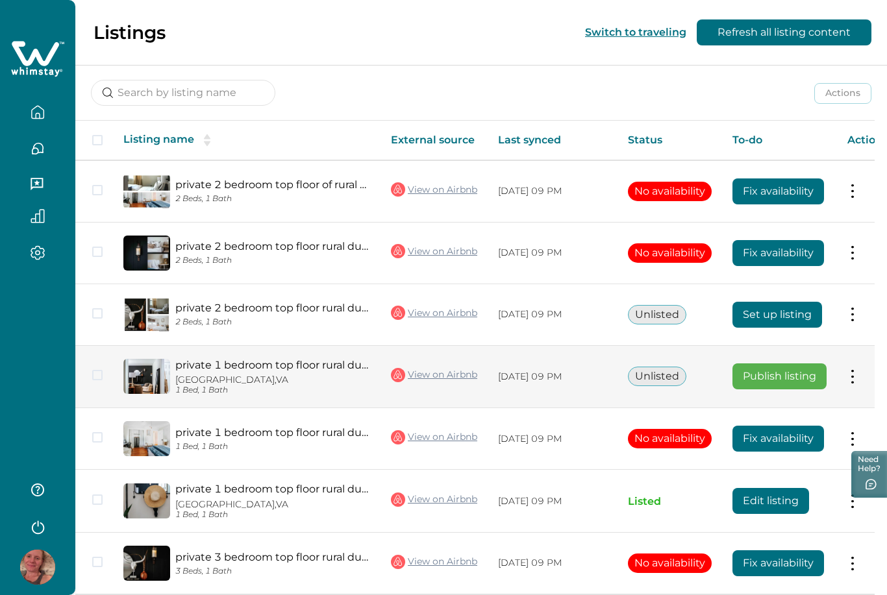
scroll to position [173, 0]
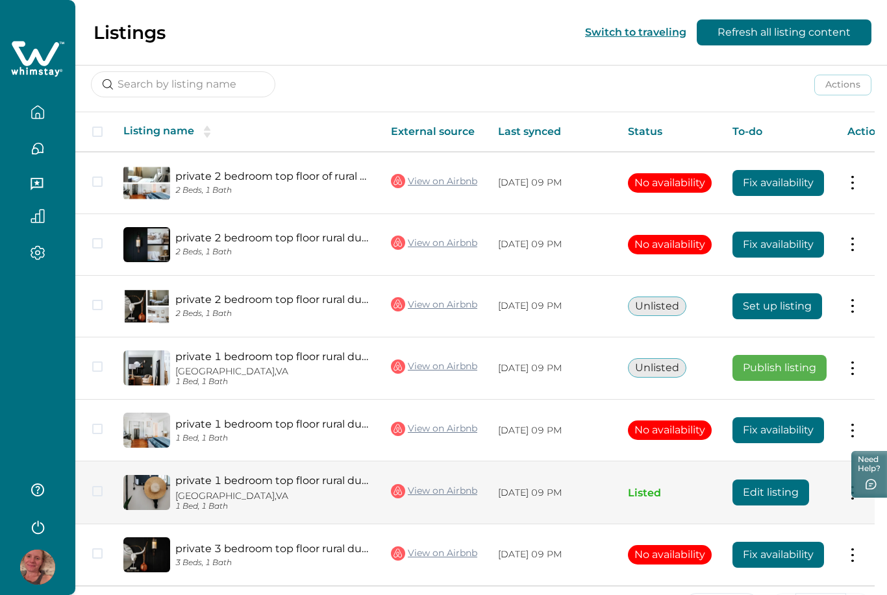
click at [854, 488] on button at bounding box center [852, 493] width 10 height 14
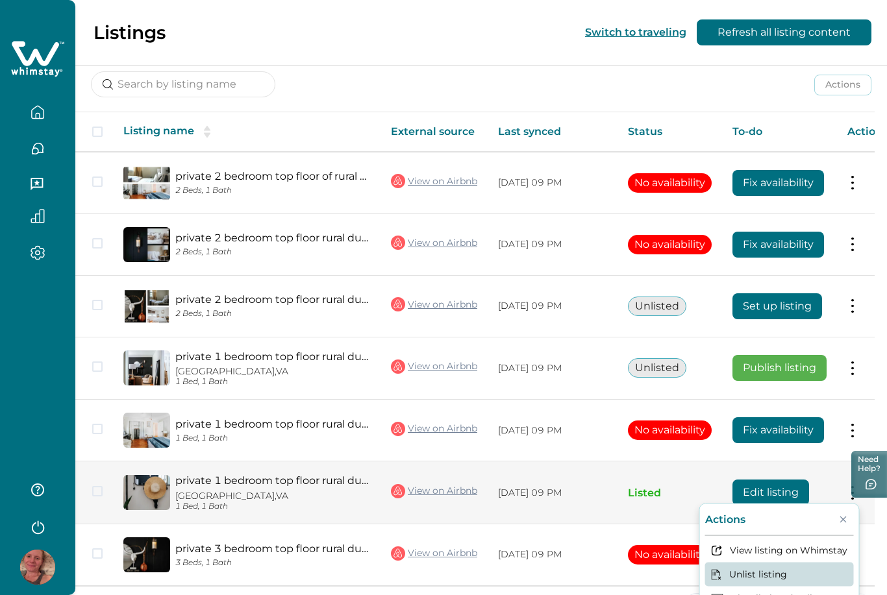
click at [783, 574] on button "Unlist listing" at bounding box center [779, 574] width 149 height 24
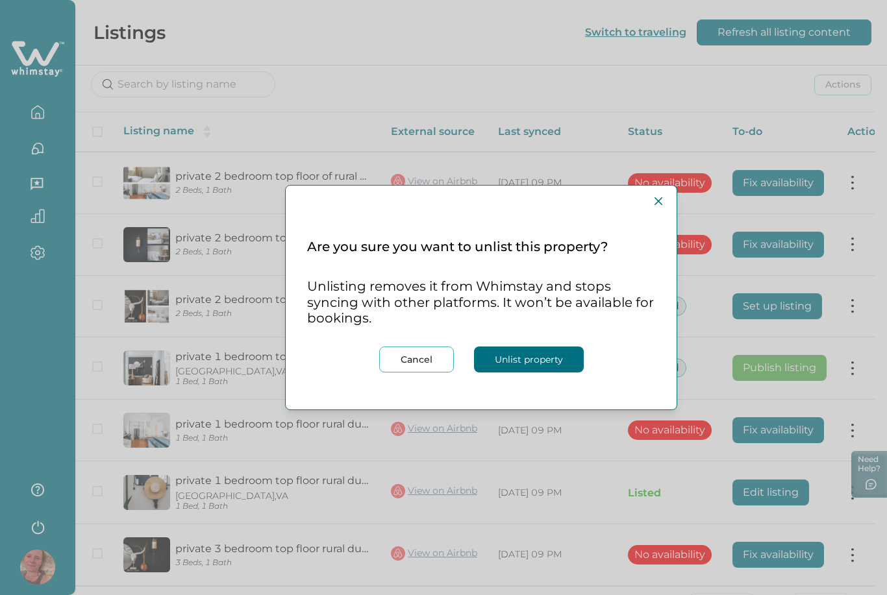
click at [510, 360] on button "Unlist property" at bounding box center [529, 360] width 110 height 26
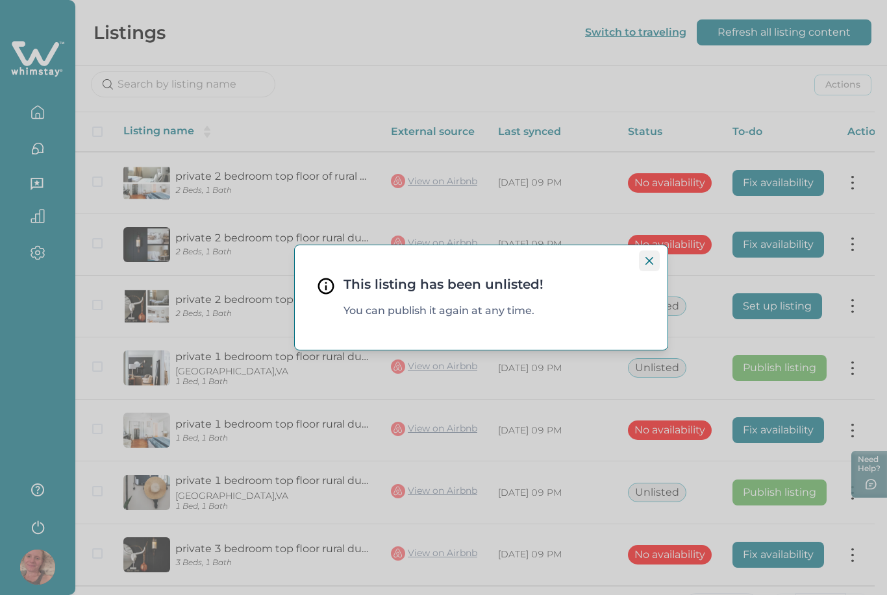
click at [650, 258] on icon "Close" at bounding box center [649, 261] width 8 height 8
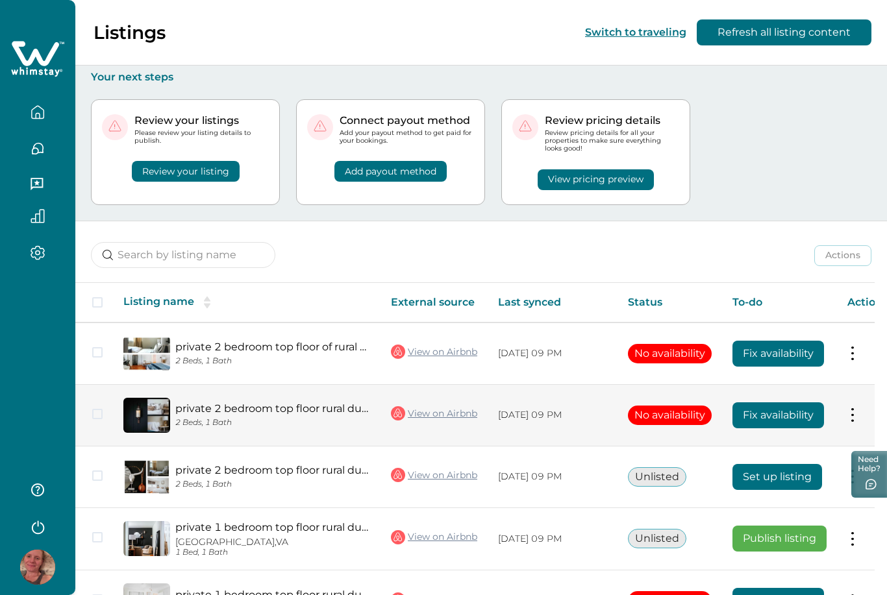
scroll to position [28, 0]
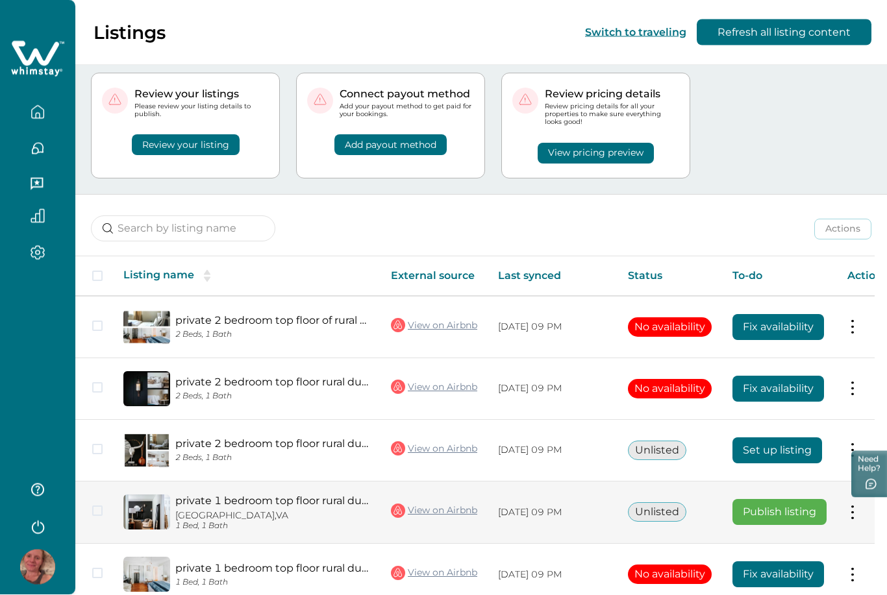
click at [761, 511] on button "Publish listing" at bounding box center [779, 513] width 94 height 26
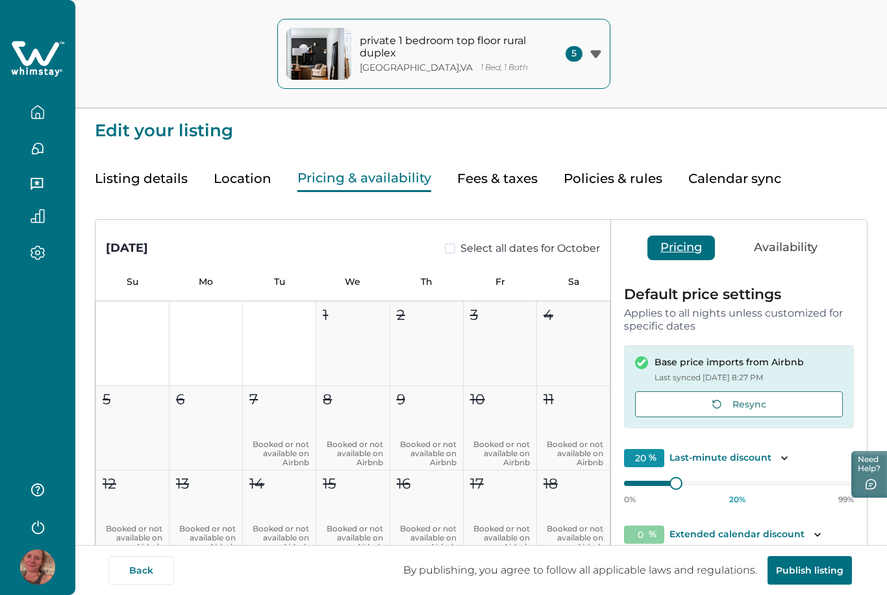
click at [341, 180] on button "Pricing & availability" at bounding box center [364, 179] width 134 height 27
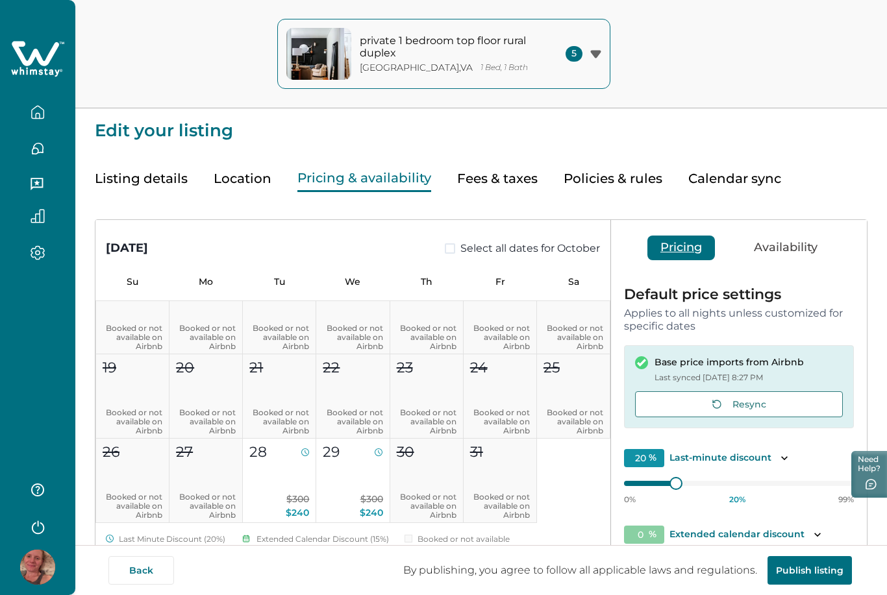
scroll to position [207, 0]
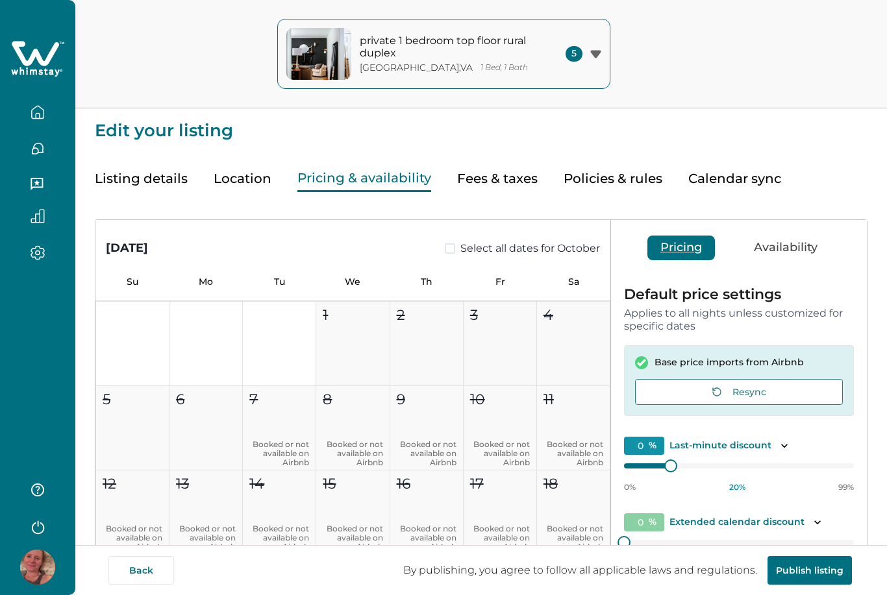
type input "20"
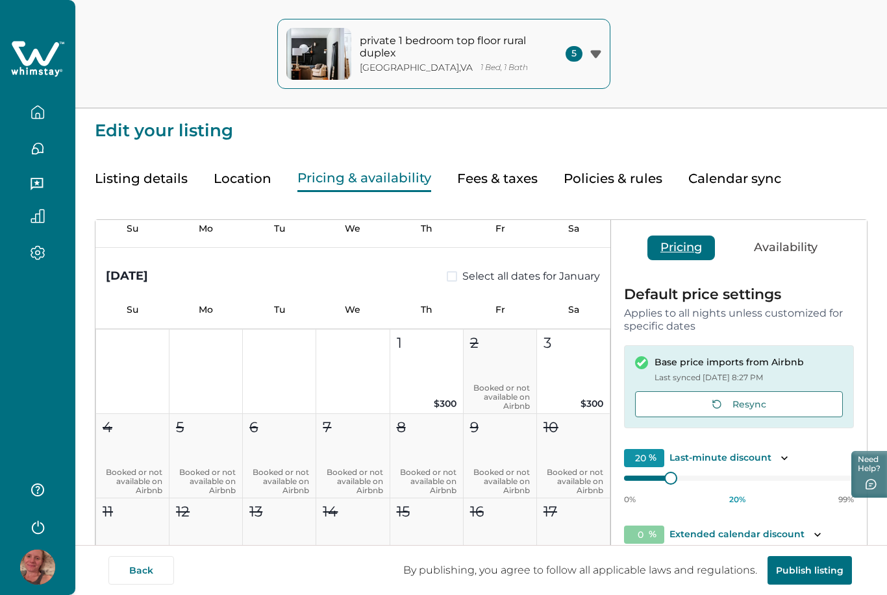
scroll to position [1641, 0]
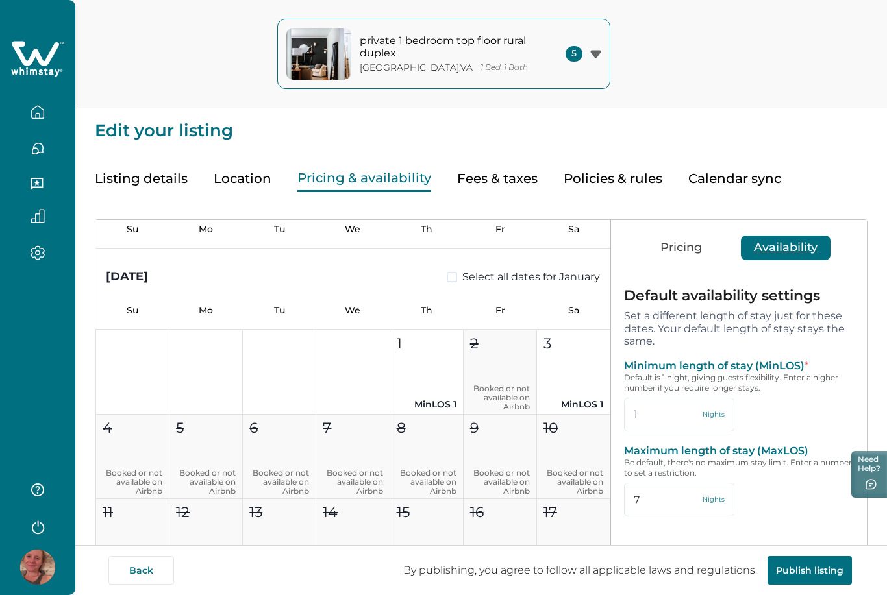
click at [787, 252] on button "Availability" at bounding box center [786, 248] width 90 height 25
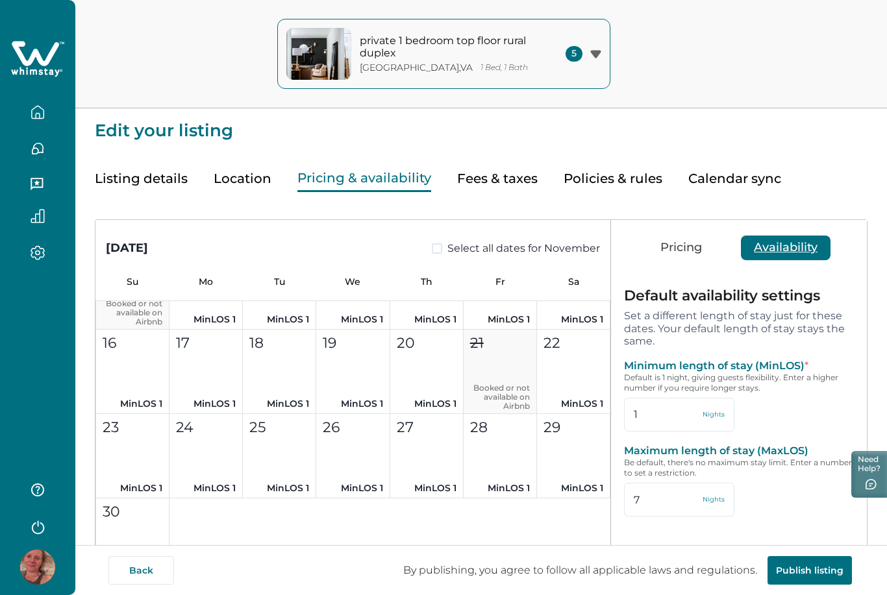
scroll to position [754, 0]
click at [197, 78] on div "private 1 bedroom top floor rural duplex Earlysville , VA 1 Bed, 1 Bath 5 priva…" at bounding box center [443, 54] width 887 height 108
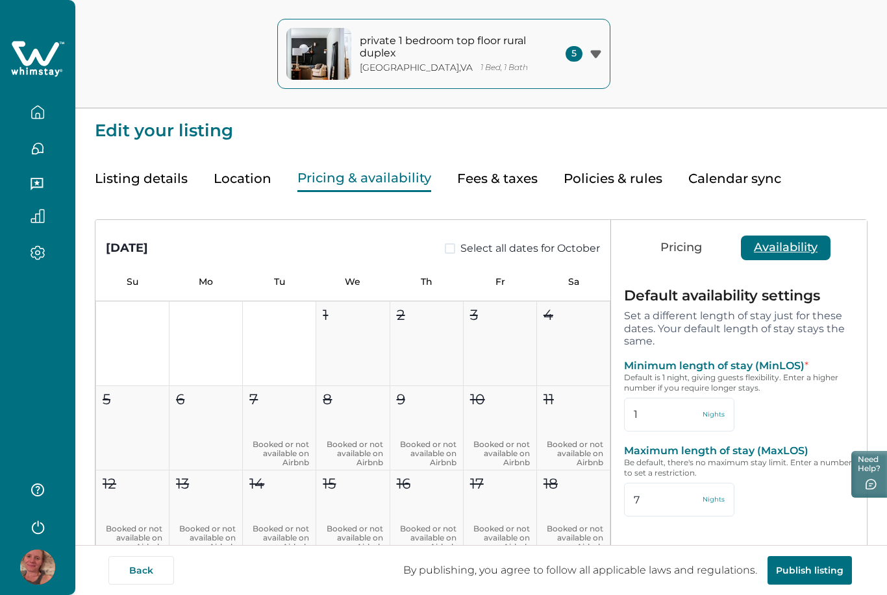
scroll to position [0, 0]
click at [732, 175] on button "Calendar sync" at bounding box center [734, 179] width 93 height 27
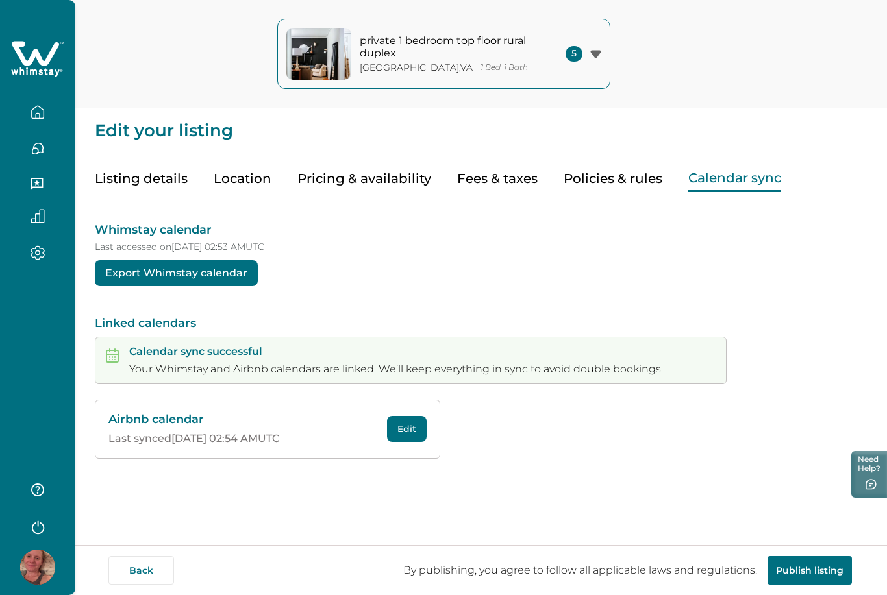
scroll to position [42, 0]
click at [33, 115] on icon "button" at bounding box center [38, 112] width 14 height 14
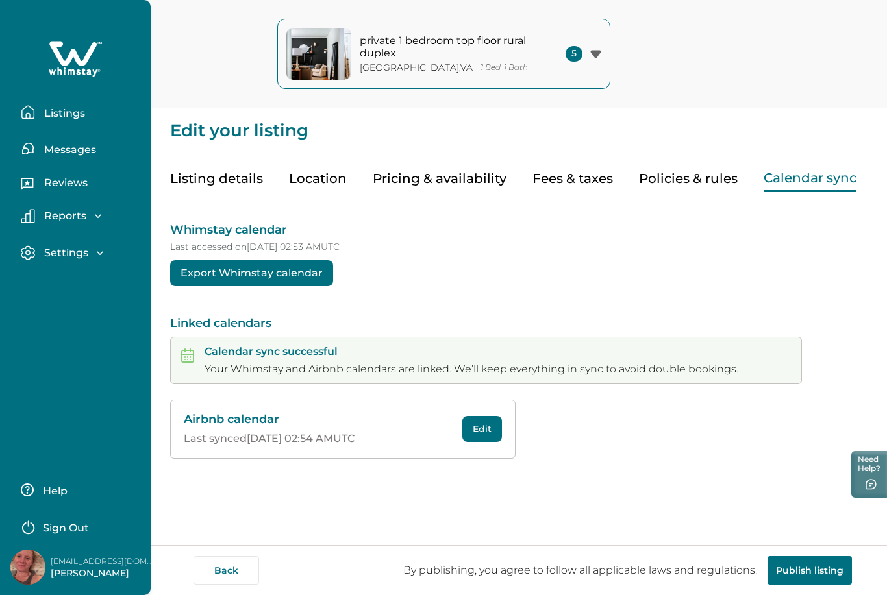
click at [66, 110] on p "Listings" at bounding box center [62, 113] width 45 height 13
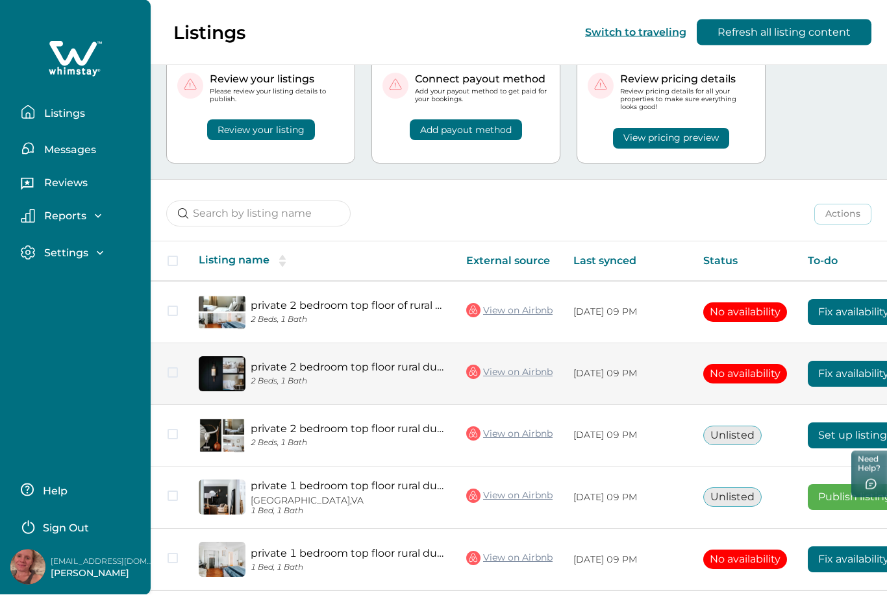
scroll to position [49, 0]
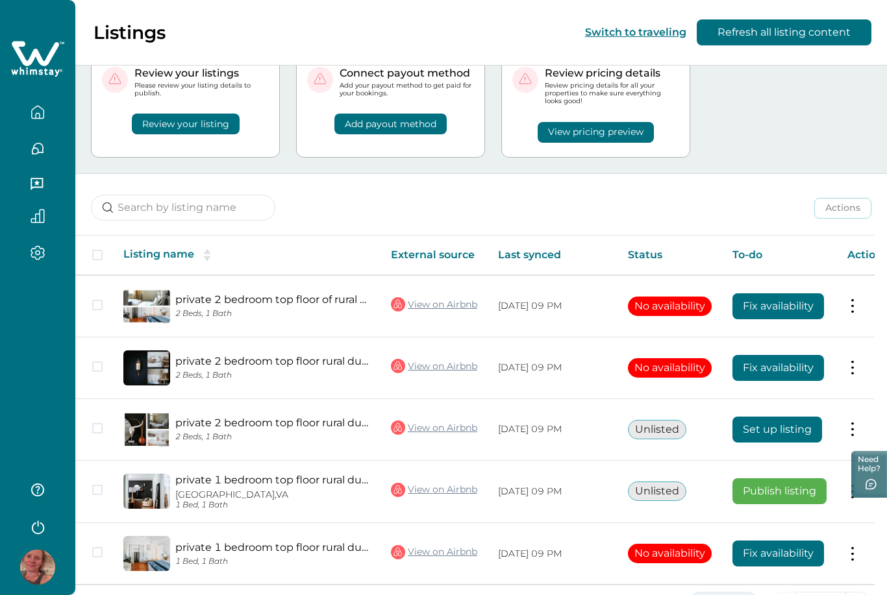
click at [706, 595] on button "5 Rows" at bounding box center [723, 605] width 72 height 26
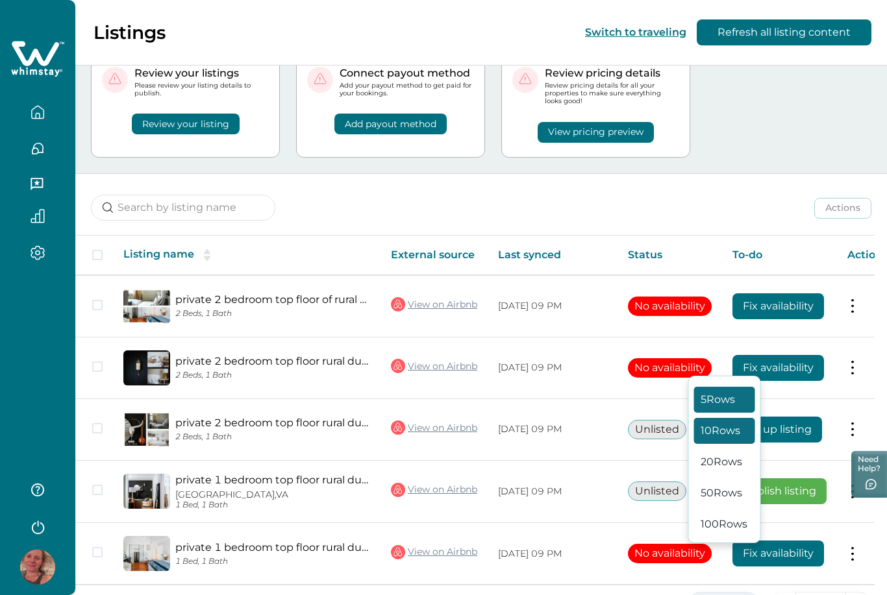
click at [713, 444] on button "10 Rows" at bounding box center [724, 431] width 61 height 26
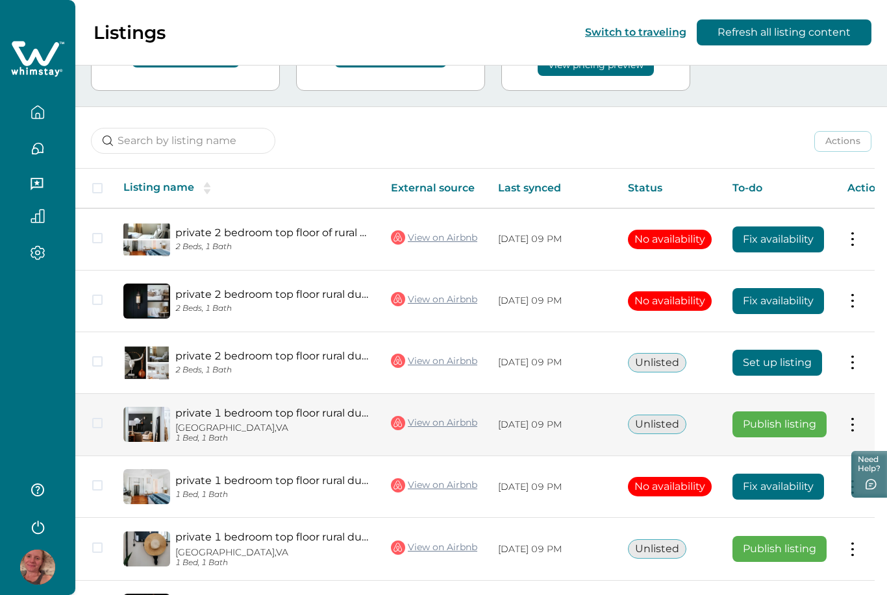
scroll to position [173, 0]
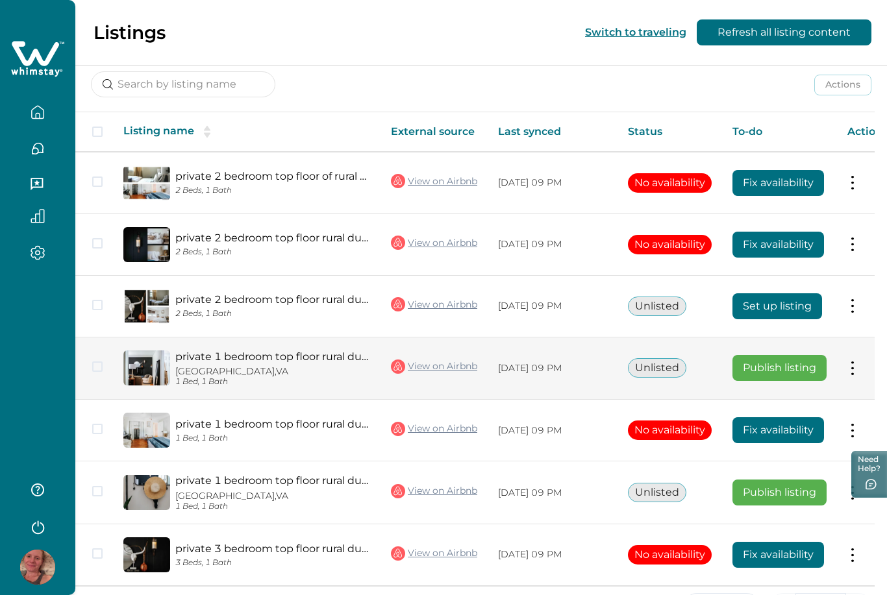
click at [785, 373] on html "Skip to Content Listings Switch to traveling Refresh all listing content Your n…" at bounding box center [443, 124] width 887 height 595
click at [786, 373] on button "Publish listing" at bounding box center [779, 368] width 94 height 26
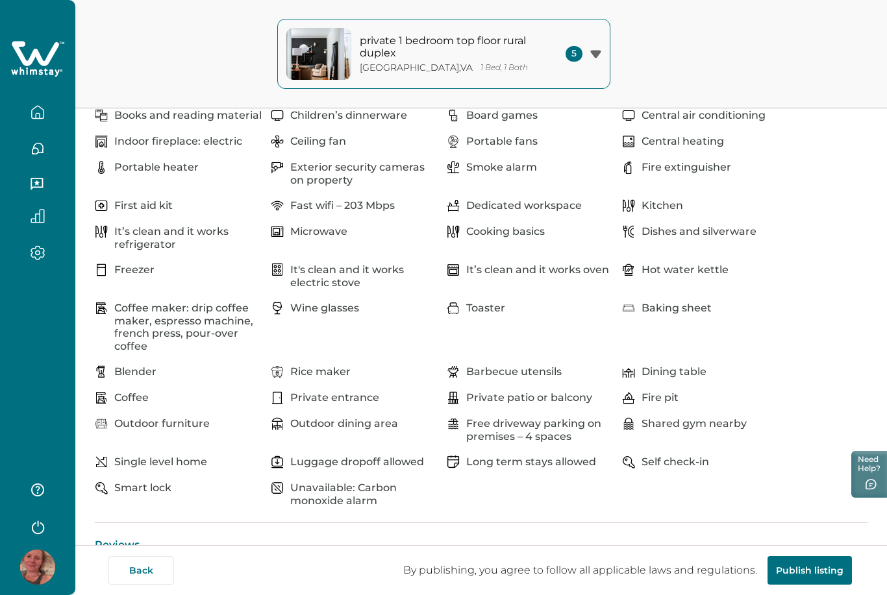
scroll to position [689, 0]
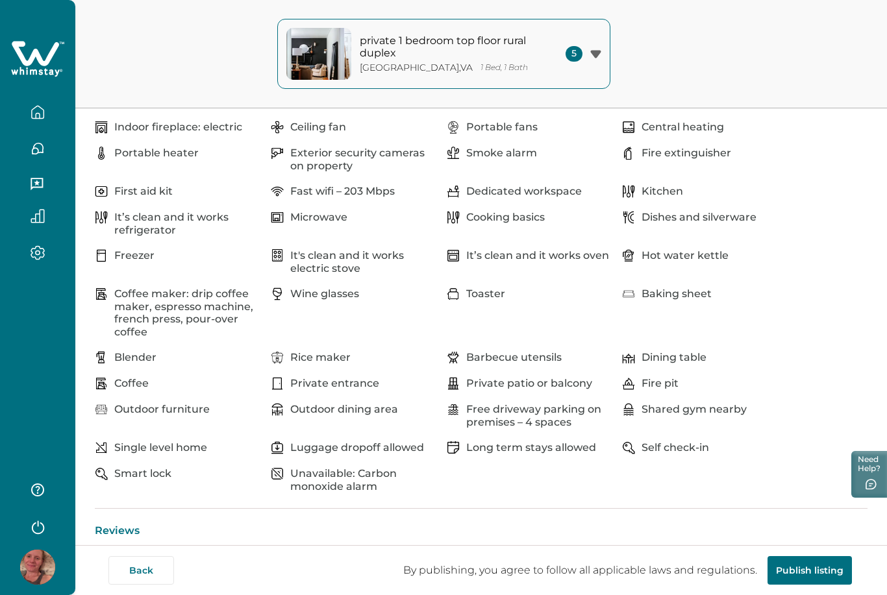
click at [785, 585] on button "Publish listing" at bounding box center [809, 570] width 84 height 29
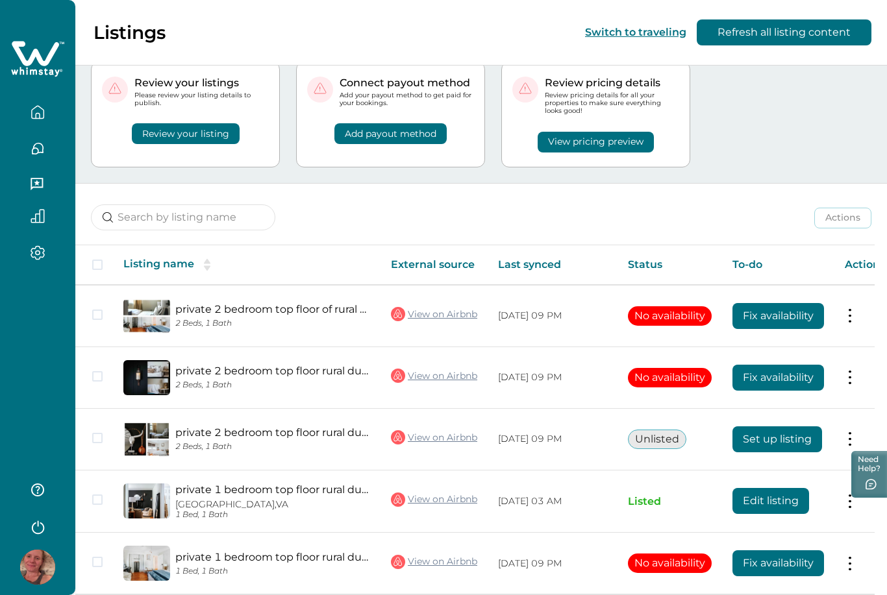
scroll to position [49, 0]
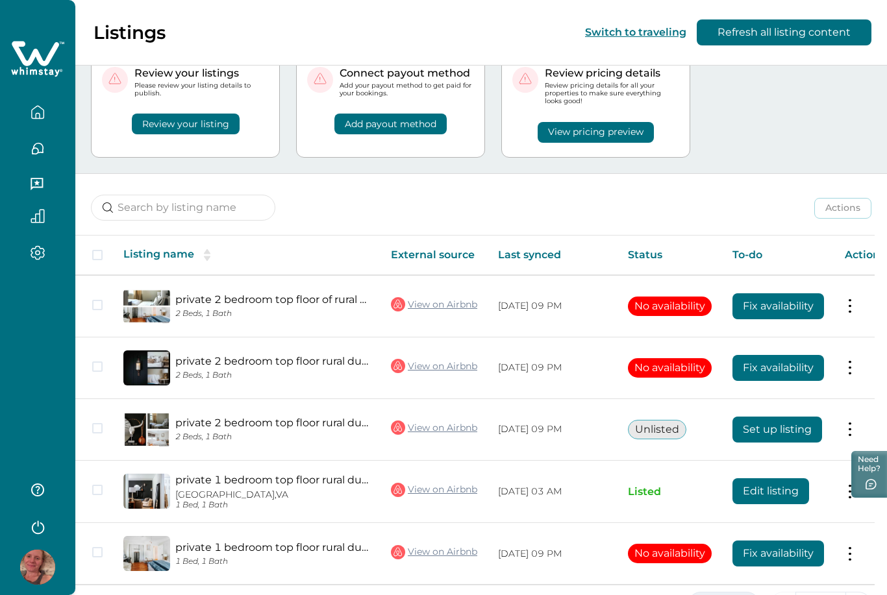
click at [726, 595] on button "5 Rows" at bounding box center [723, 605] width 72 height 26
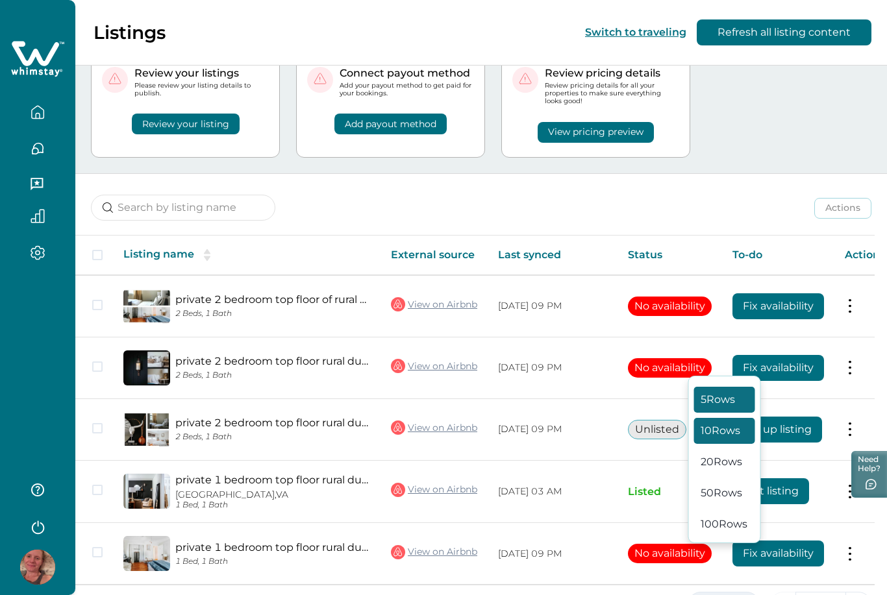
click at [732, 444] on button "10 Rows" at bounding box center [724, 431] width 61 height 26
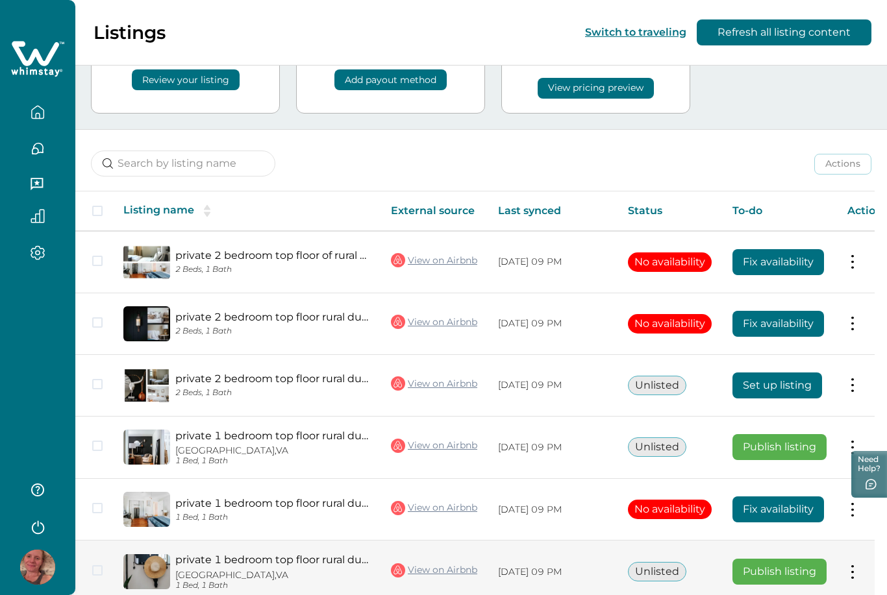
scroll to position [96, 0]
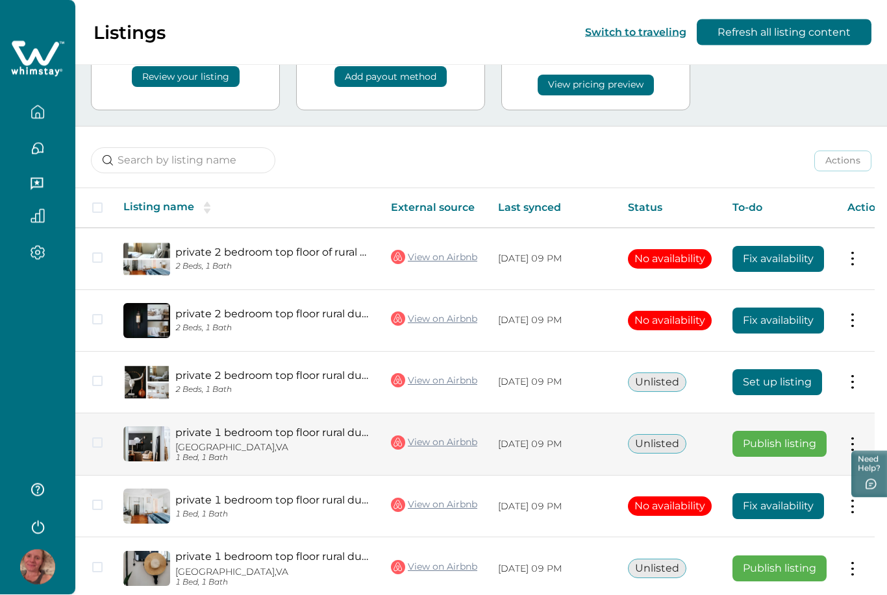
click at [776, 439] on button "Publish listing" at bounding box center [779, 445] width 94 height 26
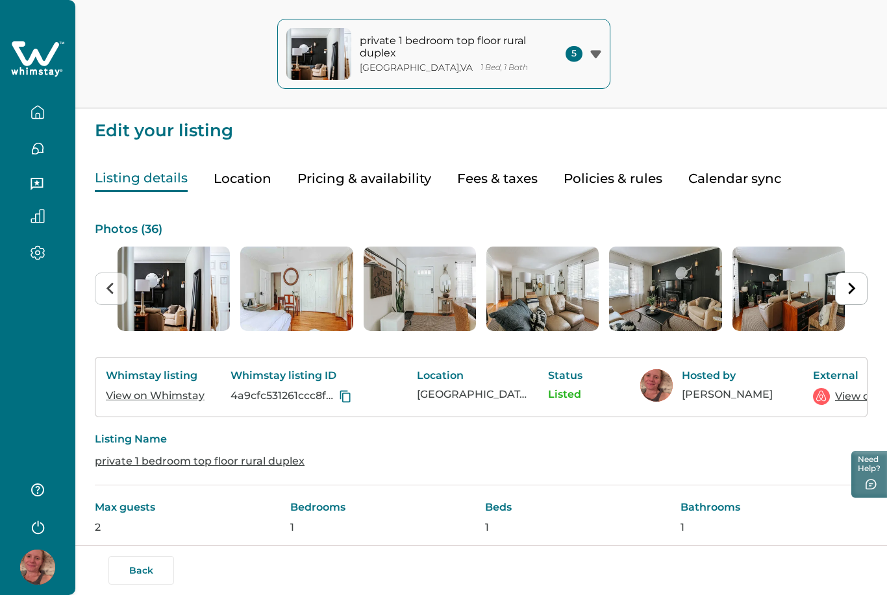
click at [38, 106] on icon "button" at bounding box center [38, 112] width 12 height 12
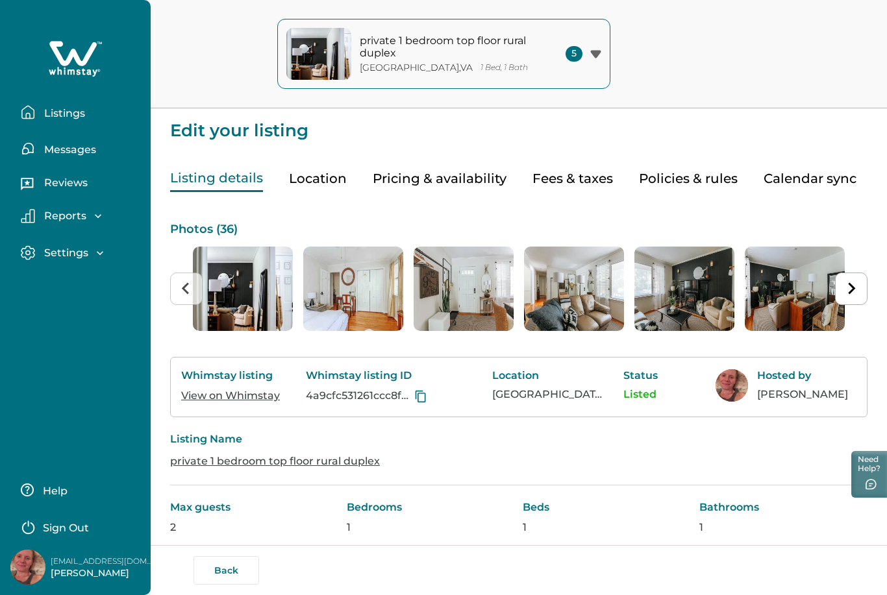
click at [52, 116] on p "Listings" at bounding box center [62, 113] width 45 height 13
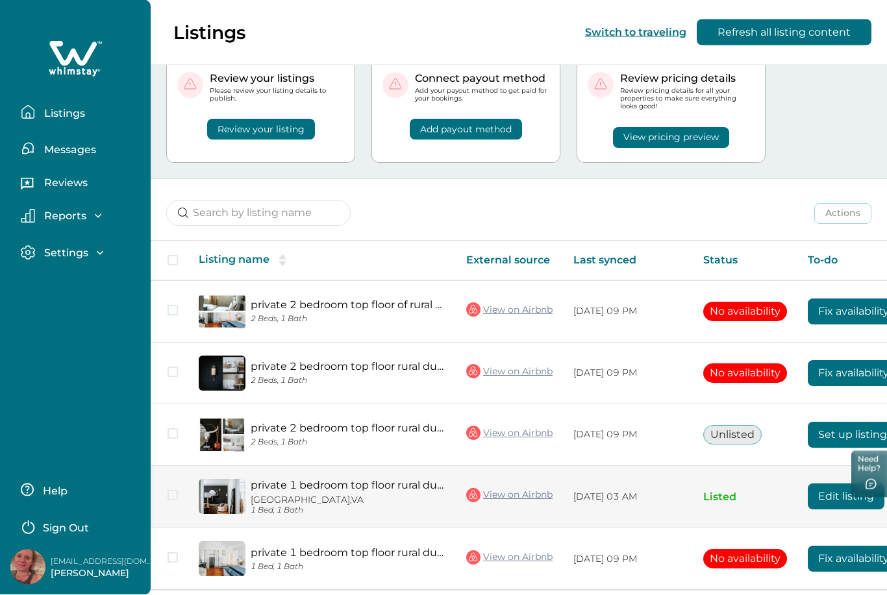
scroll to position [49, 0]
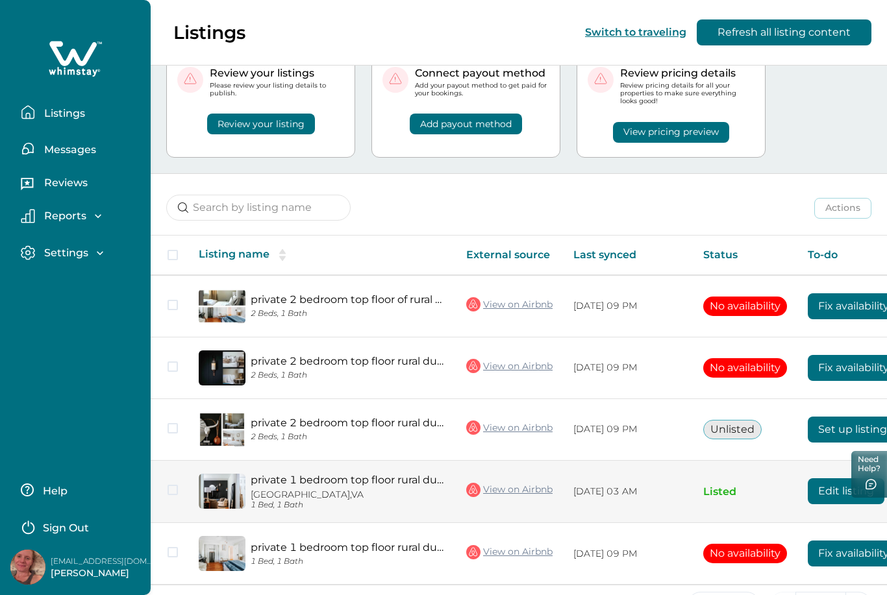
click at [816, 497] on button "Edit listing" at bounding box center [846, 491] width 77 height 26
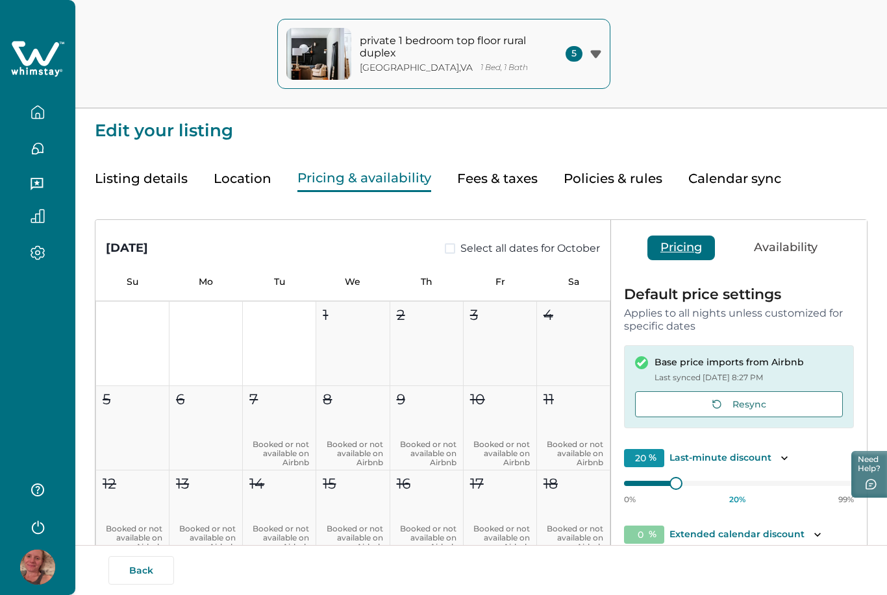
click at [385, 179] on button "Pricing & availability" at bounding box center [364, 179] width 134 height 27
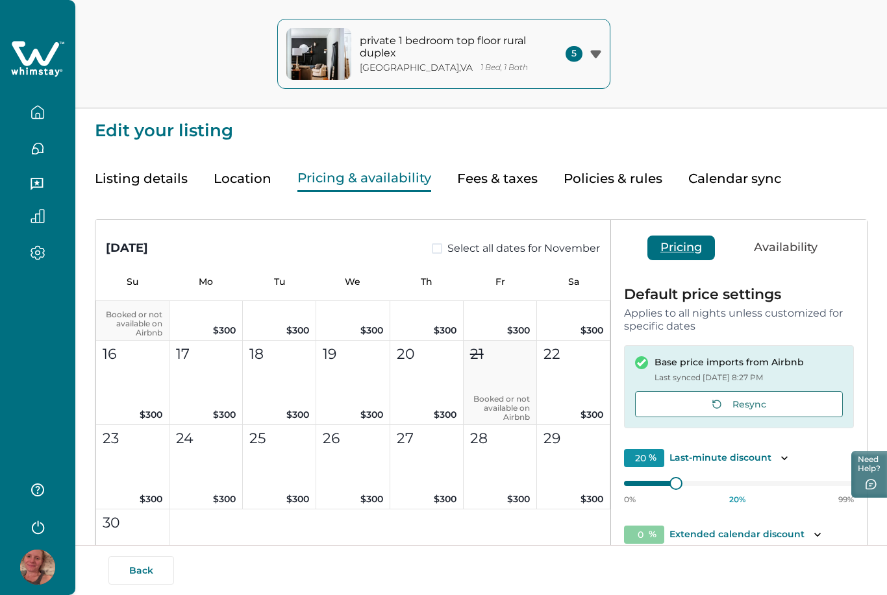
scroll to position [746, 0]
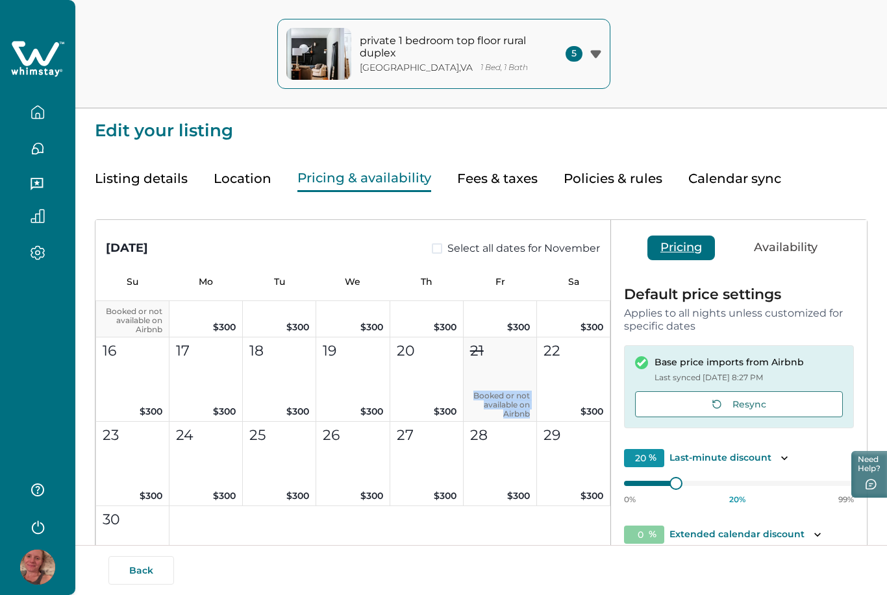
click at [776, 245] on button "Availability" at bounding box center [786, 248] width 90 height 25
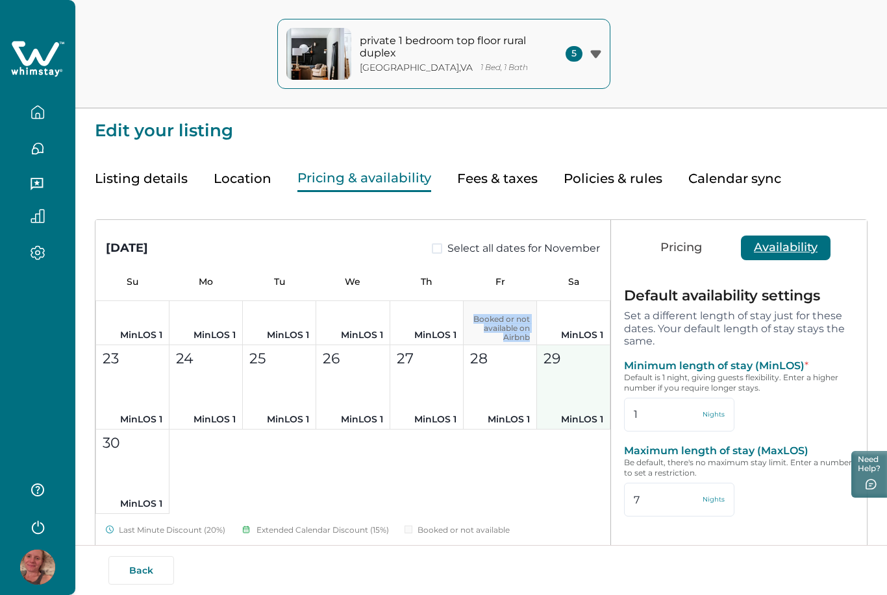
scroll to position [796, 0]
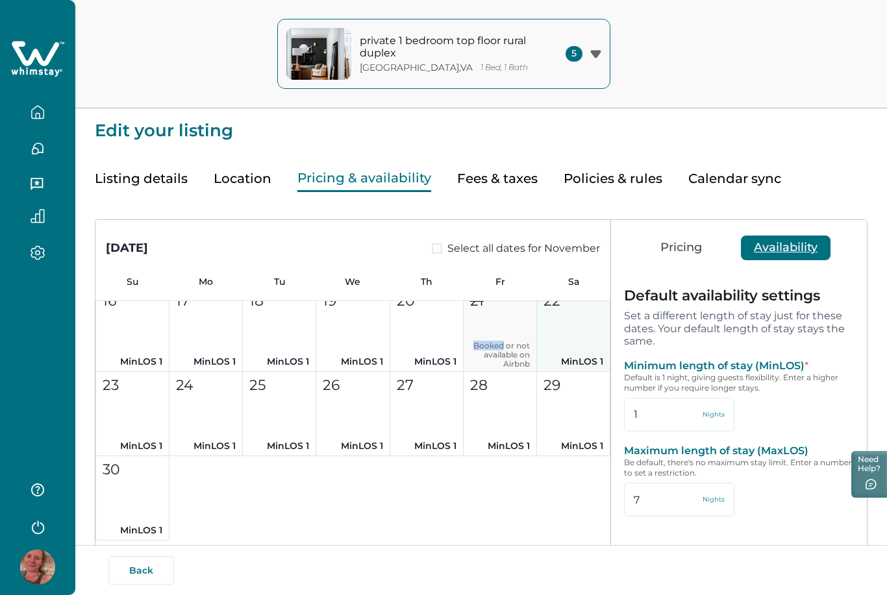
click at [558, 351] on button "22 MinLOS 1" at bounding box center [573, 330] width 73 height 84
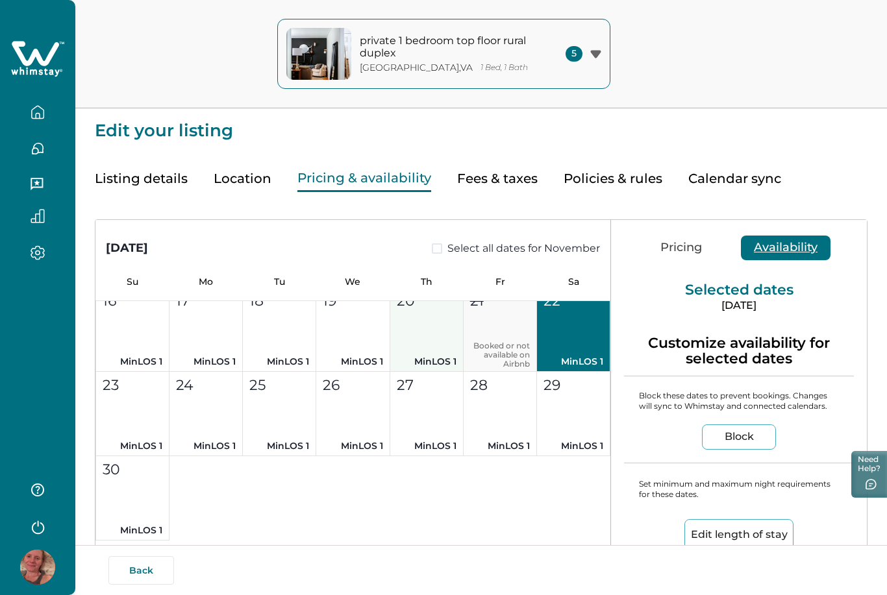
click at [408, 344] on button "20 MinLOS 1" at bounding box center [426, 330] width 73 height 84
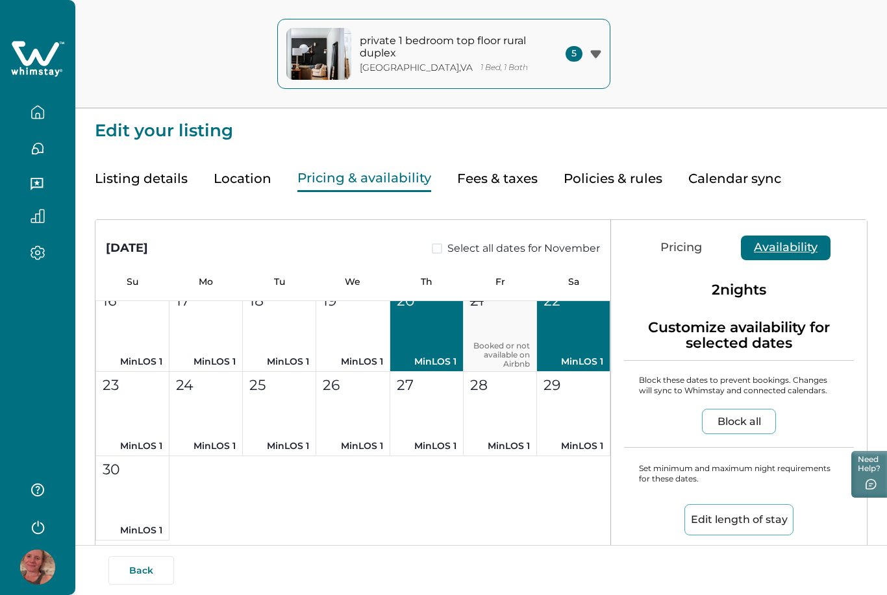
click at [400, 335] on button "20 MinLOS 1" at bounding box center [426, 330] width 73 height 84
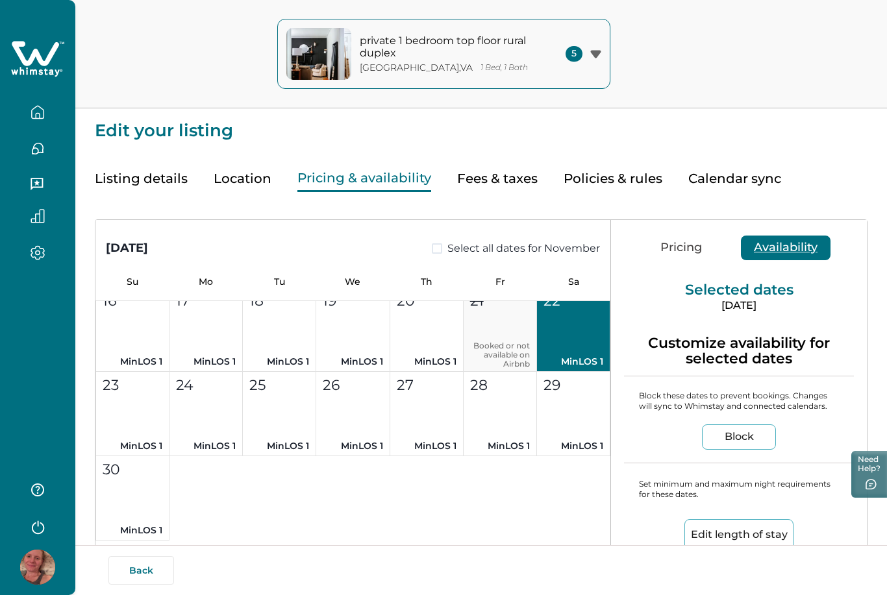
click at [562, 356] on p "MinLOS 1" at bounding box center [573, 362] width 60 height 14
type input "7"
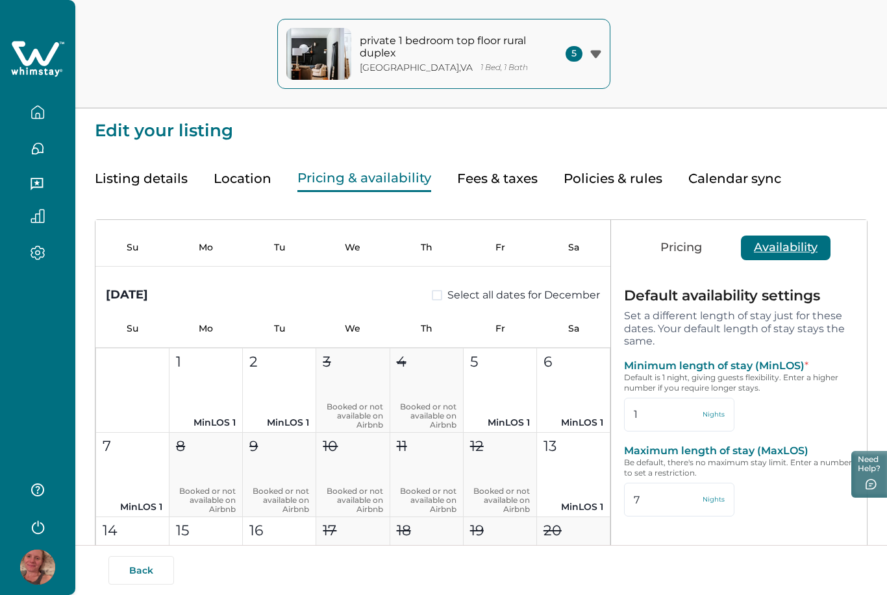
scroll to position [1098, 0]
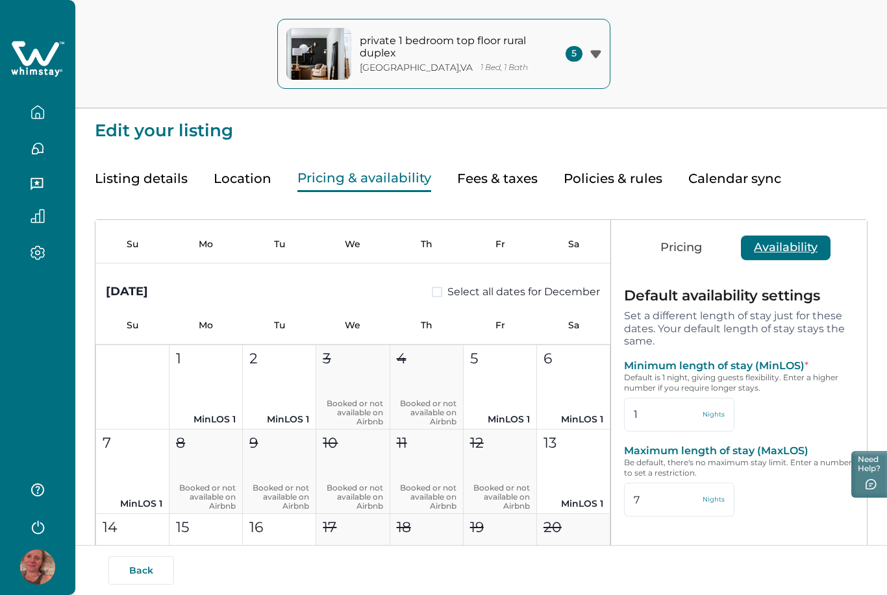
click at [34, 124] on button "button" at bounding box center [37, 112] width 55 height 26
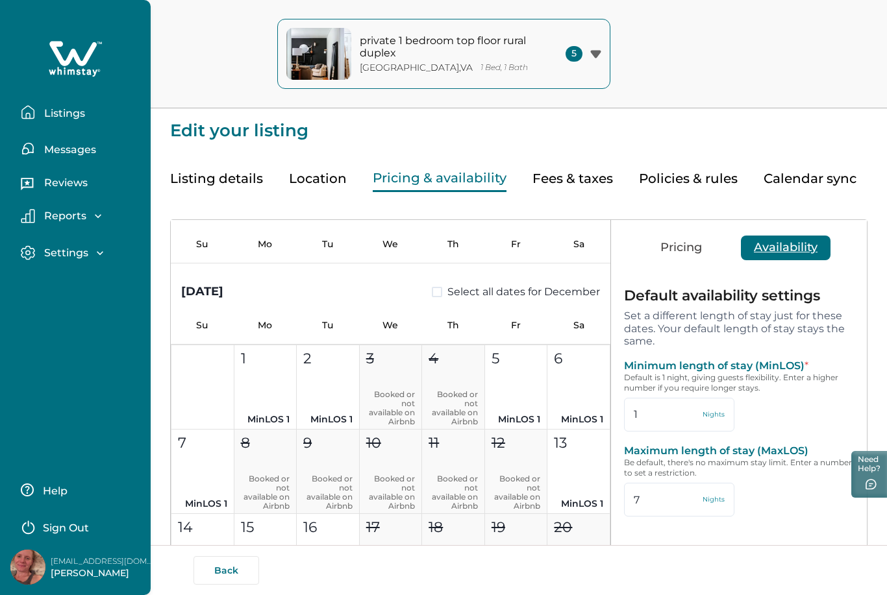
click at [49, 119] on p "Listings" at bounding box center [62, 113] width 45 height 13
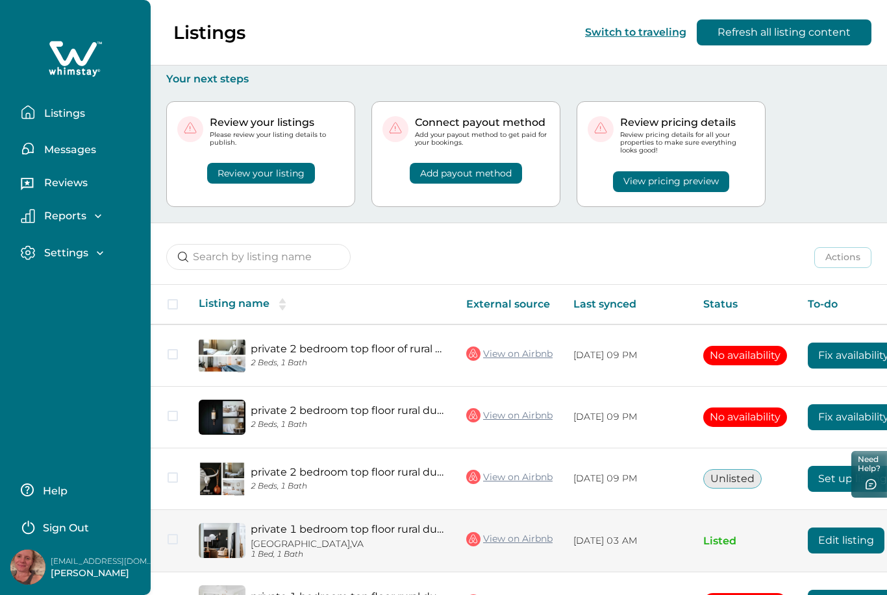
scroll to position [49, 0]
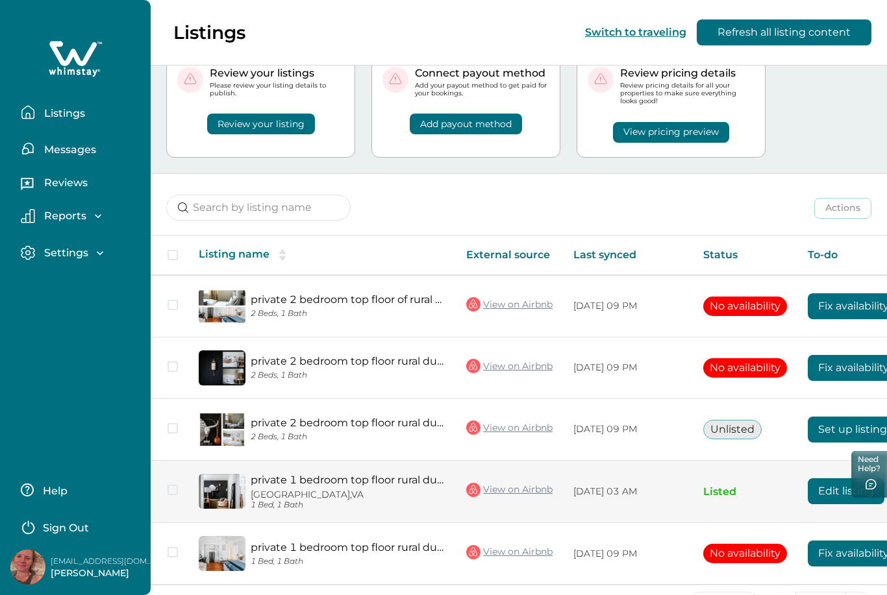
click at [845, 497] on button "Edit listing" at bounding box center [846, 491] width 77 height 26
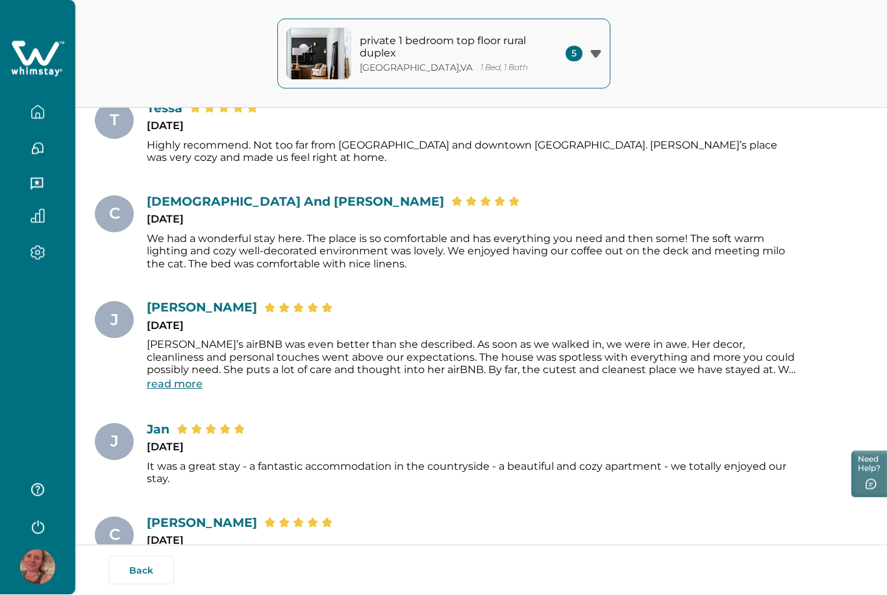
scroll to position [4773, 0]
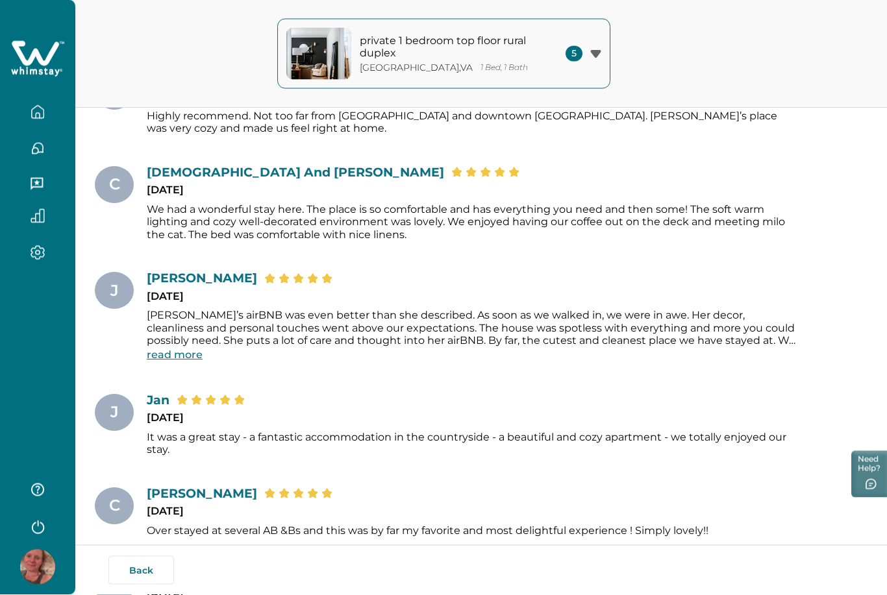
click at [34, 120] on button "button" at bounding box center [37, 112] width 55 height 26
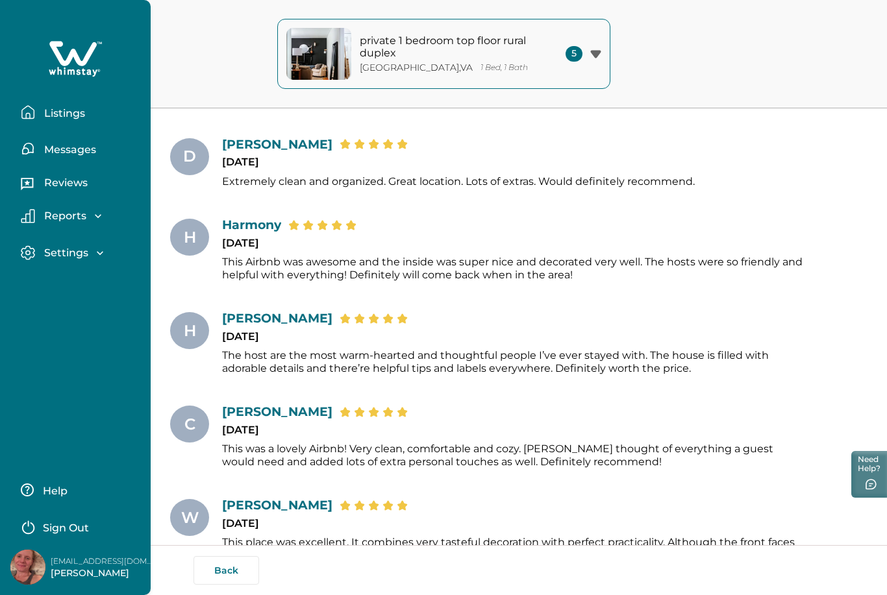
scroll to position [5445, 0]
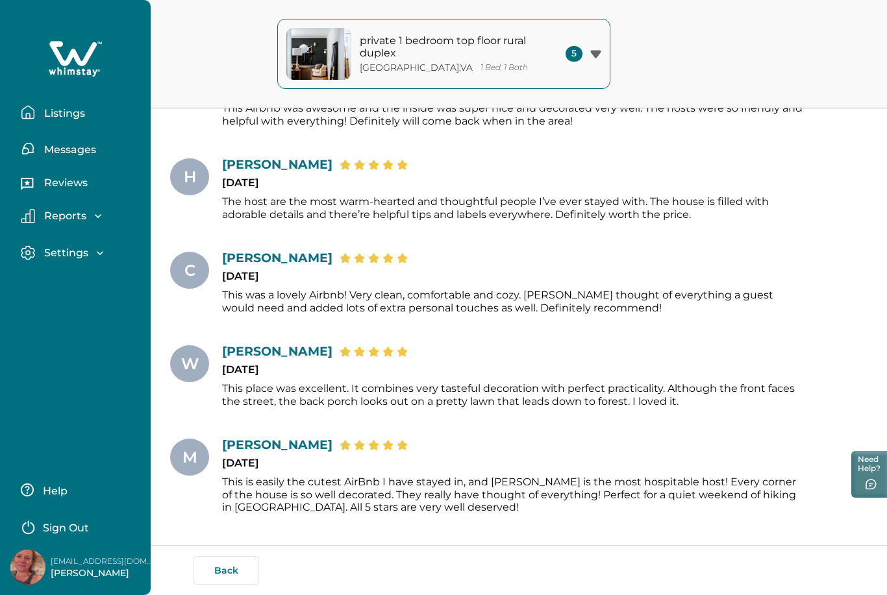
click at [64, 114] on p "Listings" at bounding box center [62, 113] width 45 height 13
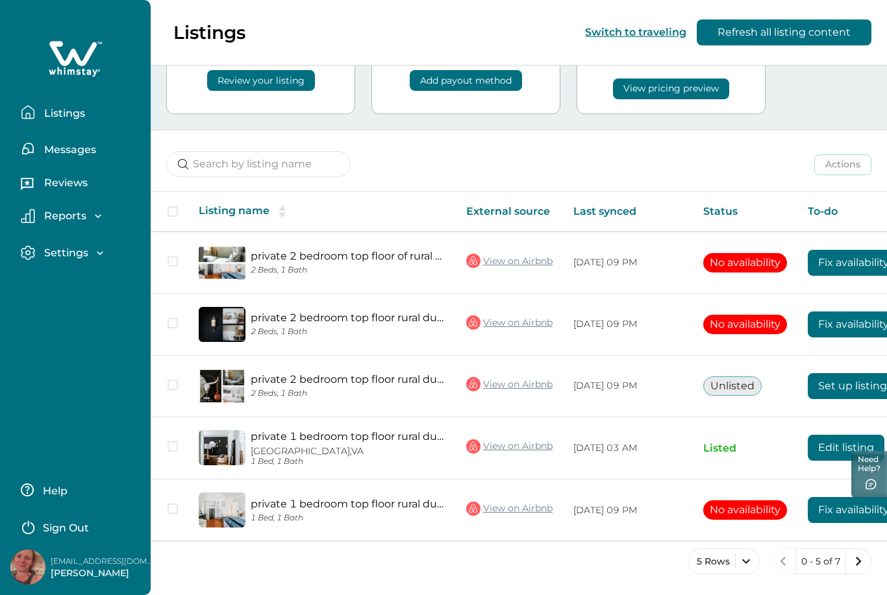
scroll to position [13, 0]
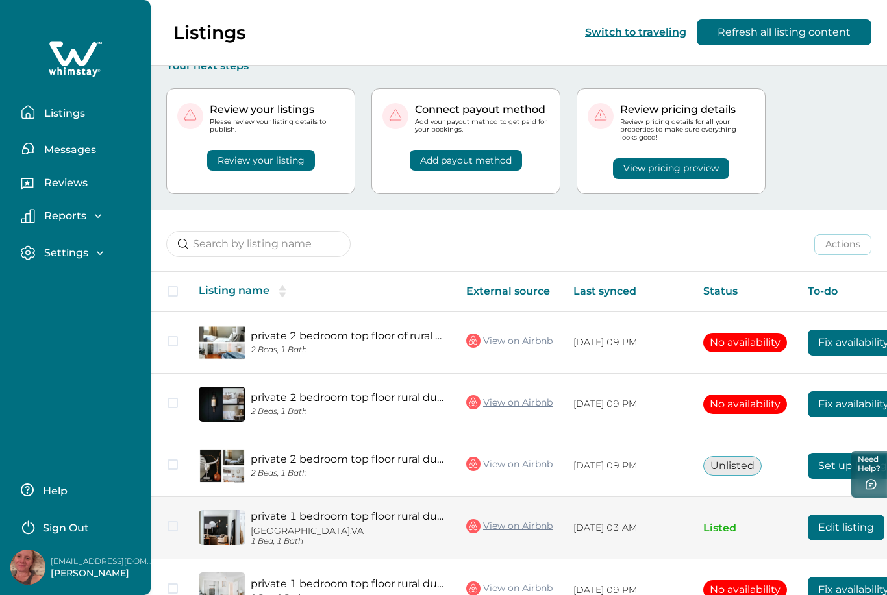
click at [825, 528] on button "Edit listing" at bounding box center [846, 528] width 77 height 26
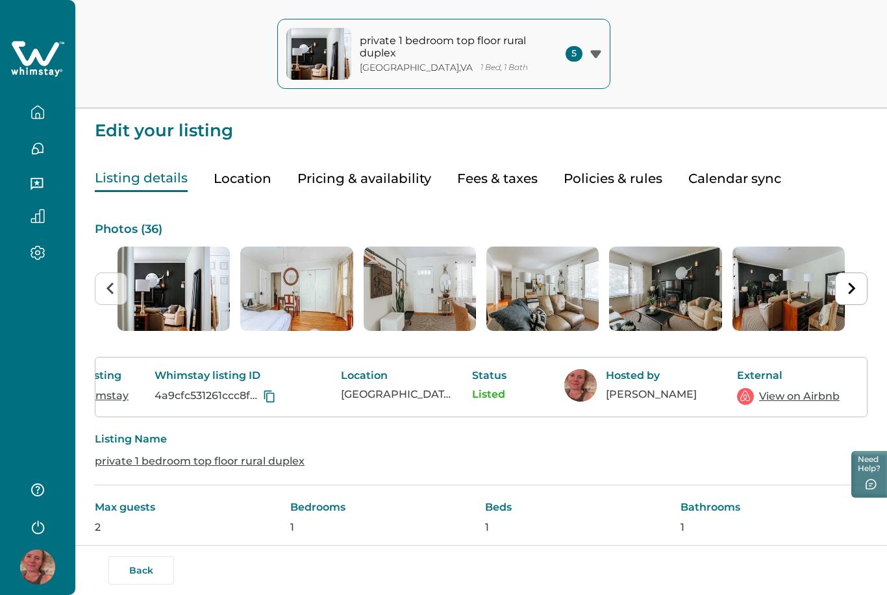
scroll to position [0, 76]
click at [496, 393] on p "Listed" at bounding box center [507, 394] width 71 height 13
click at [493, 375] on p "Status" at bounding box center [507, 375] width 71 height 13
click at [498, 393] on p "Listed" at bounding box center [507, 394] width 71 height 13
click at [43, 125] on div at bounding box center [37, 143] width 55 height 36
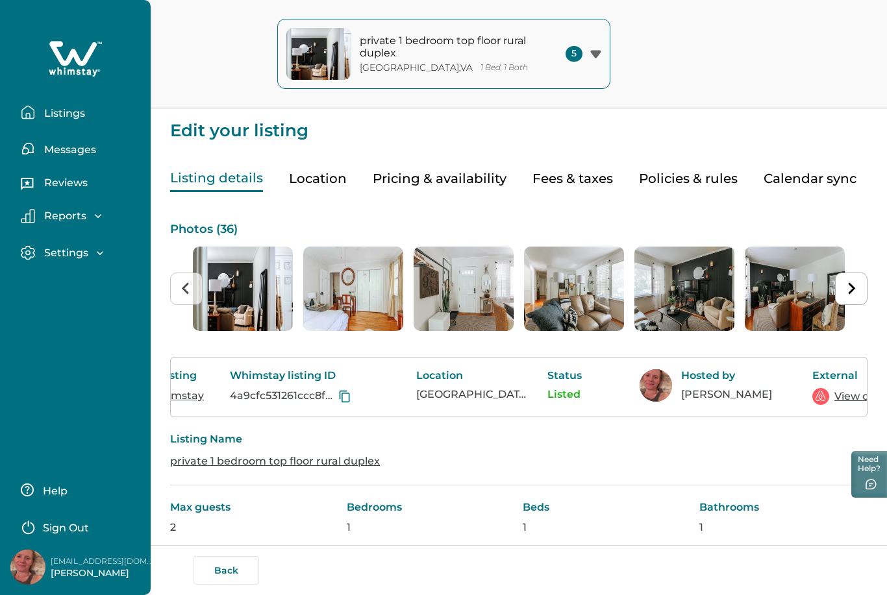
click at [60, 123] on button "Listings" at bounding box center [80, 112] width 119 height 26
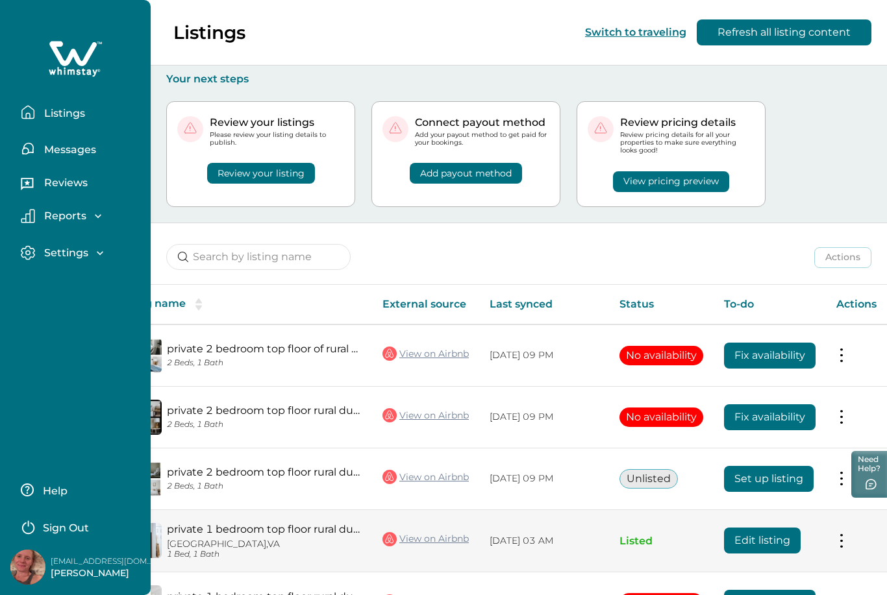
scroll to position [0, 86]
click at [843, 540] on button at bounding box center [841, 541] width 10 height 14
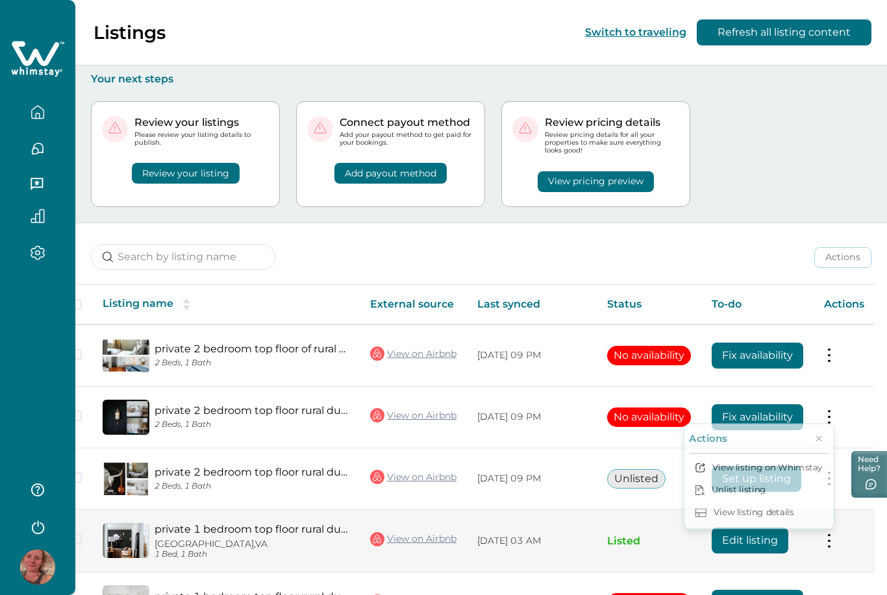
scroll to position [0, 23]
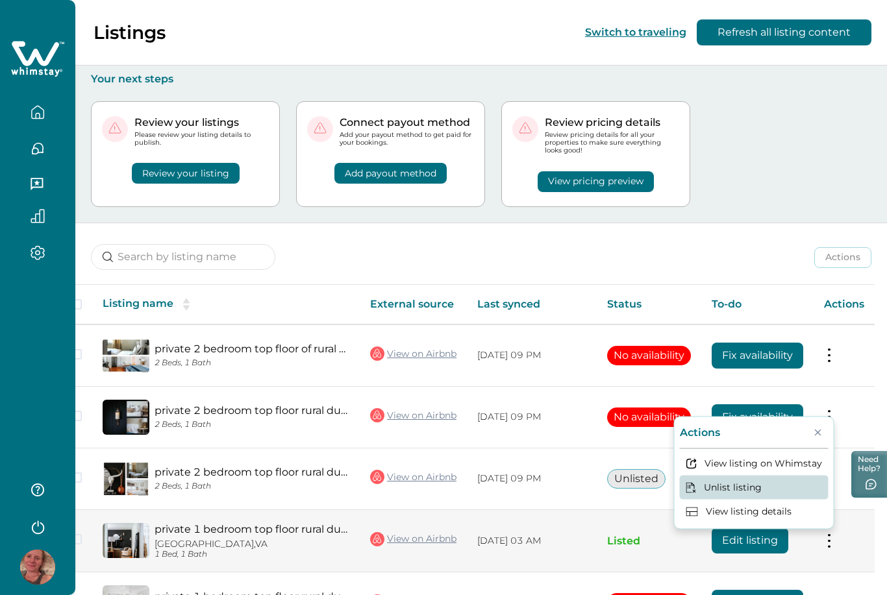
click at [752, 483] on button "Unlist listing" at bounding box center [754, 488] width 149 height 24
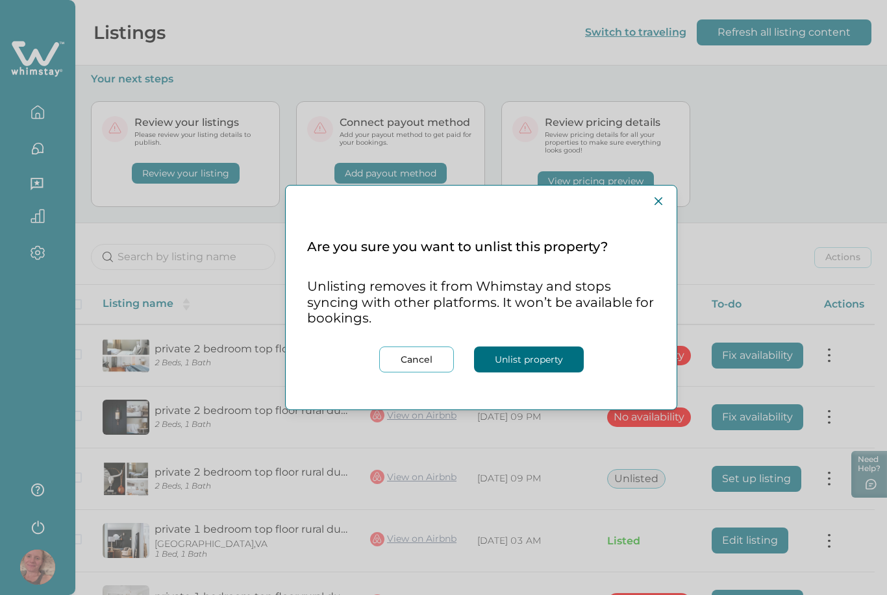
click at [547, 373] on footer "Cancel Unlist property" at bounding box center [481, 372] width 391 height 73
click at [522, 371] on button "Unlist property" at bounding box center [529, 360] width 110 height 26
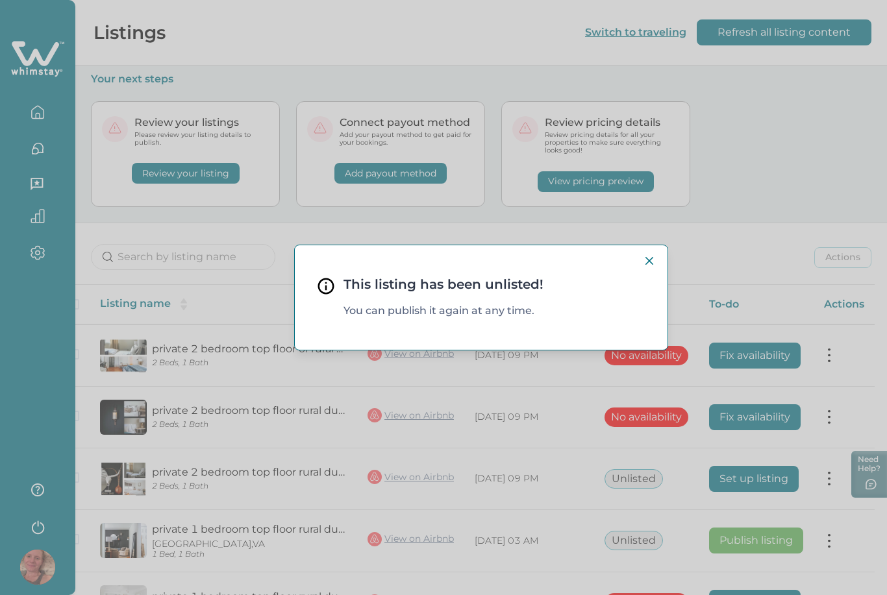
click at [655, 284] on div "This listing has been unlisted! You can publish it again at any time." at bounding box center [481, 297] width 373 height 105
click at [653, 279] on div "This listing has been unlisted! You can publish it again at any time." at bounding box center [481, 297] width 373 height 105
click at [650, 275] on div "This listing has been unlisted! You can publish it again at any time." at bounding box center [481, 297] width 373 height 105
click at [648, 227] on div "This listing has been unlisted! You can publish it again at any time." at bounding box center [443, 297] width 887 height 595
